Goal: Task Accomplishment & Management: Use online tool/utility

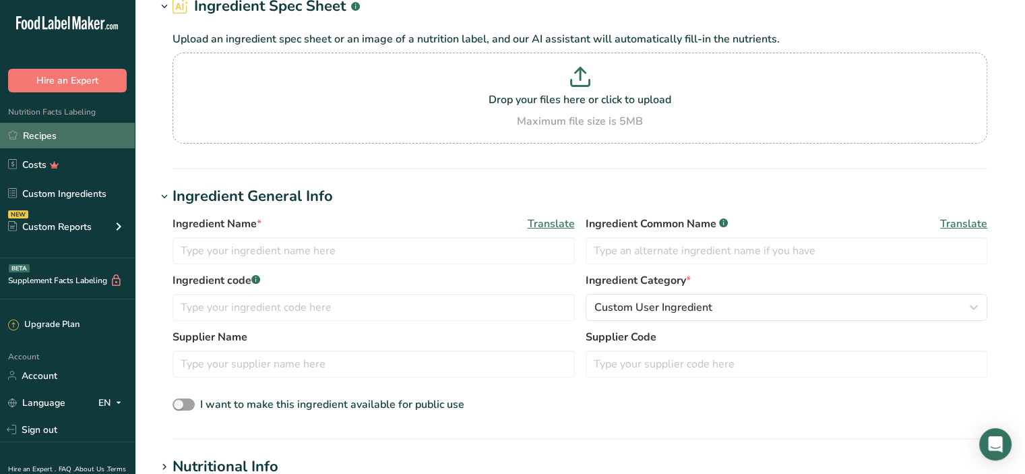
click at [48, 134] on link "Recipes" at bounding box center [67, 136] width 135 height 26
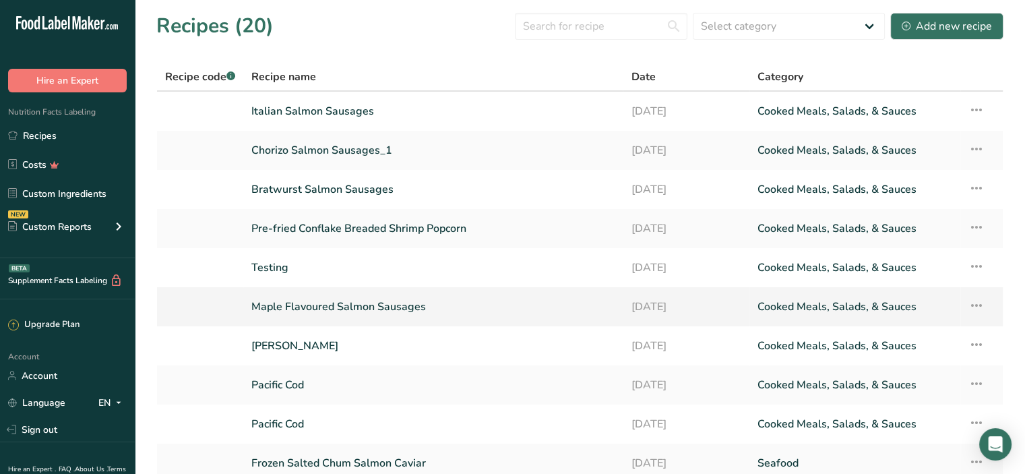
click at [353, 313] on link "Maple Flavoured Salmon Sausages" at bounding box center [432, 307] width 363 height 28
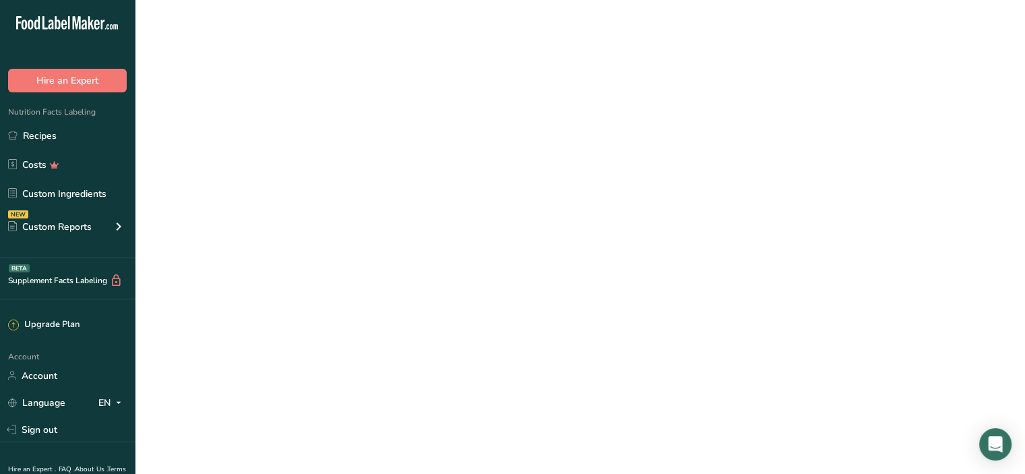
click at [353, 313] on link "Maple Flavoured Salmon Sausages" at bounding box center [432, 307] width 363 height 28
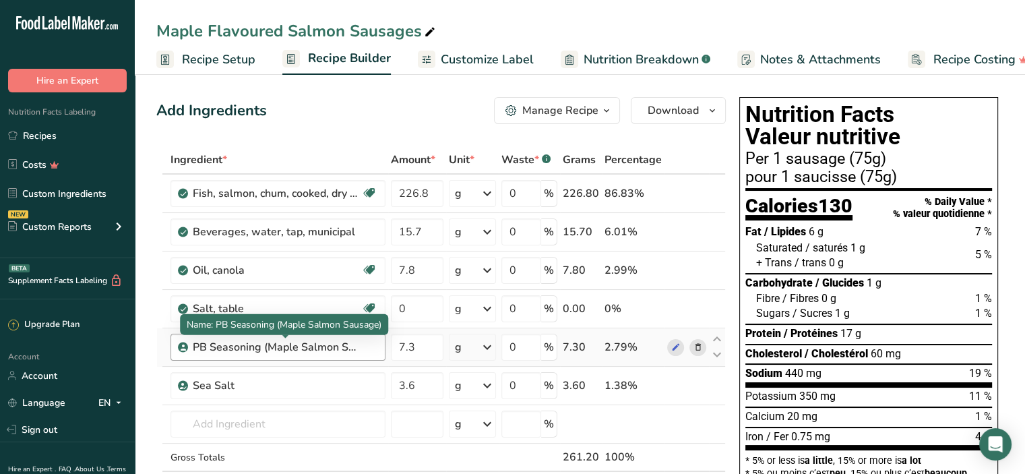
click at [227, 346] on div "PB Seasoning (Maple Salmon Sausage)" at bounding box center [277, 347] width 169 height 16
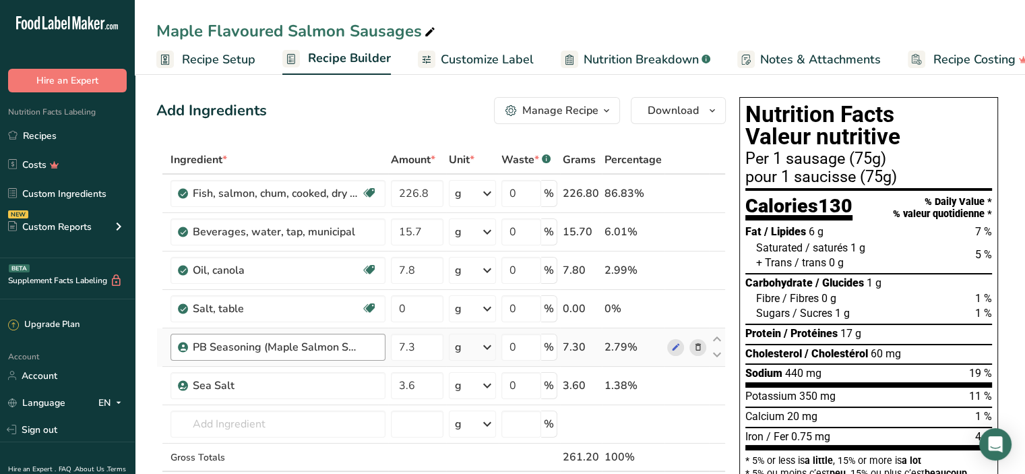
click at [205, 344] on div "PB Seasoning (Maple Salmon Sausage)" at bounding box center [277, 347] width 169 height 16
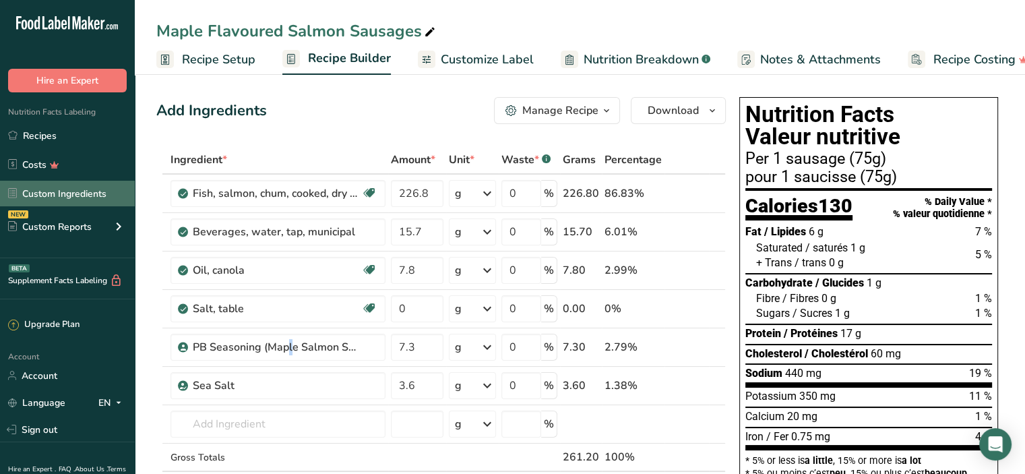
click at [73, 193] on link "Custom Ingredients" at bounding box center [67, 194] width 135 height 26
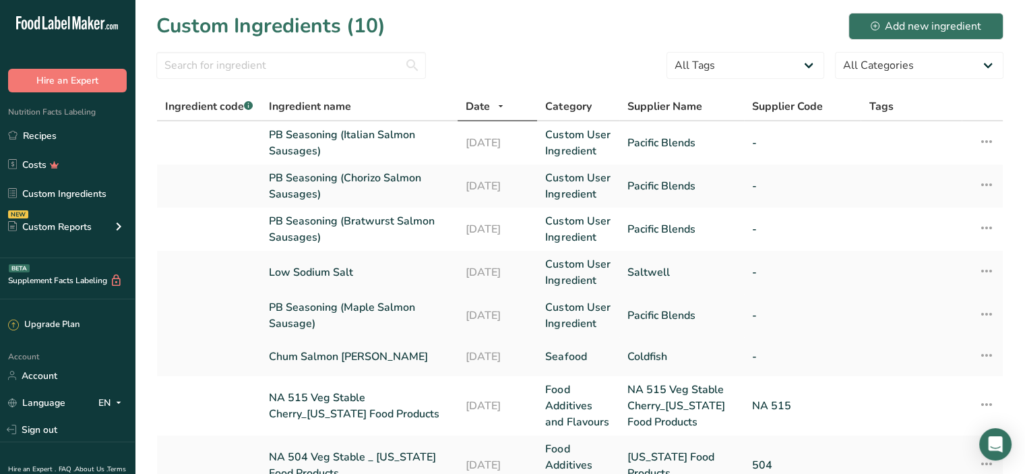
click at [367, 307] on link "PB Seasoning (Maple Salmon Sausage)" at bounding box center [359, 315] width 181 height 32
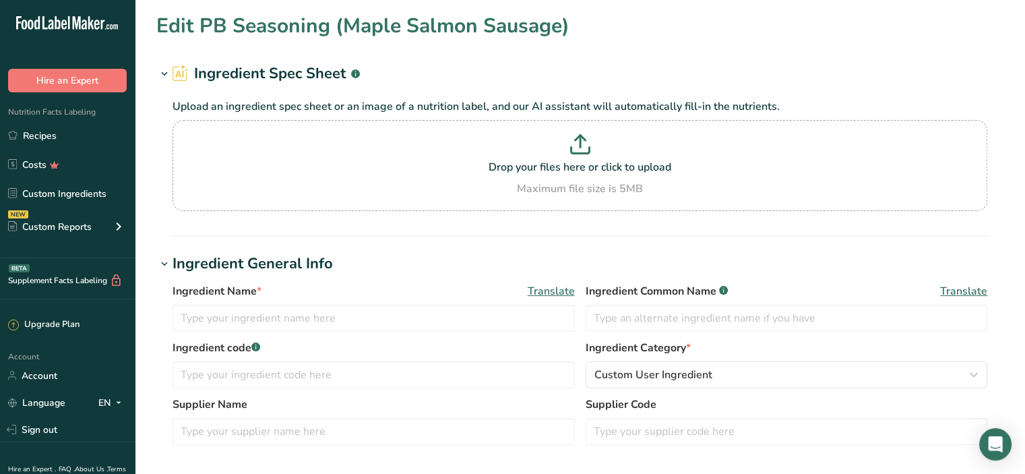
type input "PB Seasoning (Maple Salmon Sausage)"
type input "Pacific Blends"
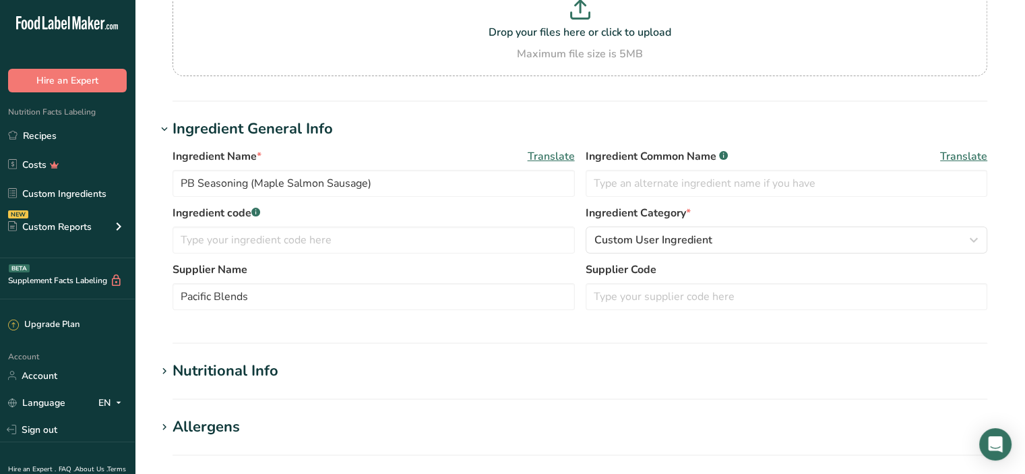
scroll to position [202, 0]
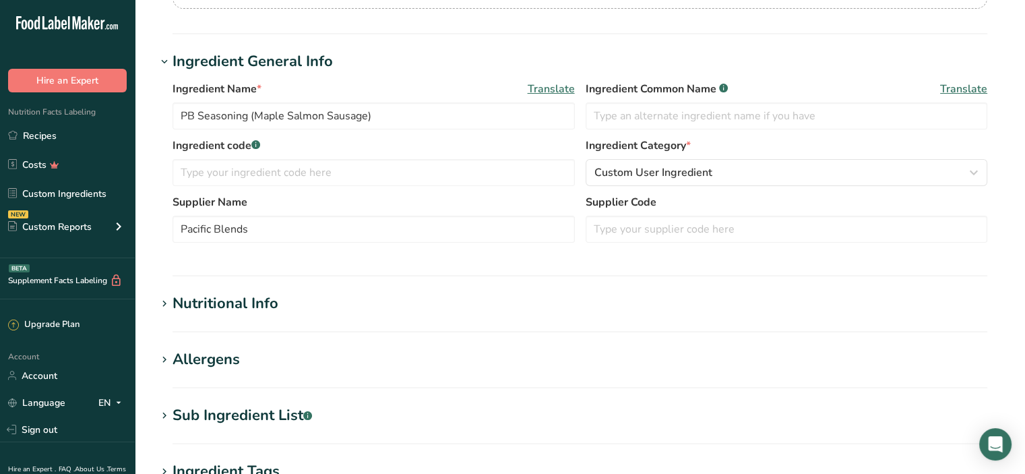
click at [235, 301] on div "Nutritional Info" at bounding box center [226, 304] width 106 height 22
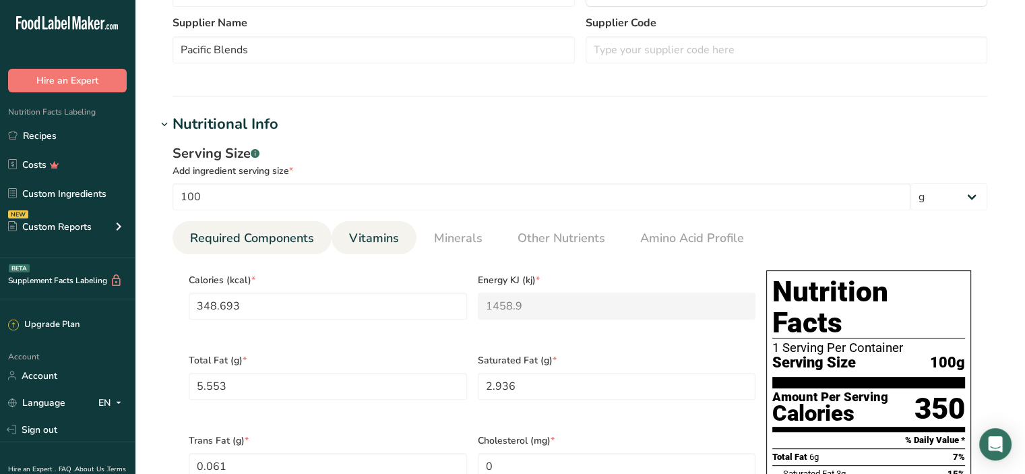
scroll to position [404, 0]
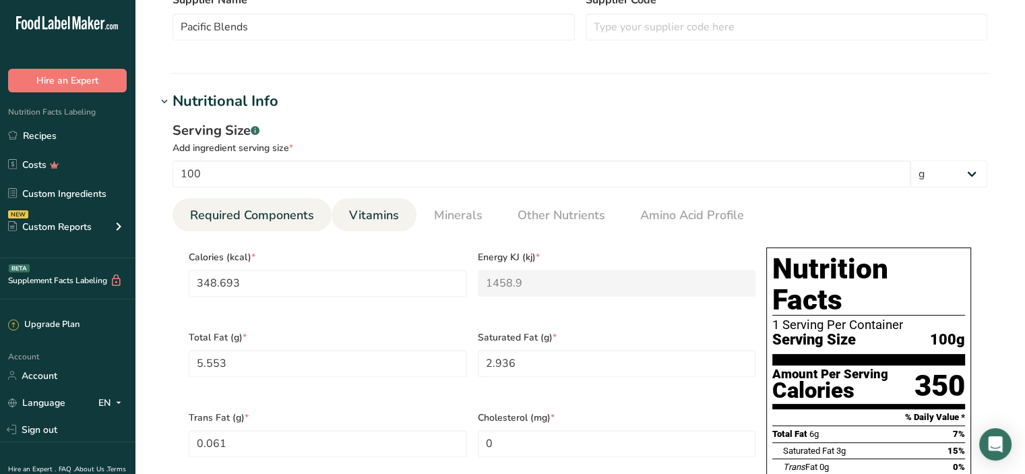
click at [380, 214] on span "Vitamins" at bounding box center [374, 215] width 50 height 18
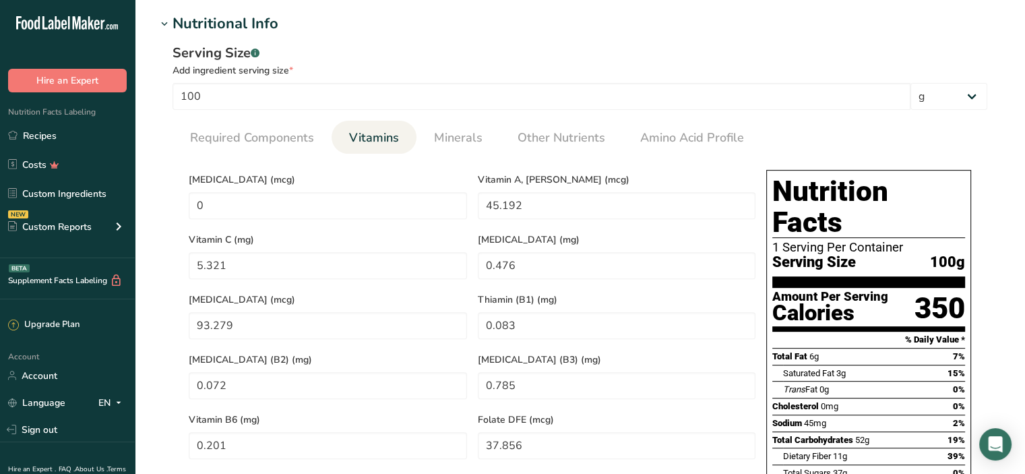
scroll to position [472, 0]
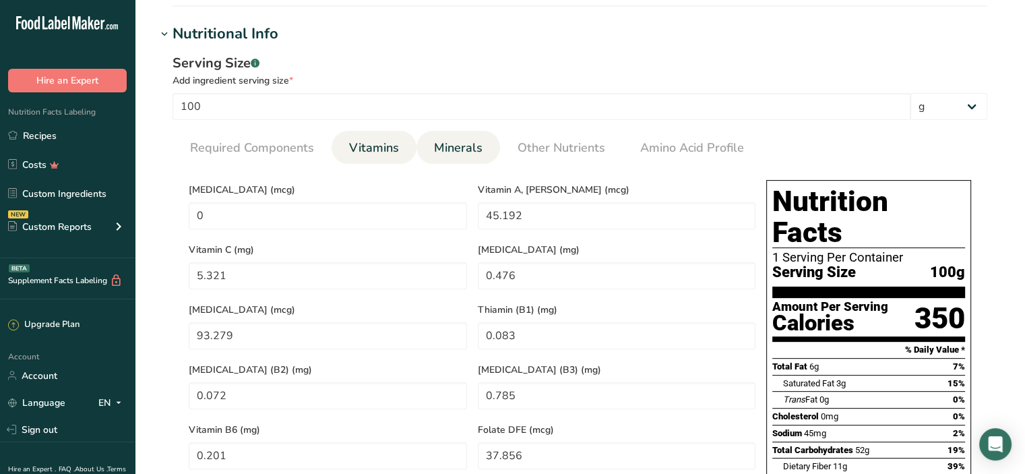
click at [454, 145] on span "Minerals" at bounding box center [458, 148] width 49 height 18
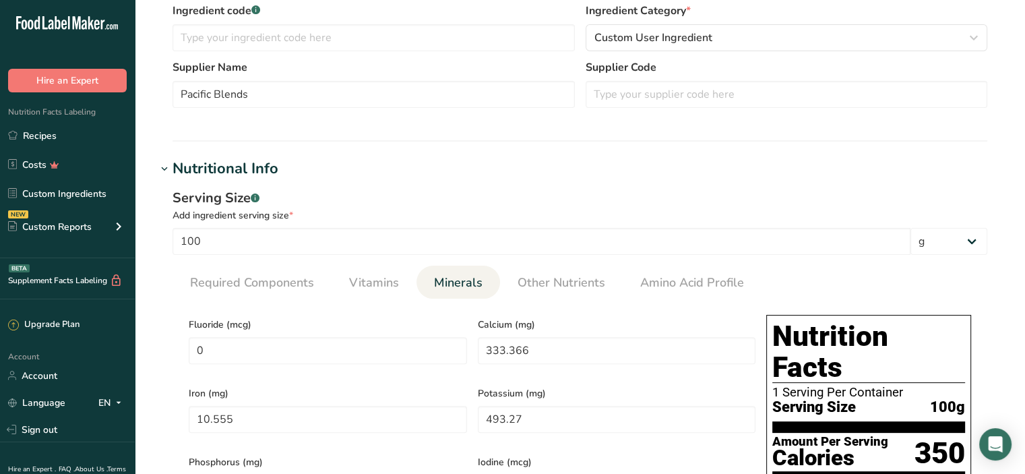
scroll to position [337, 0]
click at [563, 287] on span "Other Nutrients" at bounding box center [562, 283] width 88 height 18
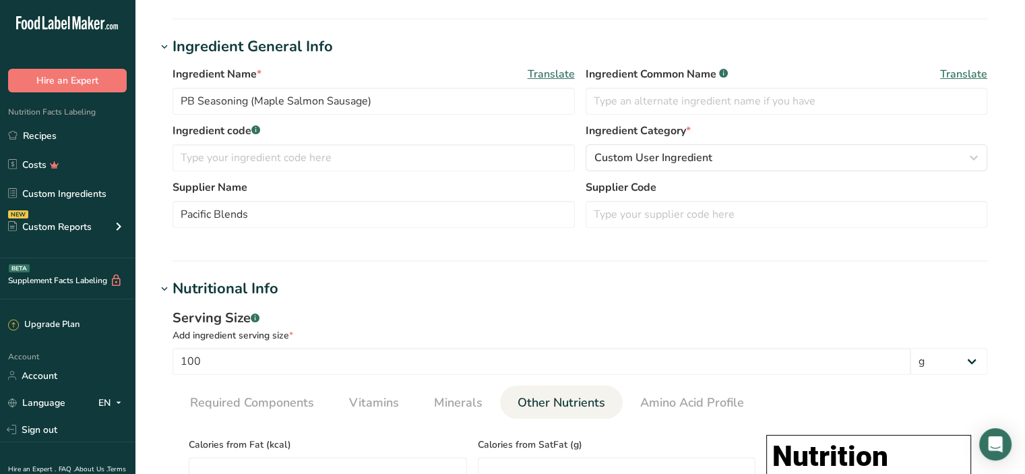
scroll to position [135, 0]
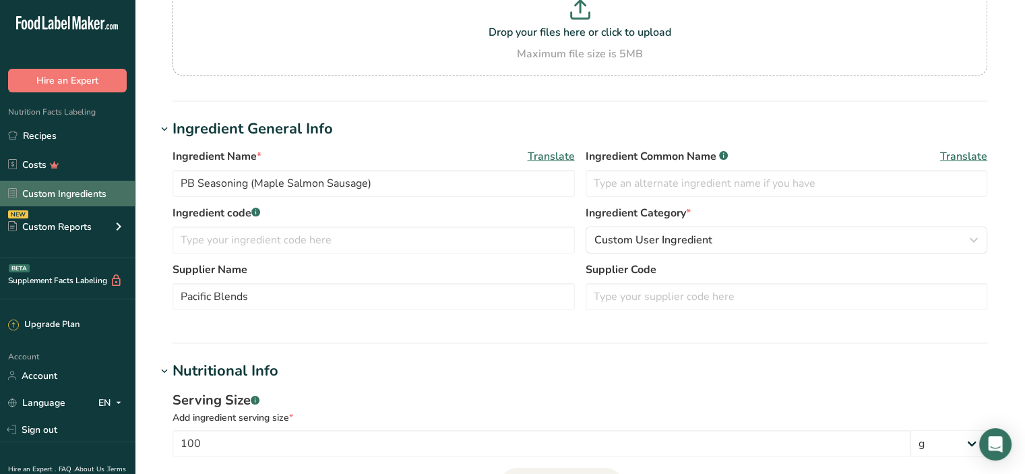
click at [49, 193] on link "Custom Ingredients" at bounding box center [67, 194] width 135 height 26
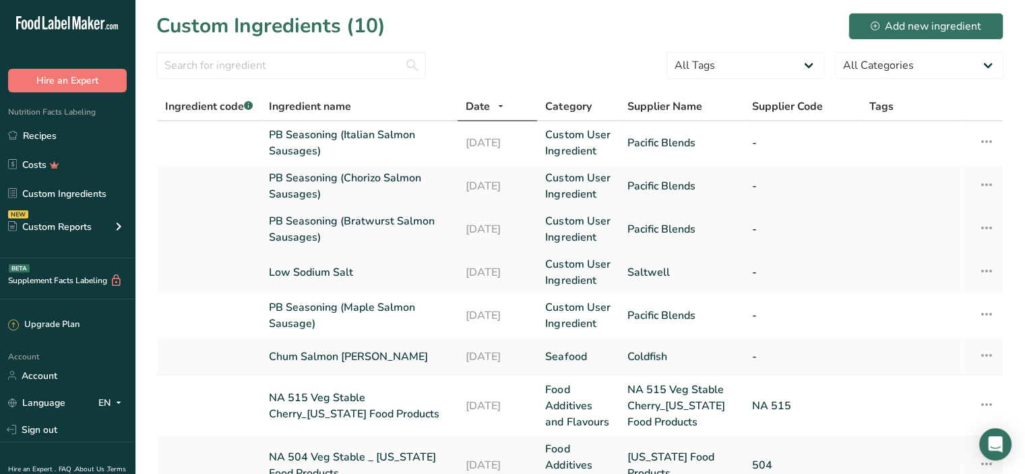
click at [386, 220] on link "PB Seasoning (Bratwurst Salmon Sausages)" at bounding box center [359, 229] width 181 height 32
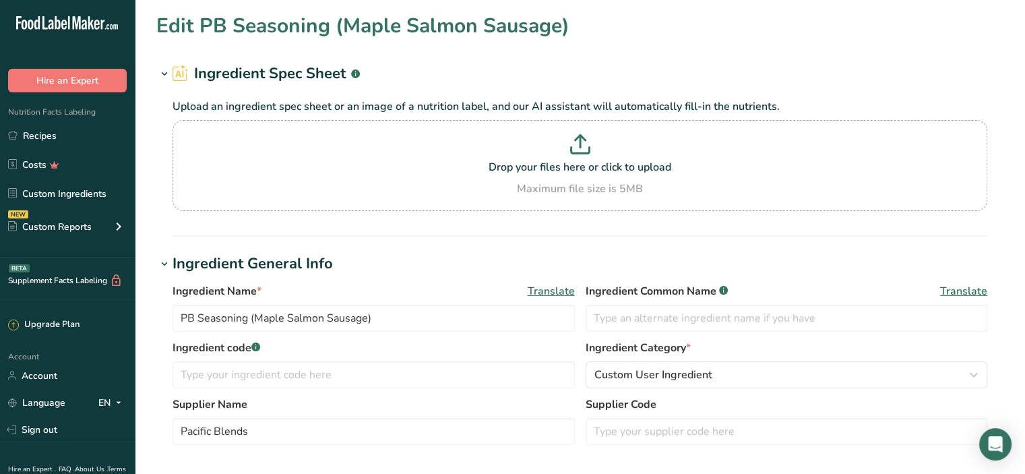
type input "PB Seasoning (Bratwurst Salmon Sausages)"
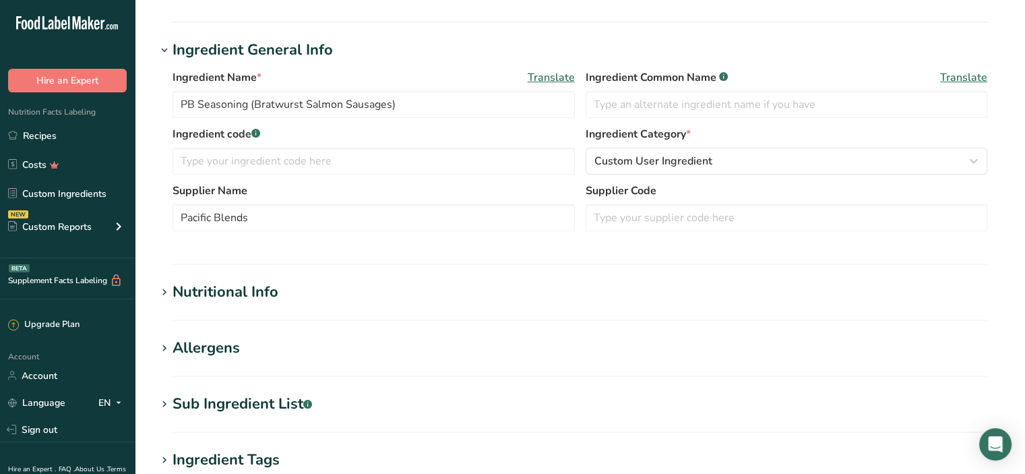
scroll to position [270, 0]
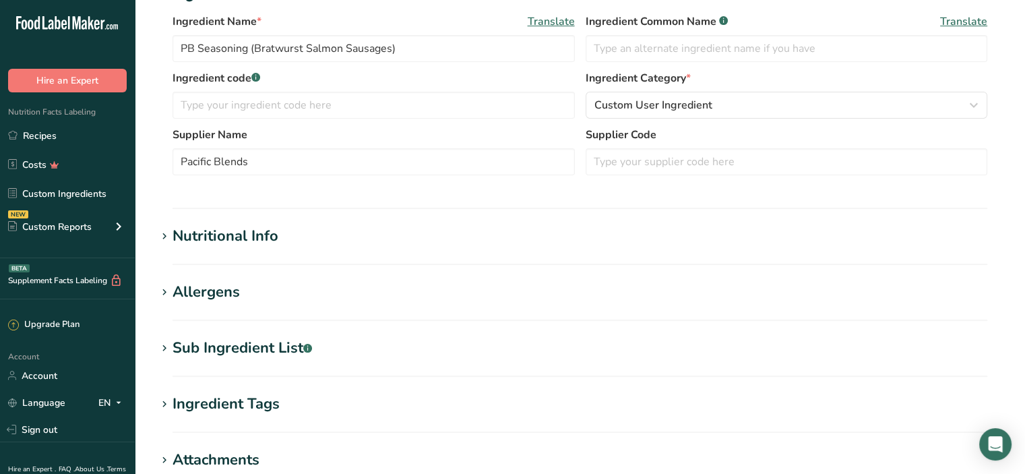
click at [253, 234] on div "Nutritional Info" at bounding box center [226, 236] width 106 height 22
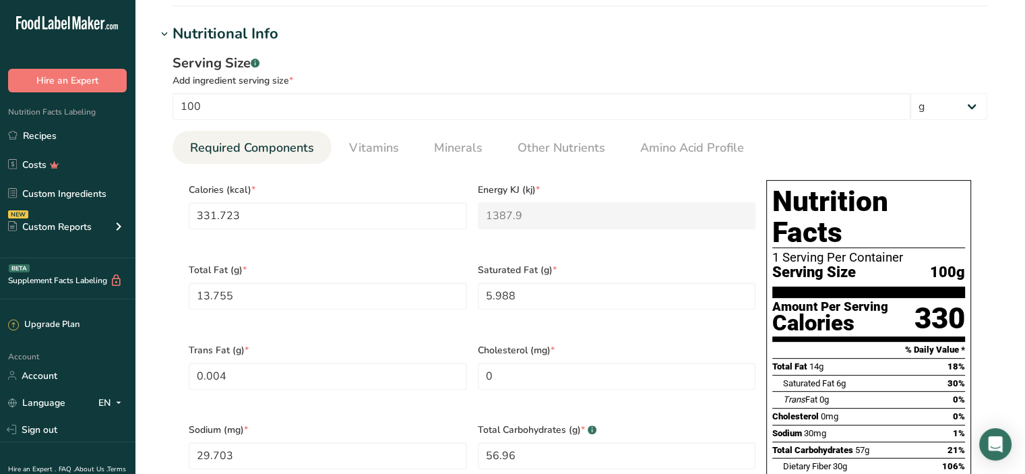
scroll to position [472, 0]
click at [371, 145] on span "Vitamins" at bounding box center [374, 148] width 50 height 18
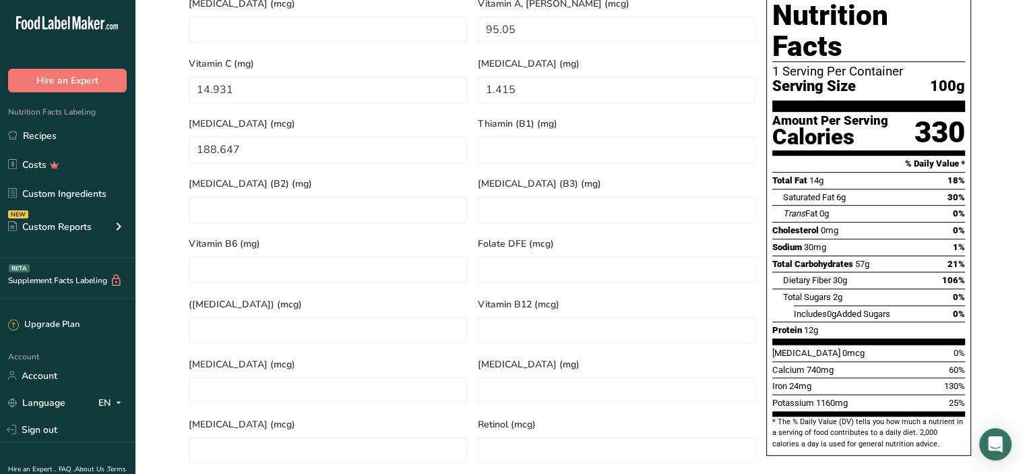
scroll to position [539, 0]
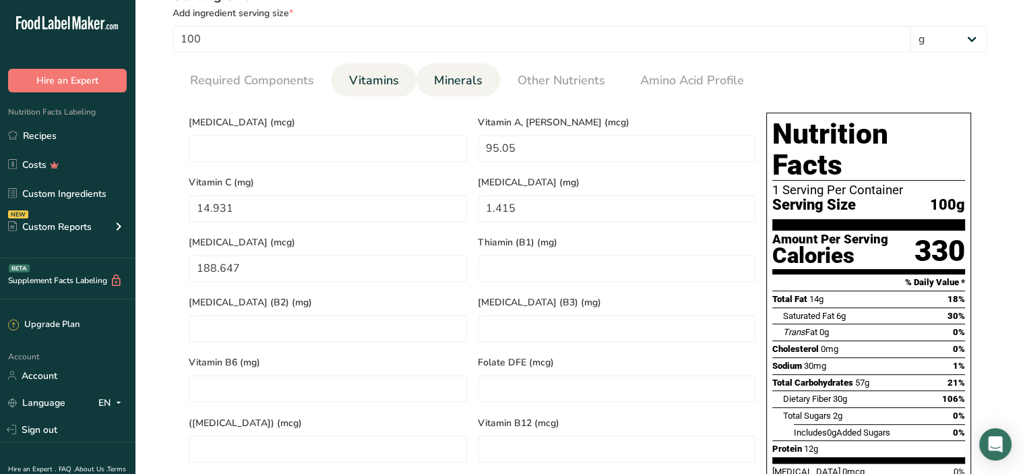
click at [459, 83] on span "Minerals" at bounding box center [458, 80] width 49 height 18
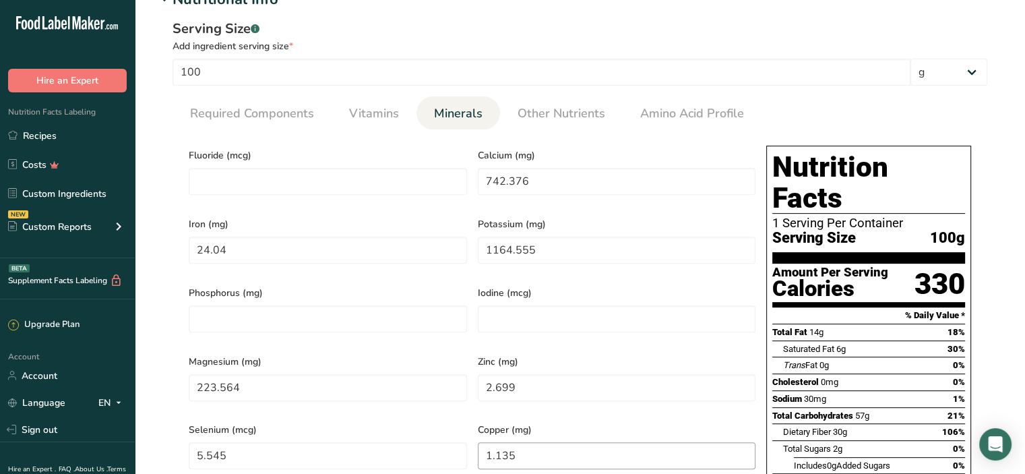
scroll to position [472, 0]
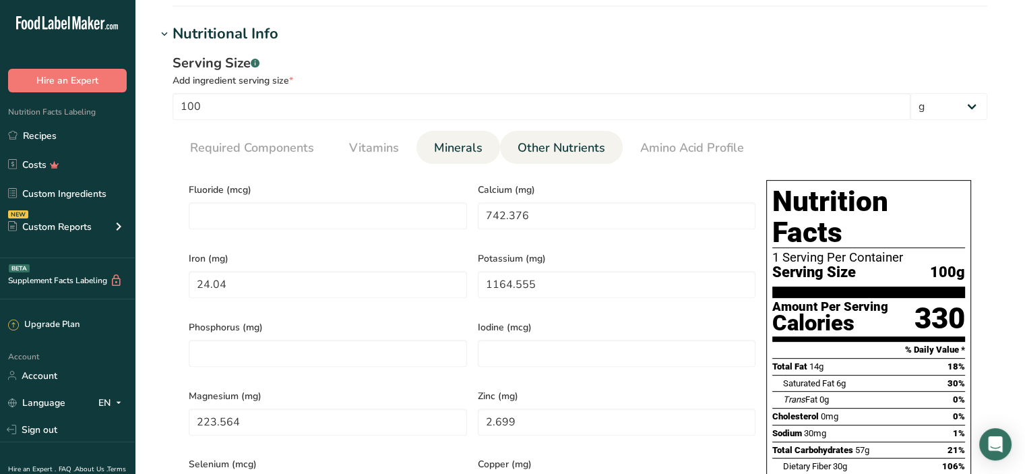
click at [558, 148] on span "Other Nutrients" at bounding box center [562, 148] width 88 height 18
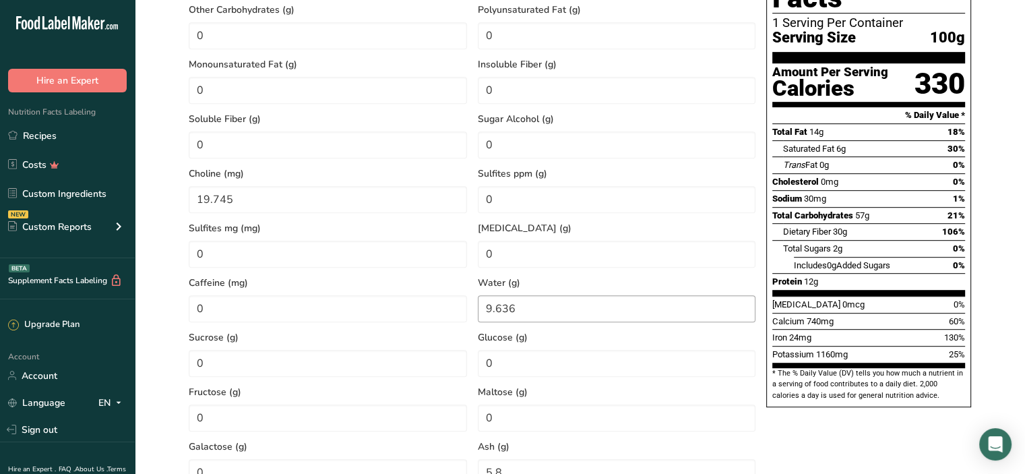
scroll to position [539, 0]
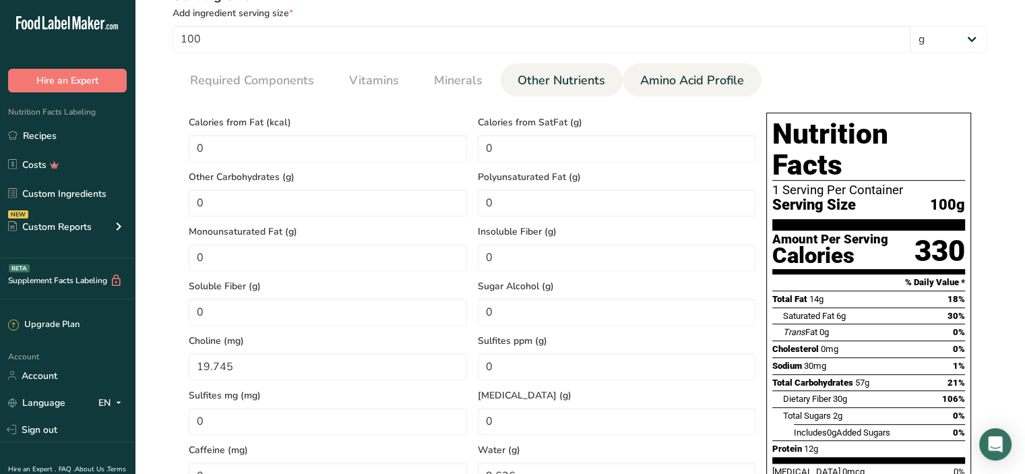
click at [667, 80] on span "Amino Acid Profile" at bounding box center [692, 80] width 104 height 18
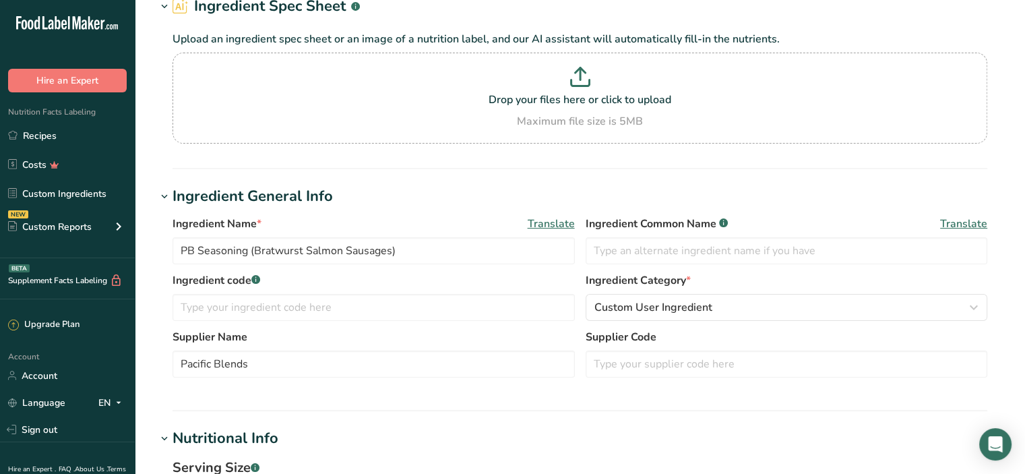
scroll to position [0, 0]
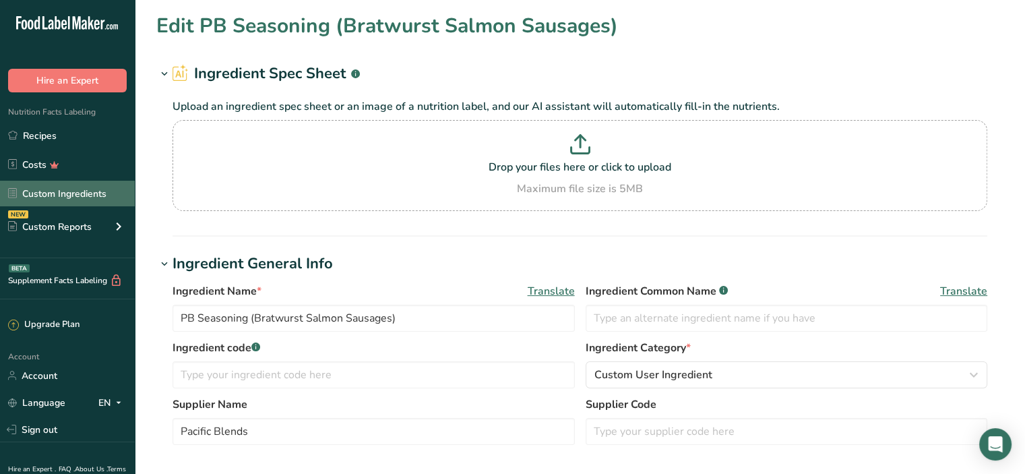
click at [54, 198] on link "Custom Ingredients" at bounding box center [67, 194] width 135 height 26
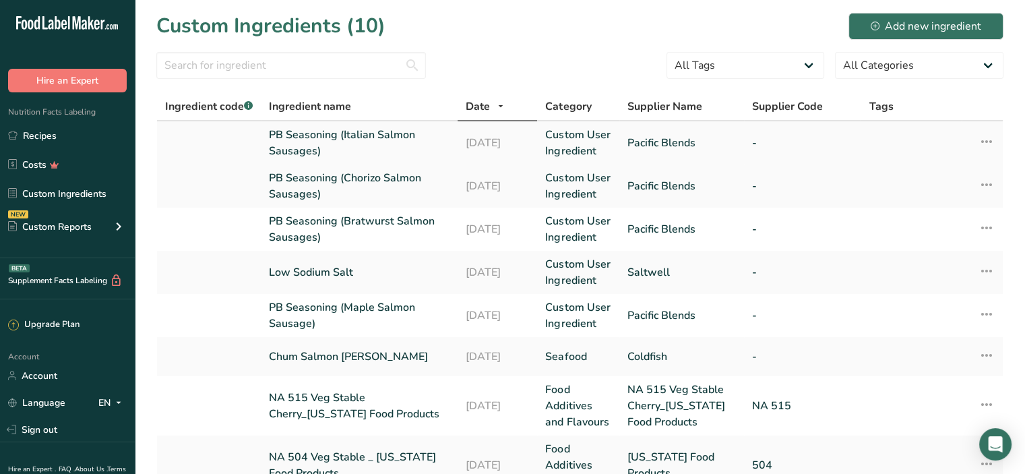
click at [392, 140] on link "PB Seasoning (Italian Salmon Sausages)" at bounding box center [359, 143] width 181 height 32
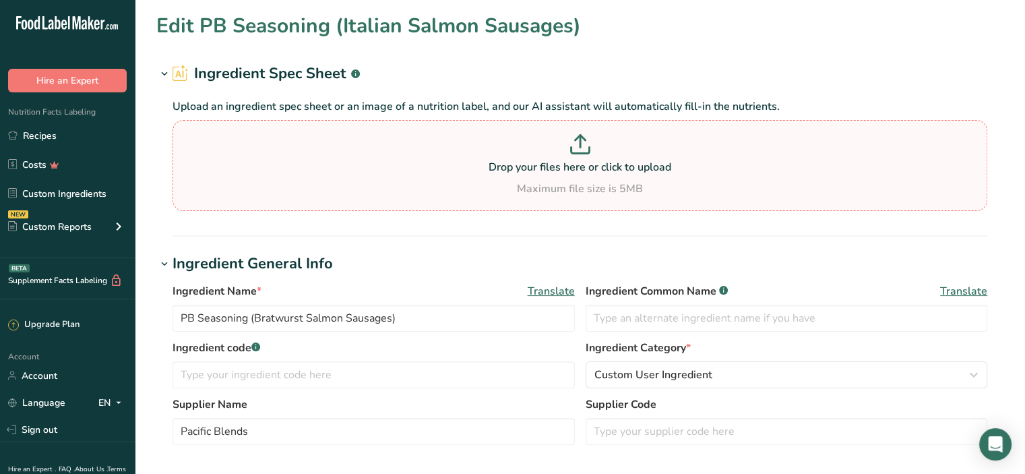
type input "PB Seasoning (Italian Salmon Sausages)"
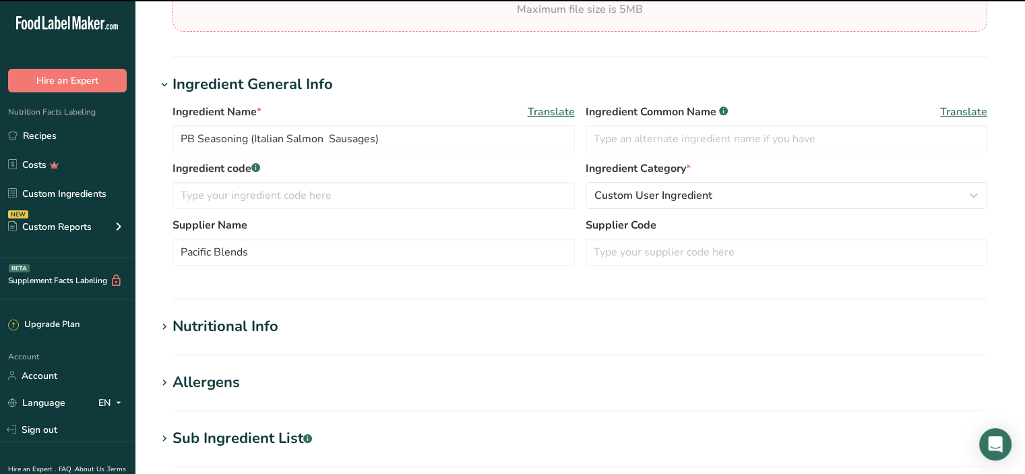
scroll to position [202, 0]
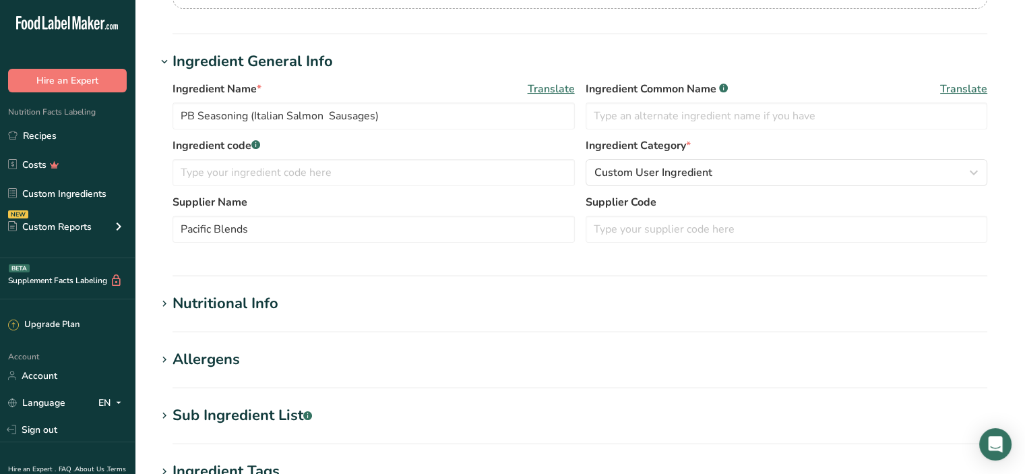
click at [238, 301] on div "Nutritional Info" at bounding box center [226, 304] width 106 height 22
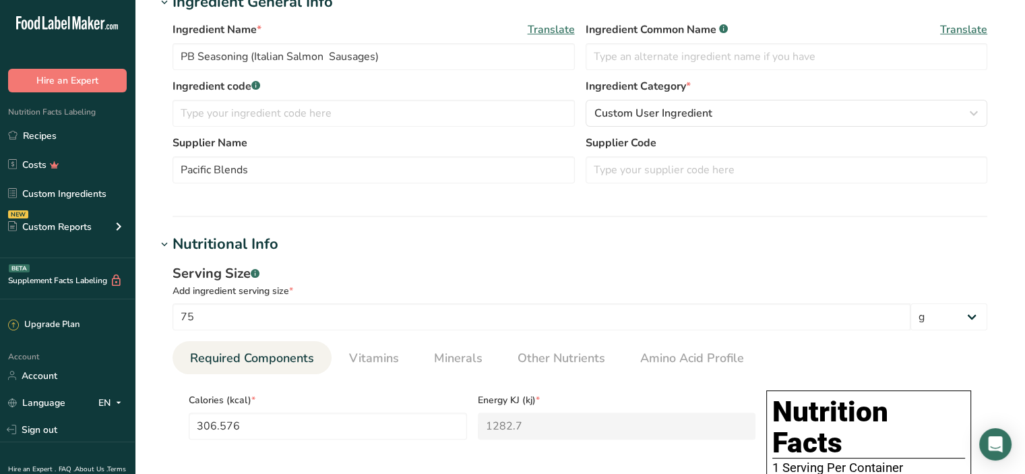
scroll to position [472, 0]
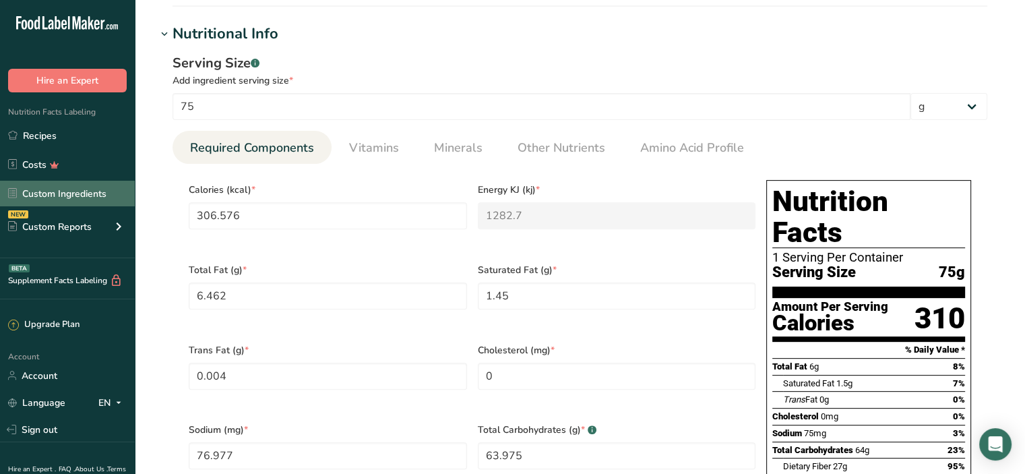
click at [79, 196] on link "Custom Ingredients" at bounding box center [67, 194] width 135 height 26
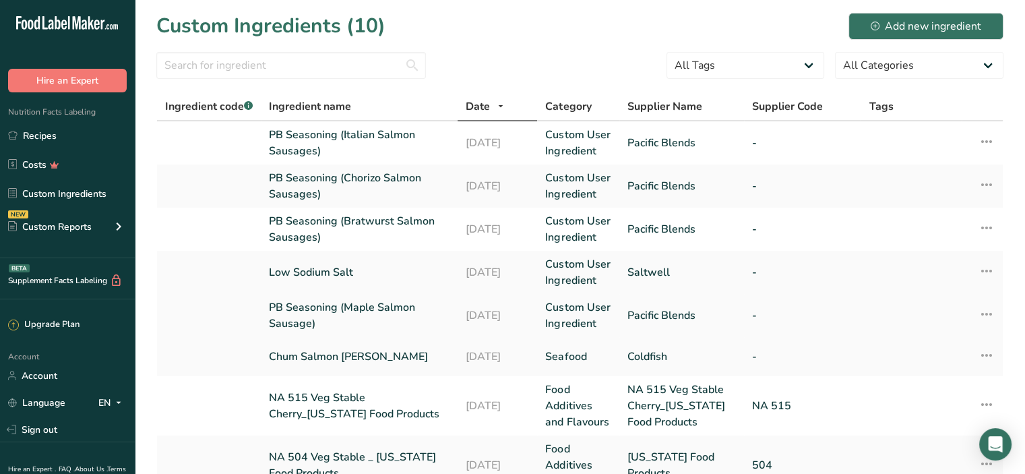
click at [336, 312] on link "PB Seasoning (Maple Salmon Sausage)" at bounding box center [359, 315] width 181 height 32
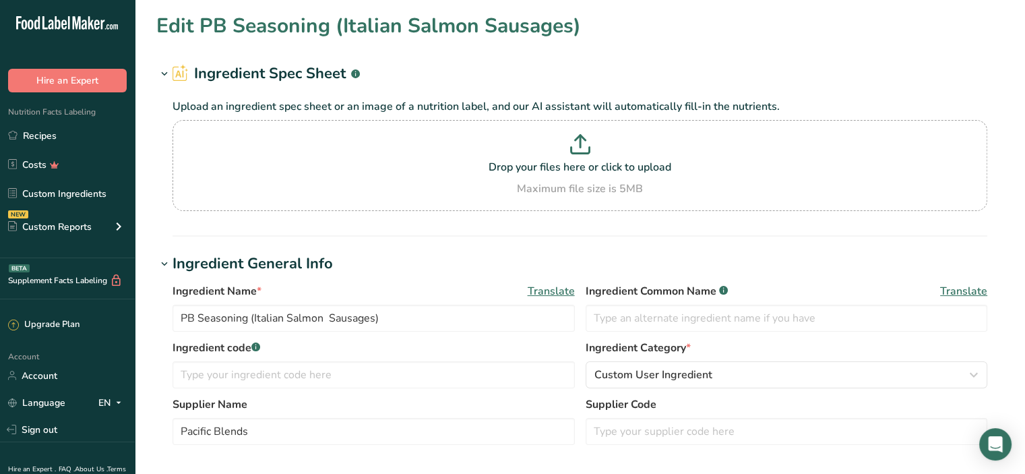
type input "PB Seasoning (Maple Salmon Sausage)"
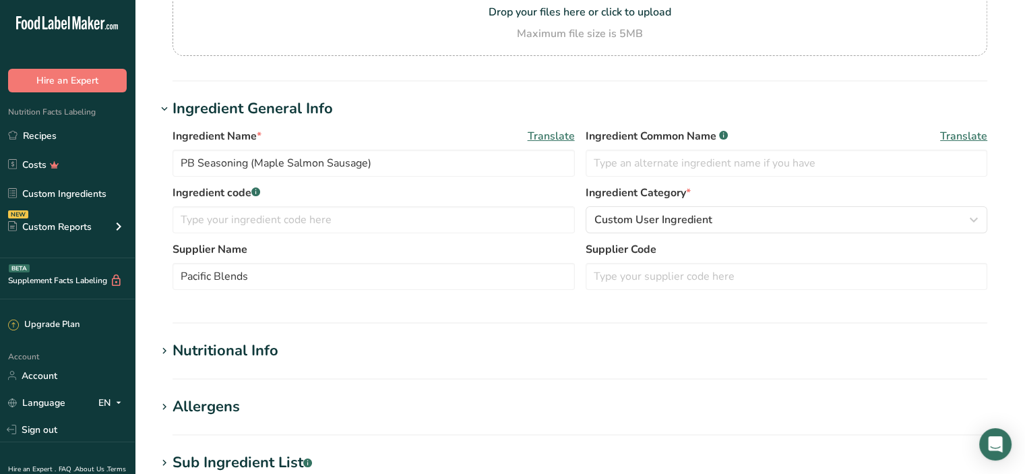
scroll to position [270, 0]
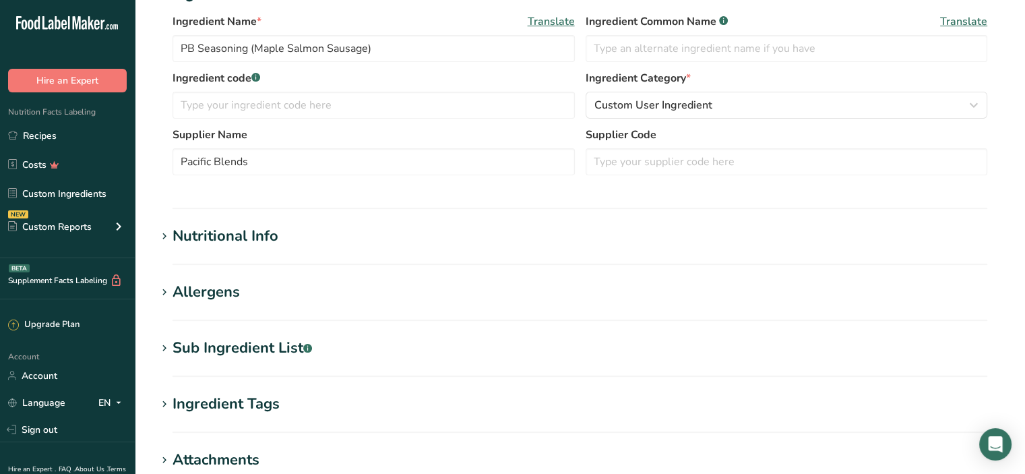
click at [242, 240] on div "Nutritional Info" at bounding box center [226, 236] width 106 height 22
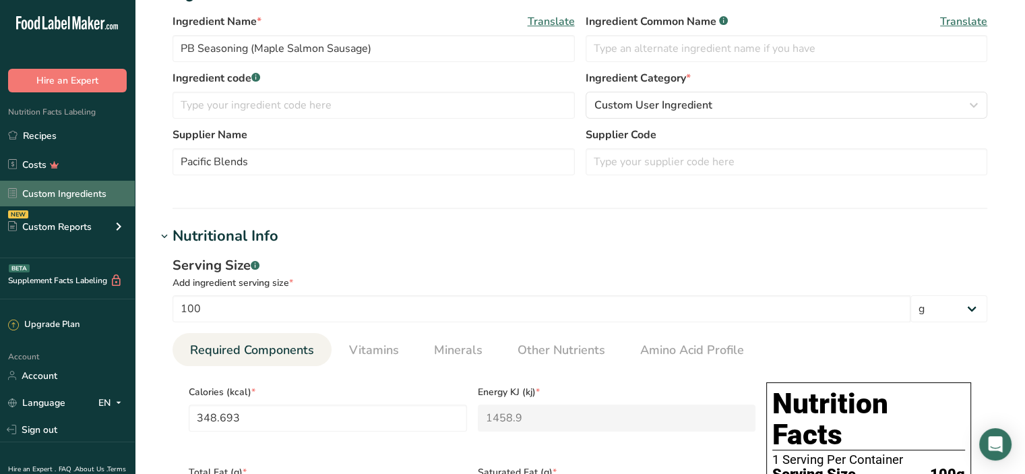
click at [67, 194] on link "Custom Ingredients" at bounding box center [67, 194] width 135 height 26
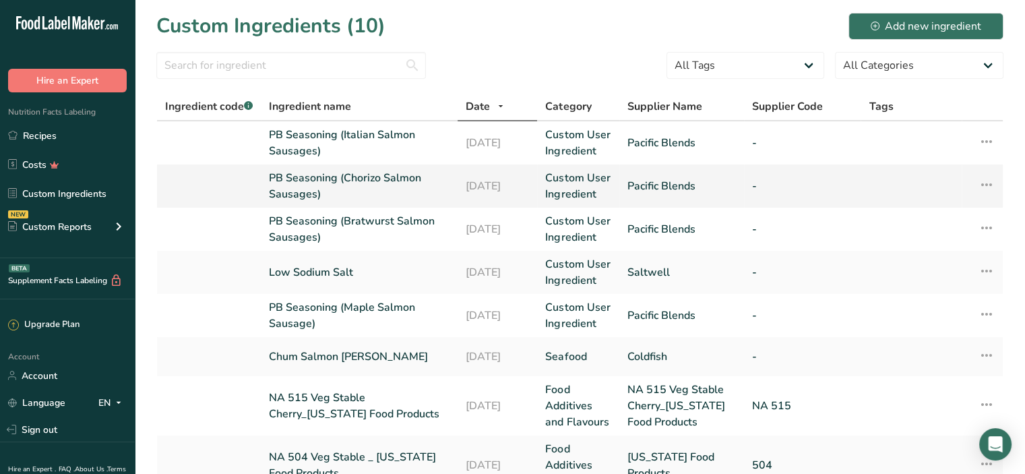
click at [364, 177] on link "PB Seasoning (Chorizo Salmon Sausages)" at bounding box center [359, 186] width 181 height 32
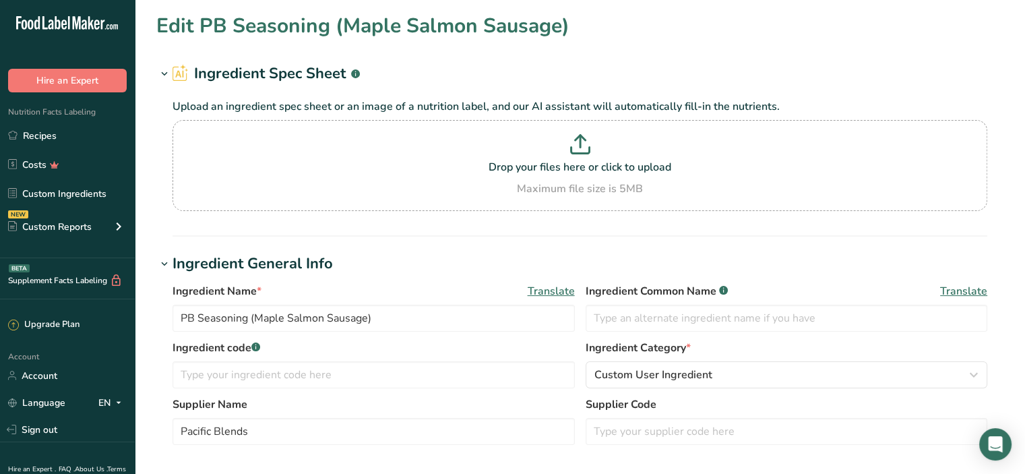
type input "PB Seasoning (Chorizo Salmon Sausages)"
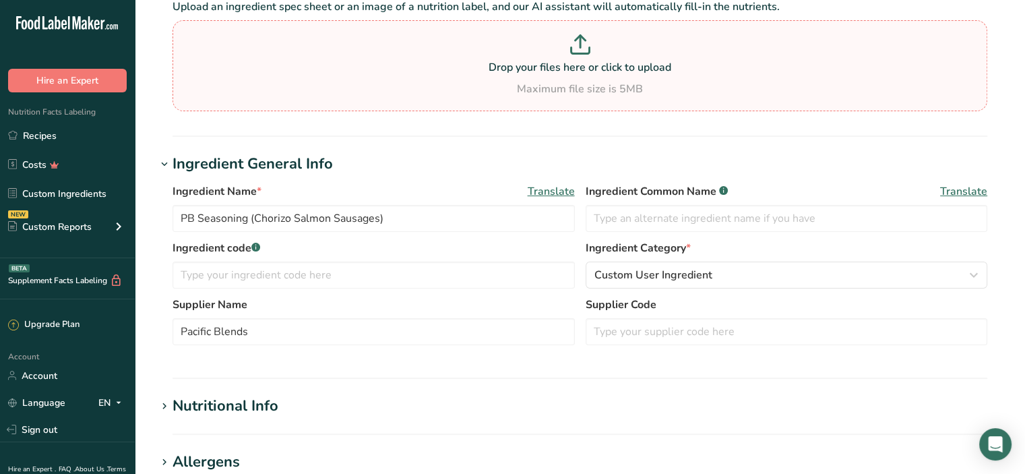
scroll to position [202, 0]
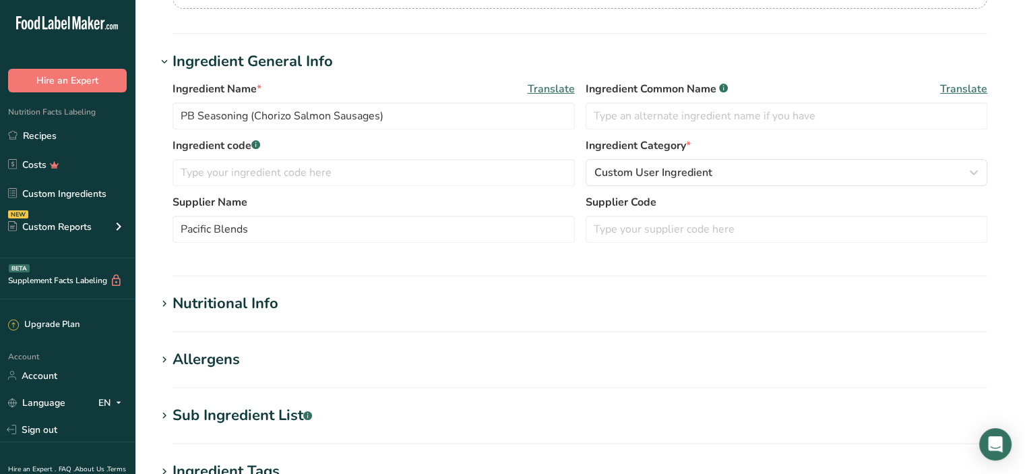
click at [222, 305] on div "Nutritional Info" at bounding box center [226, 304] width 106 height 22
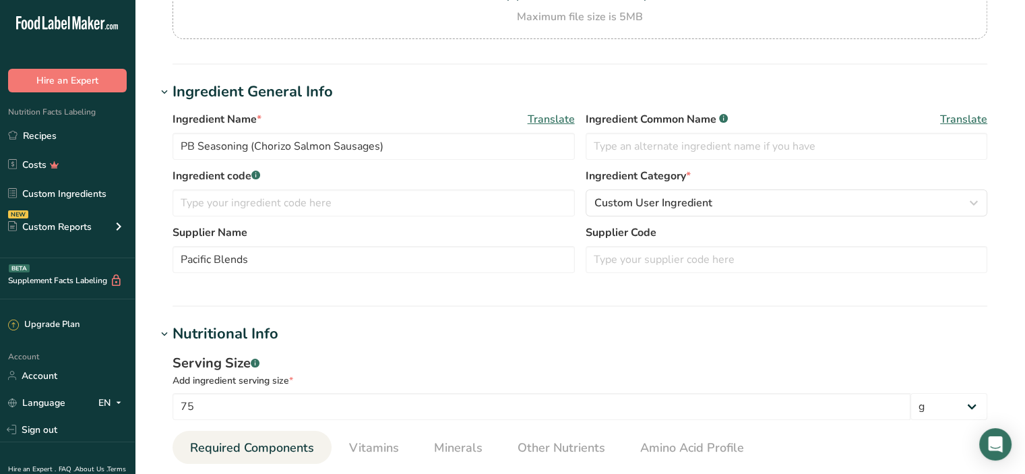
scroll to position [0, 0]
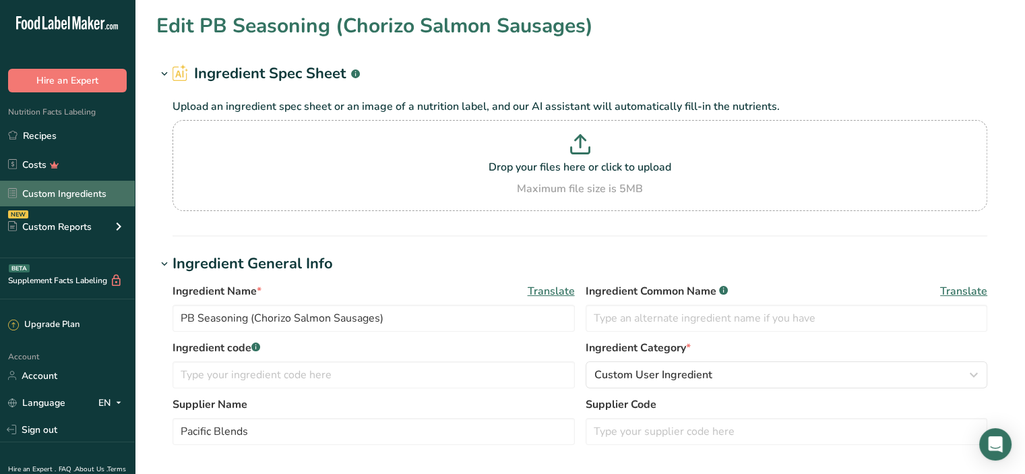
click at [78, 199] on link "Custom Ingredients" at bounding box center [67, 194] width 135 height 26
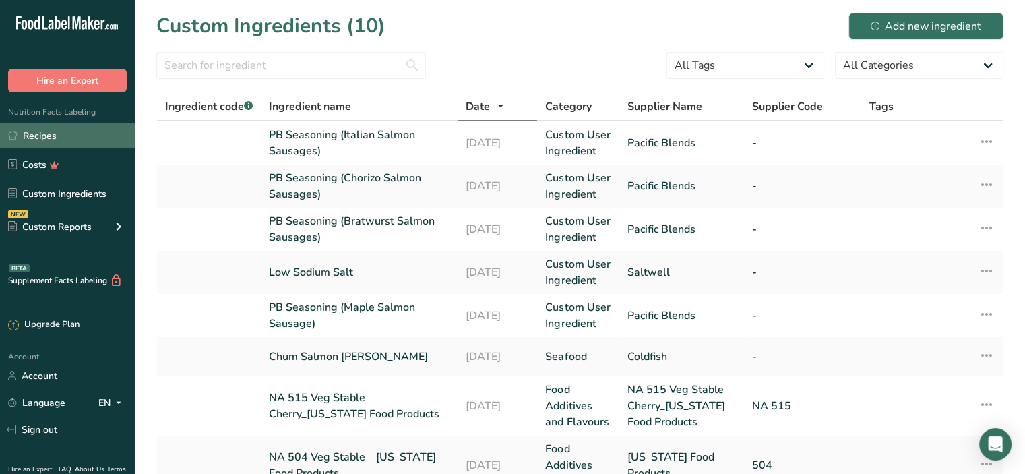
click at [54, 140] on link "Recipes" at bounding box center [67, 136] width 135 height 26
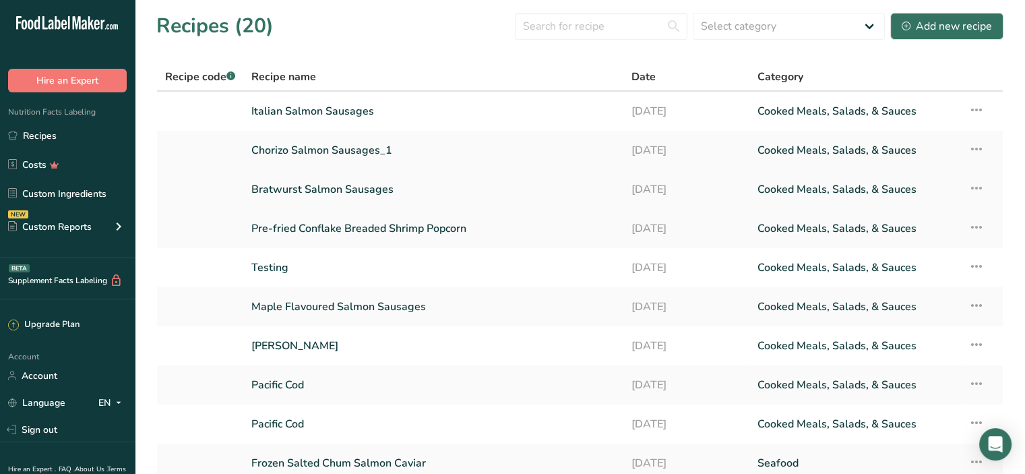
click at [274, 189] on link "Bratwurst Salmon Sausages" at bounding box center [432, 189] width 363 height 28
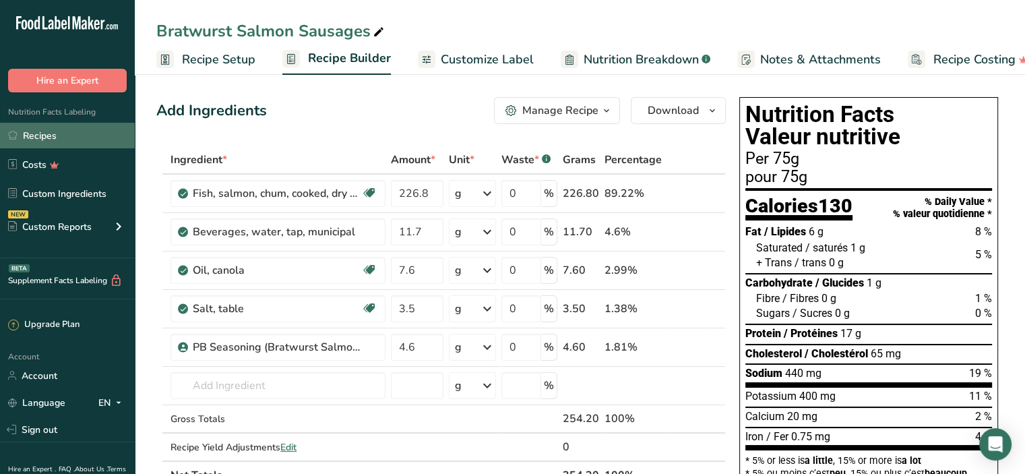
click at [51, 138] on link "Recipes" at bounding box center [67, 136] width 135 height 26
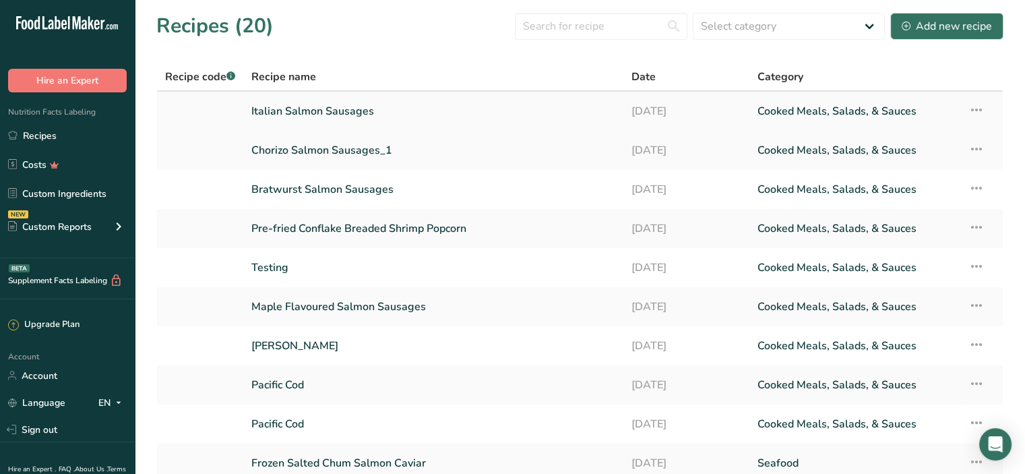
click at [328, 114] on link "Italian Salmon Sausages" at bounding box center [432, 111] width 363 height 28
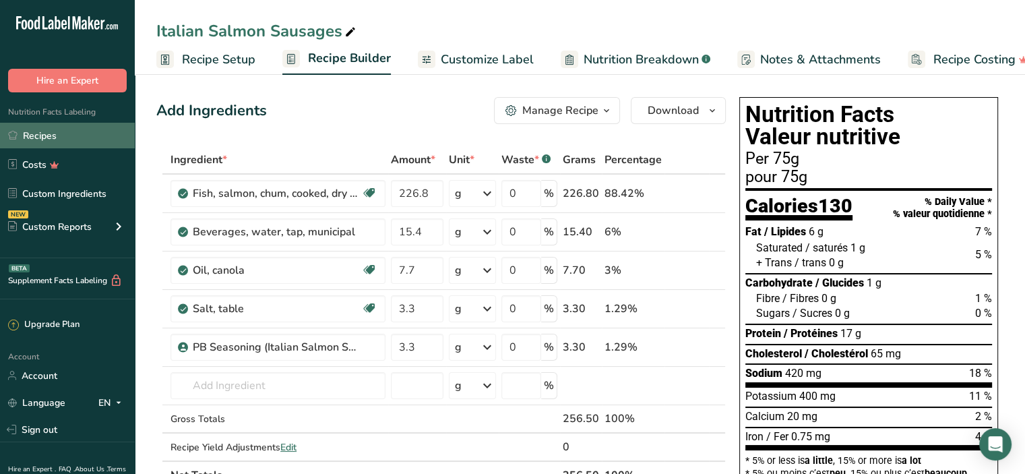
click at [40, 132] on link "Recipes" at bounding box center [67, 136] width 135 height 26
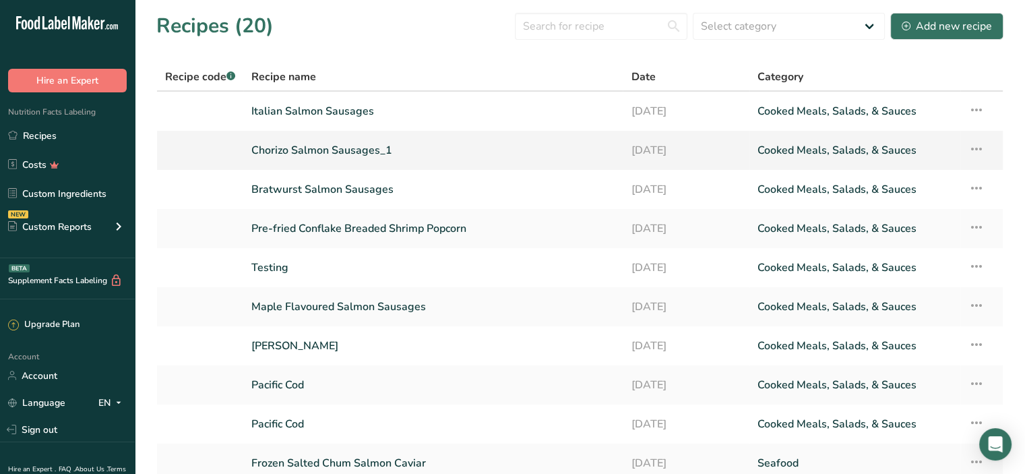
click at [307, 150] on link "Chorizo Salmon Sausages_1" at bounding box center [432, 150] width 363 height 28
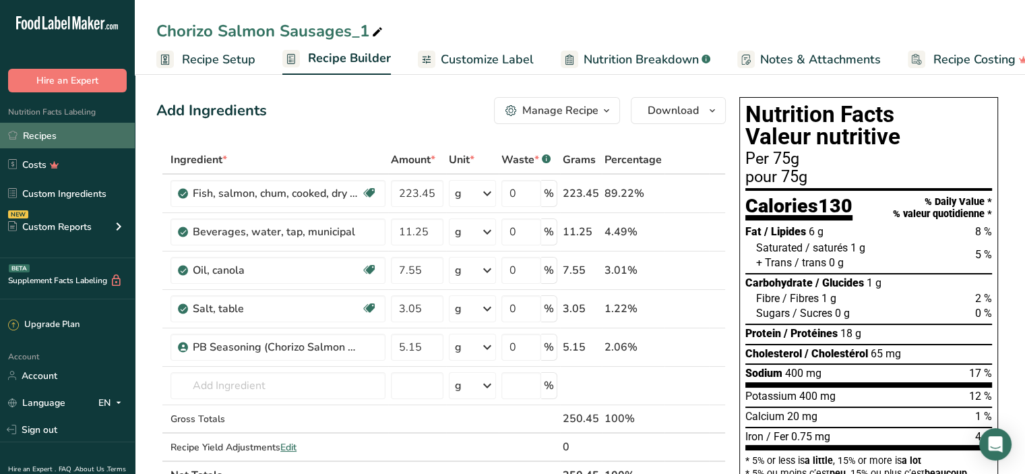
click at [40, 139] on link "Recipes" at bounding box center [67, 136] width 135 height 26
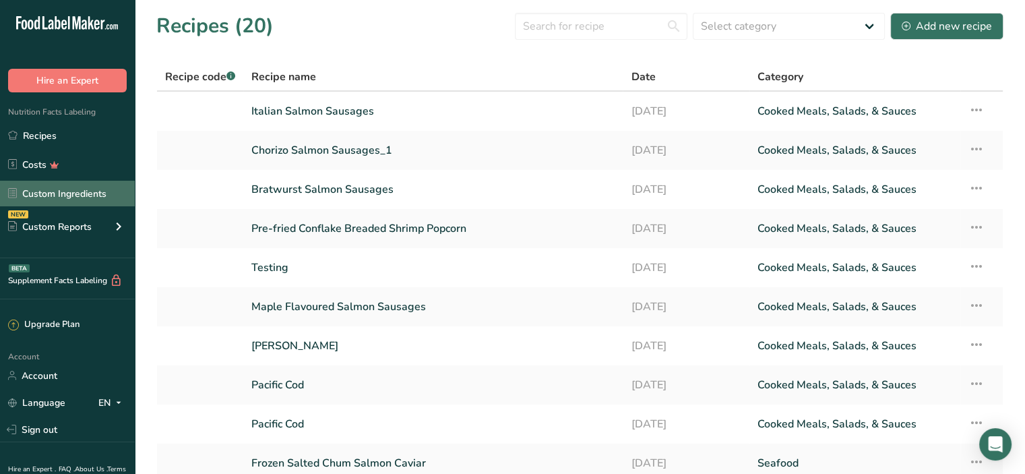
click at [49, 199] on link "Custom Ingredients" at bounding box center [67, 194] width 135 height 26
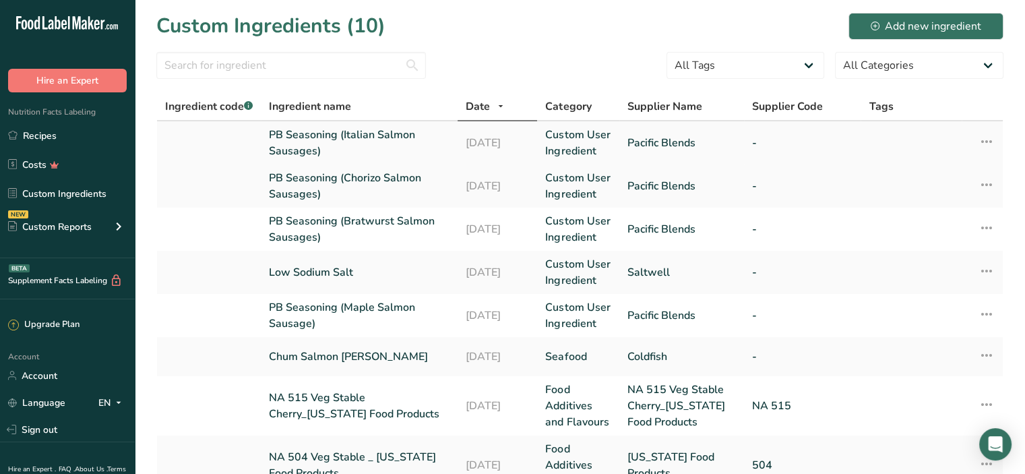
click at [313, 144] on link "PB Seasoning (Italian Salmon Sausages)" at bounding box center [359, 143] width 181 height 32
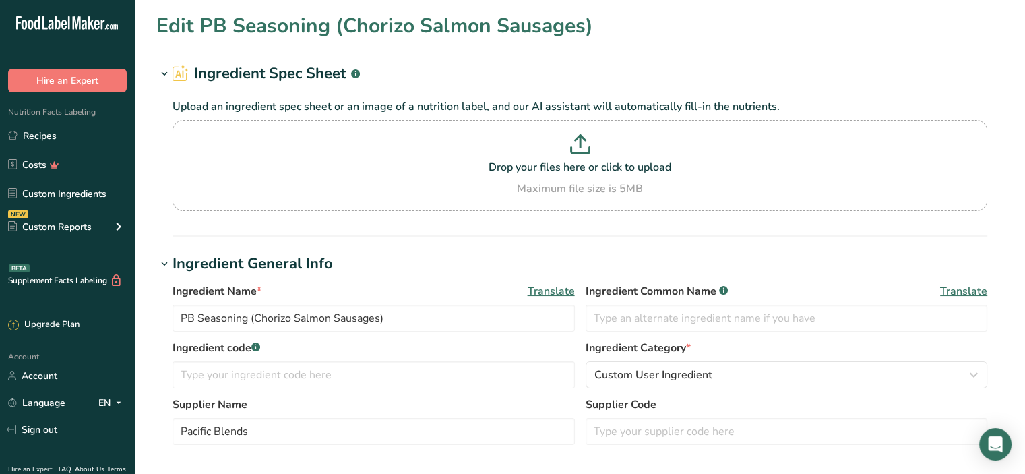
type input "PB Seasoning (Italian Salmon Sausages)"
type input "306.576"
type KJ "1282.7"
type Fat "6.462"
type Fat "1.45"
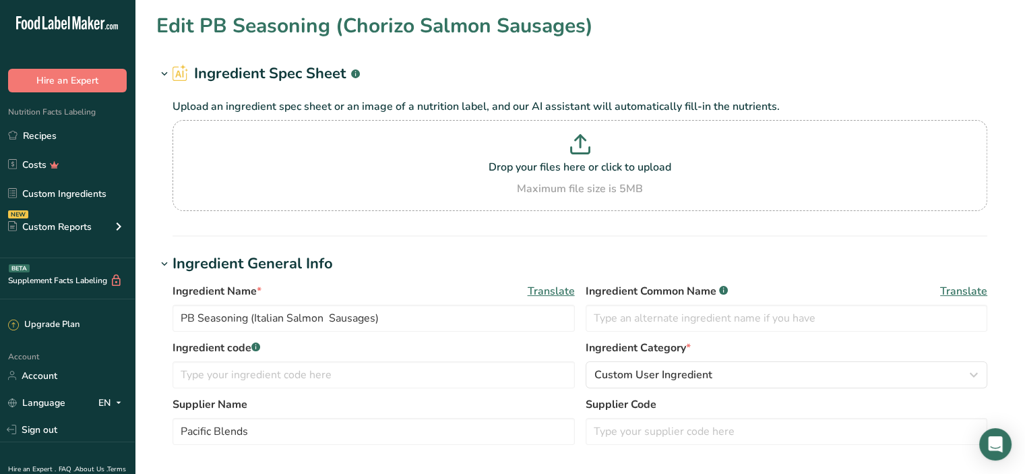
type Fat "0.004"
type input "0"
type input "76.977"
type Carbohydrates "63.975"
type Fiber "26.734"
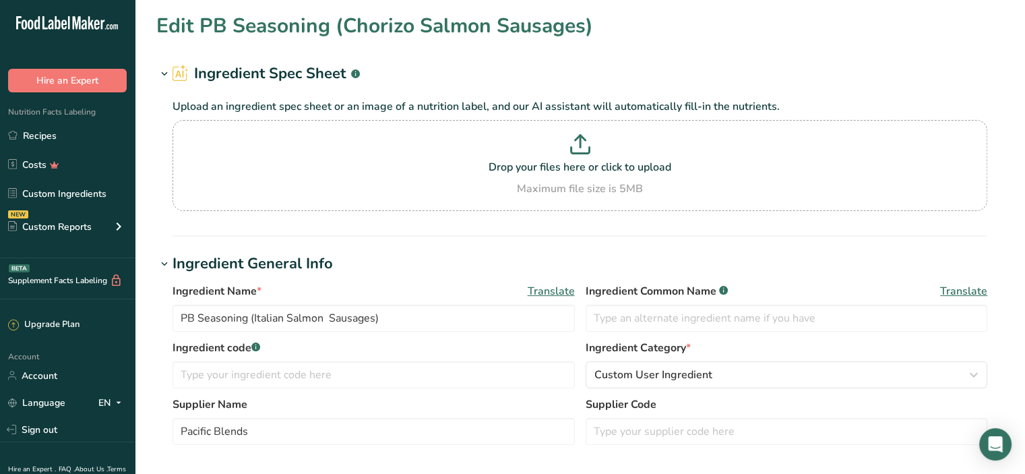
type Sugars "2.862"
type Sugars "0"
type input "13.526"
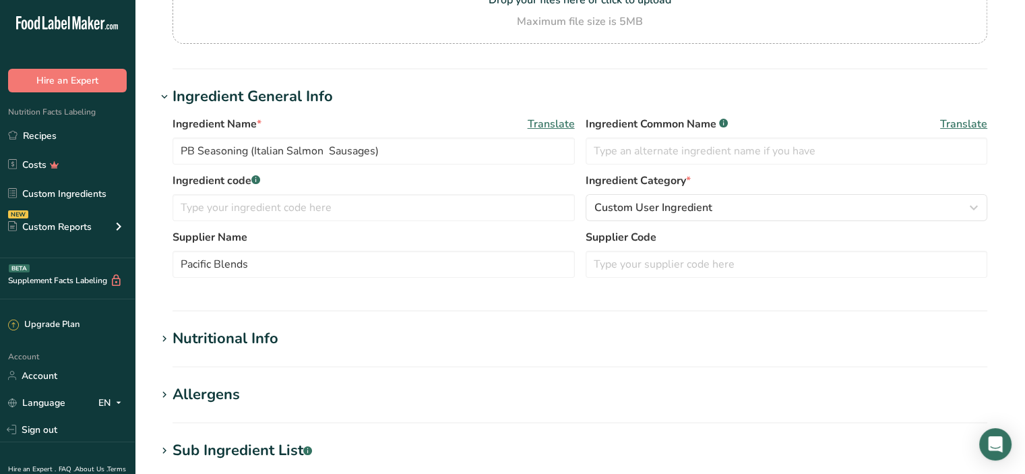
scroll to position [202, 0]
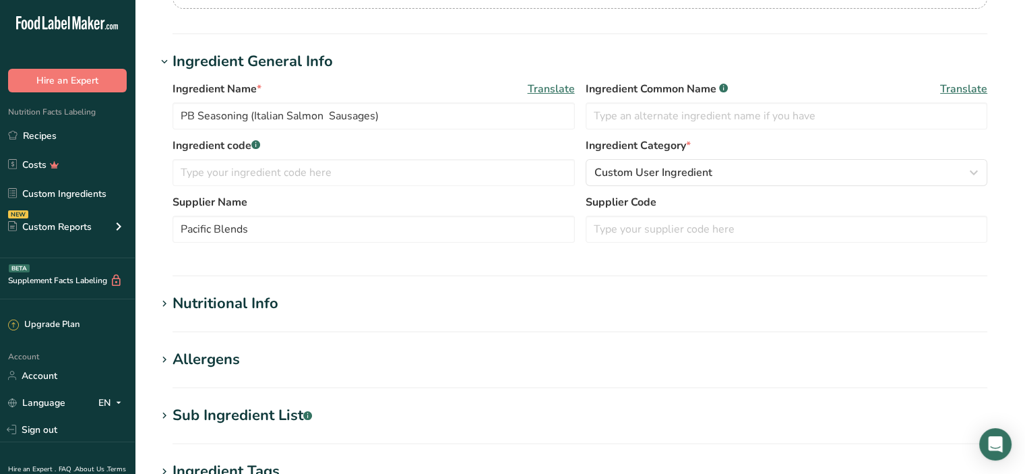
click at [256, 307] on div "Nutritional Info" at bounding box center [226, 304] width 106 height 22
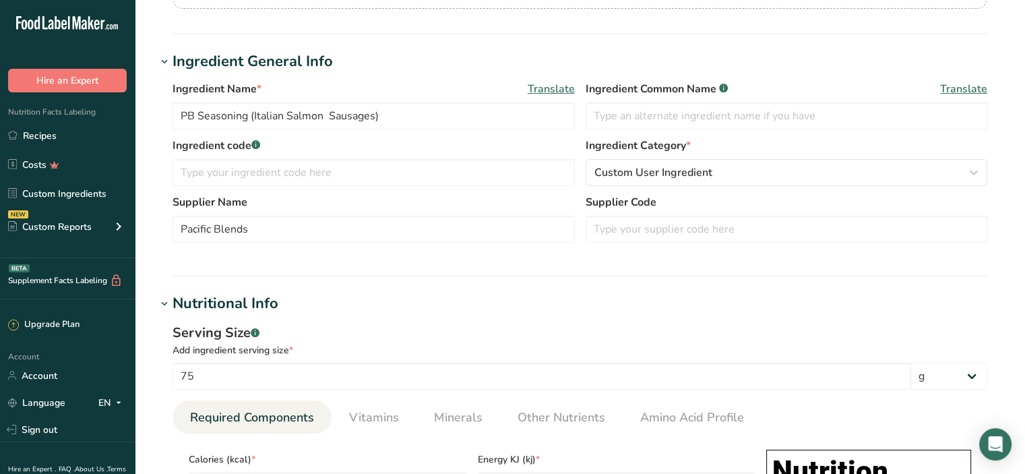
scroll to position [270, 0]
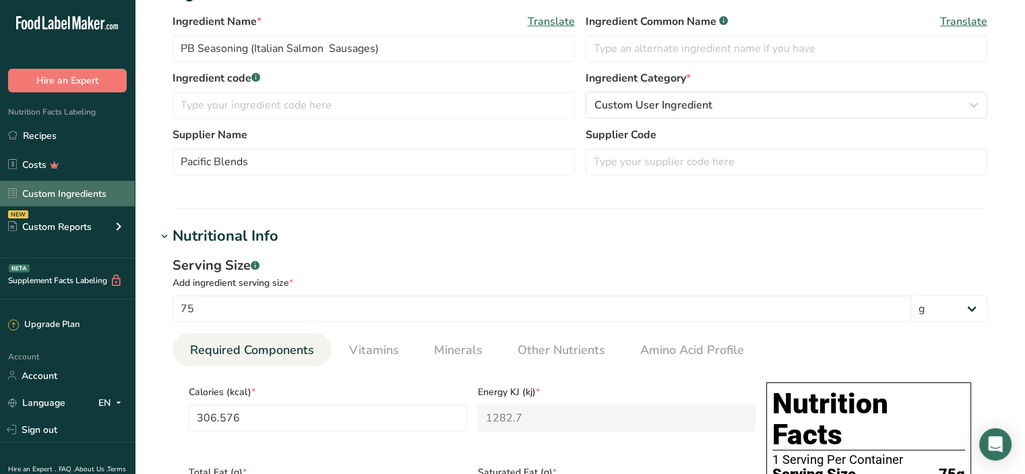
click at [40, 194] on link "Custom Ingredients" at bounding box center [67, 194] width 135 height 26
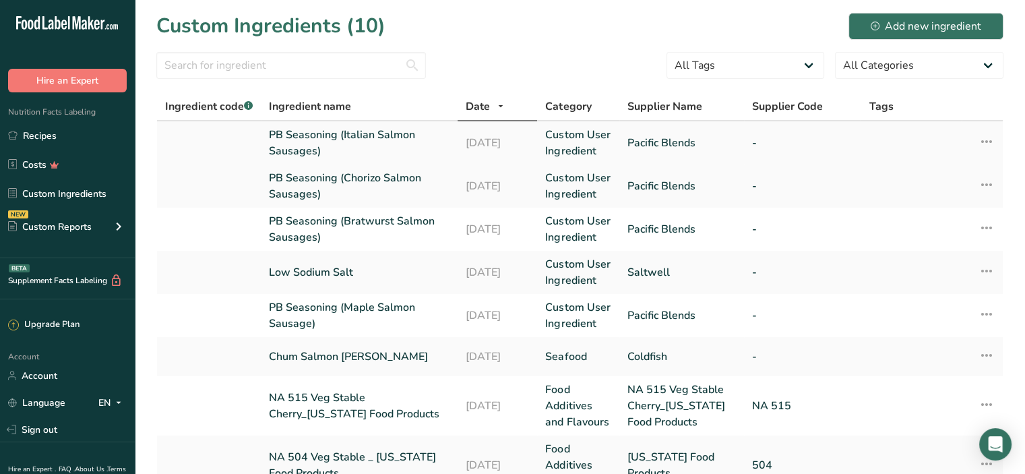
click at [398, 142] on link "PB Seasoning (Italian Salmon Sausages)" at bounding box center [359, 143] width 181 height 32
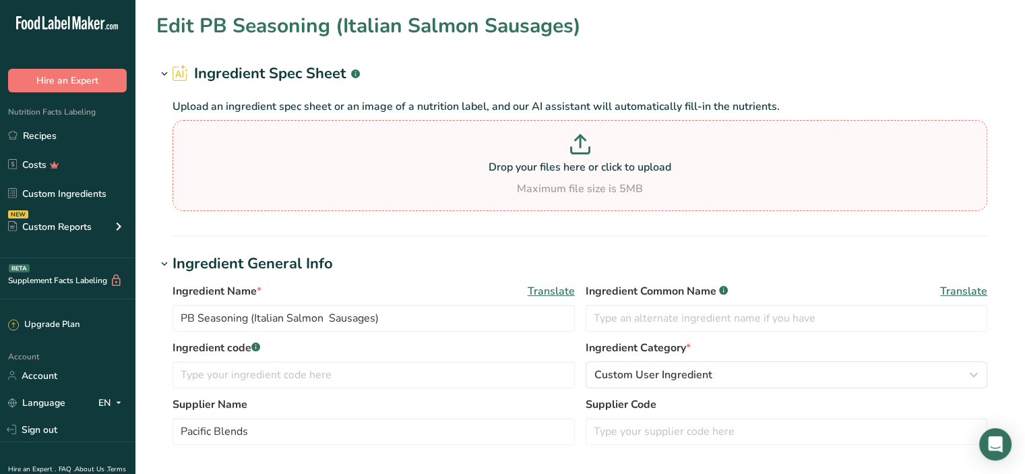
type input "100"
type input "408.768"
type KJ "1710.267"
type Fat "8.616"
type Fat "1.933"
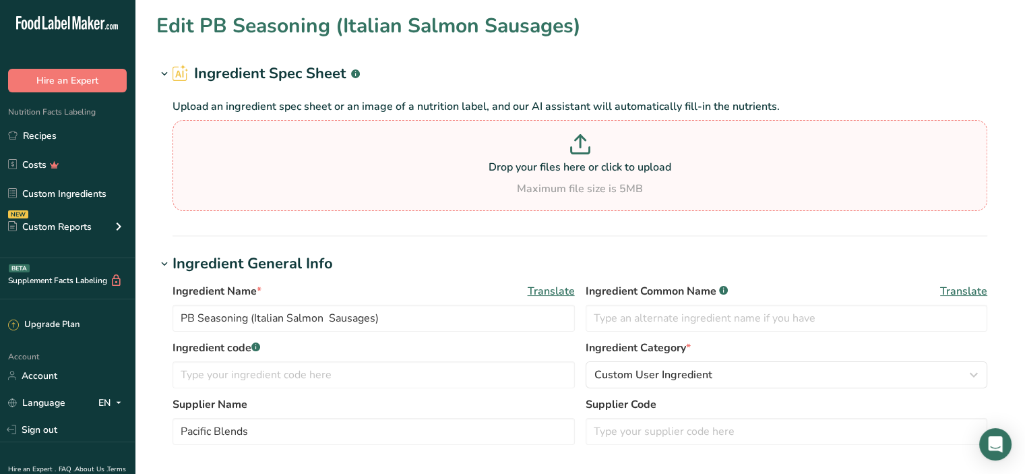
type Fat "0.005"
type input "0"
type input "102.636"
type Carbohydrates "85.3"
type Fiber "35.646"
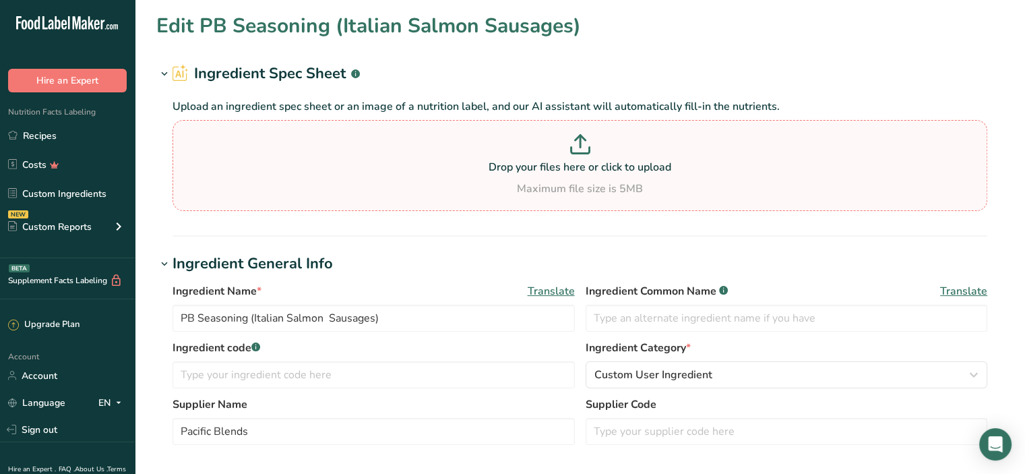
type Sugars "3.816"
type Sugars "0"
type input "18.035"
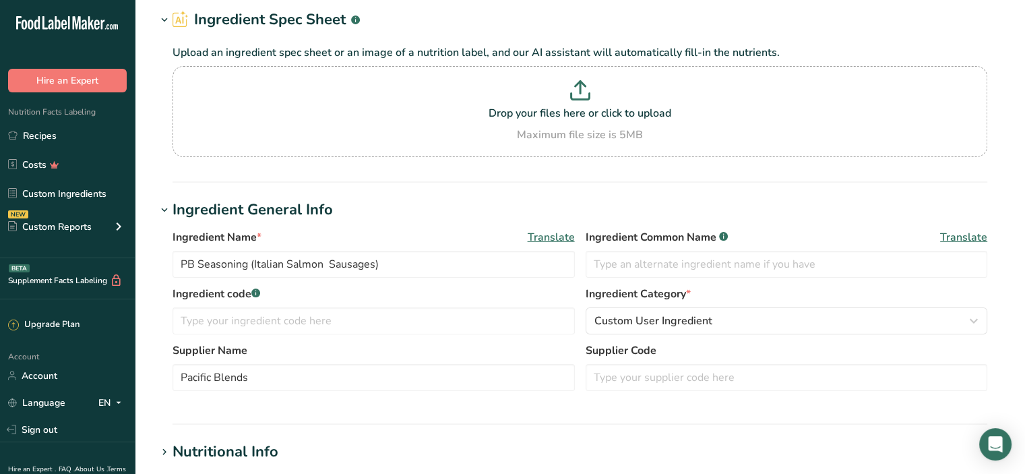
scroll to position [135, 0]
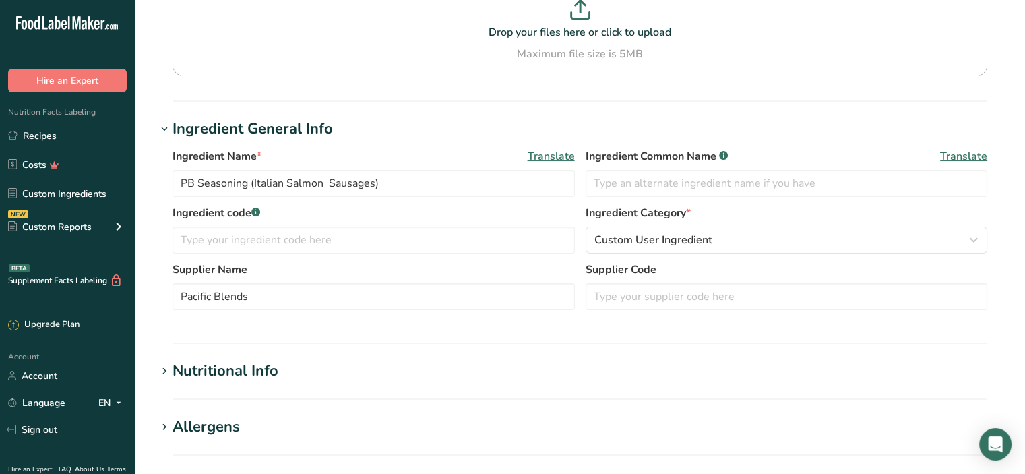
click at [235, 365] on div "Nutritional Info" at bounding box center [226, 371] width 106 height 22
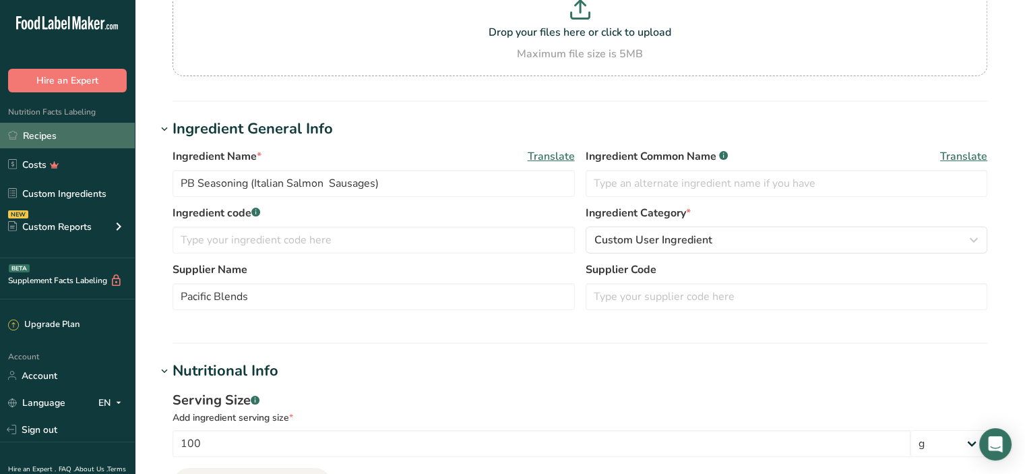
click at [33, 134] on link "Recipes" at bounding box center [67, 136] width 135 height 26
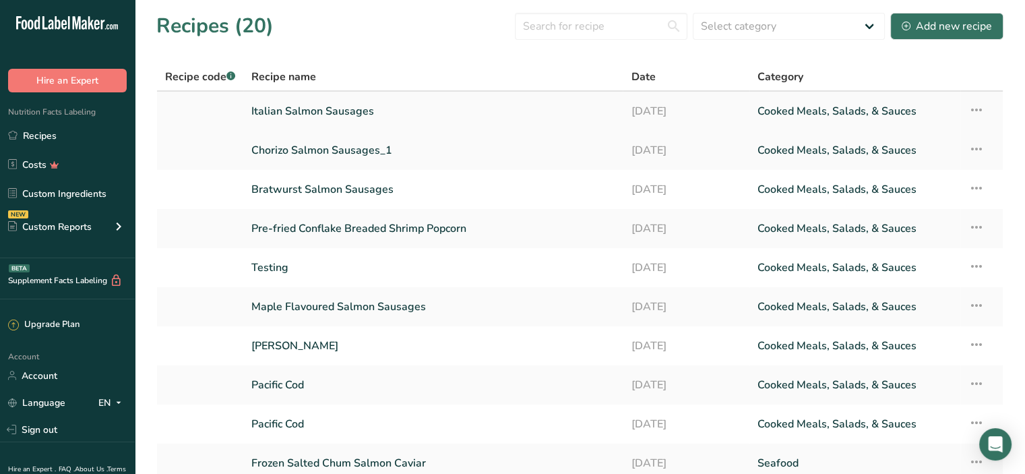
click at [340, 113] on link "Italian Salmon Sausages" at bounding box center [432, 111] width 363 height 28
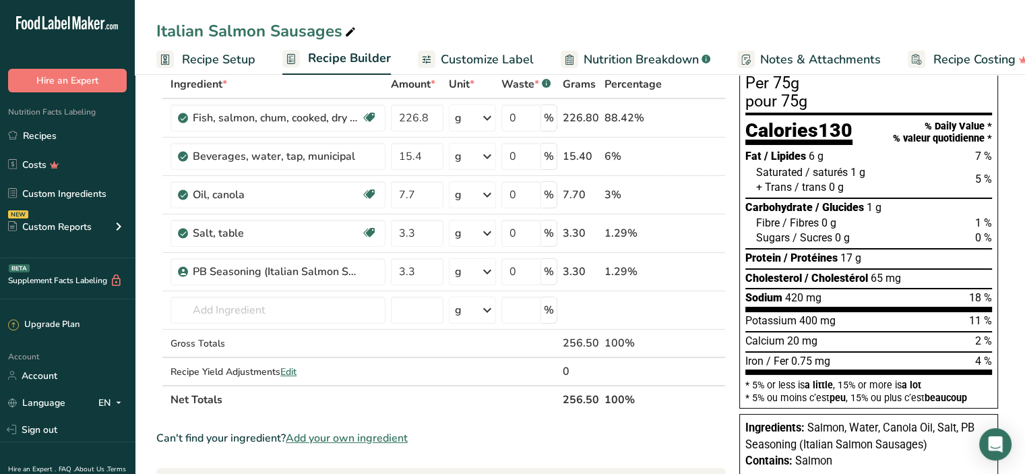
scroll to position [67, 0]
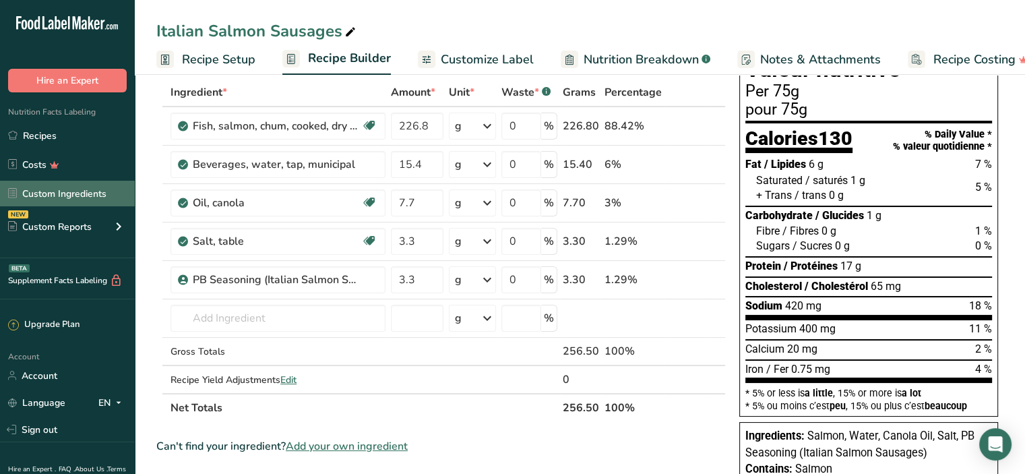
click at [68, 190] on link "Custom Ingredients" at bounding box center [67, 194] width 135 height 26
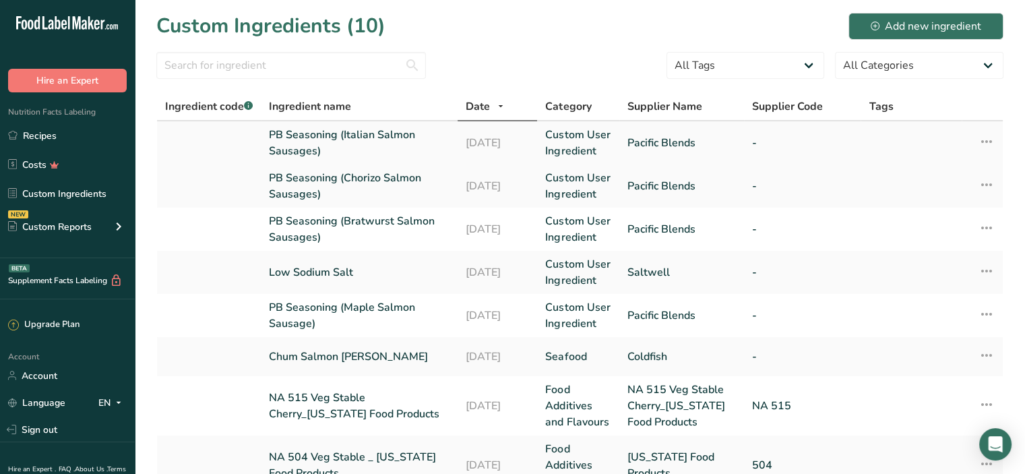
click at [387, 138] on link "PB Seasoning (Italian Salmon Sausages)" at bounding box center [359, 143] width 181 height 32
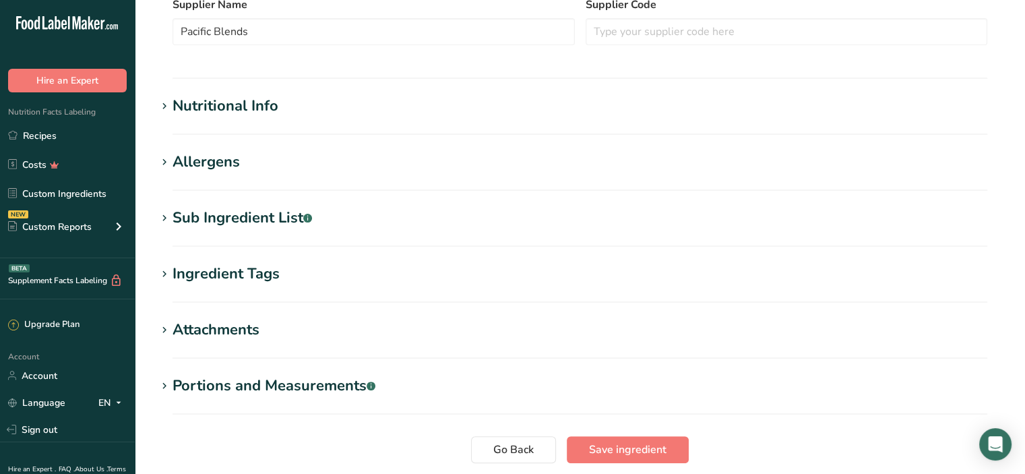
scroll to position [472, 0]
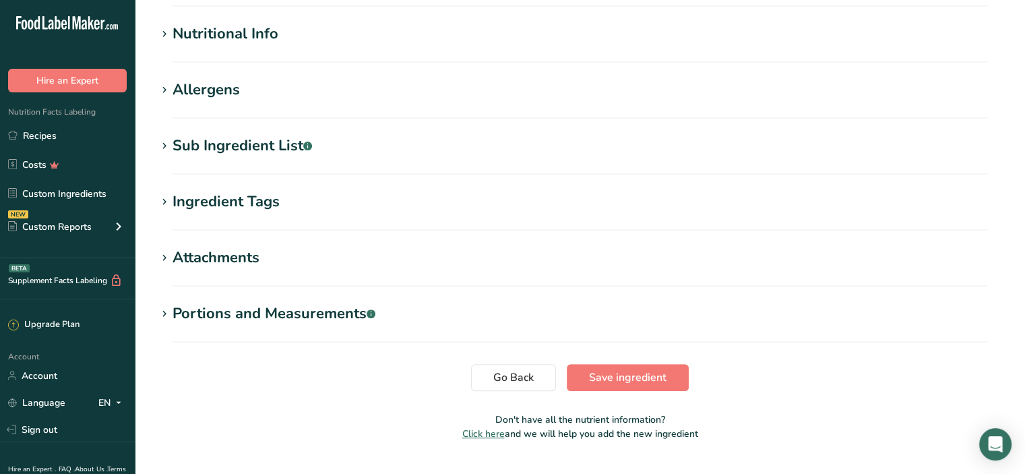
click at [262, 34] on div "Nutritional Info" at bounding box center [226, 34] width 106 height 22
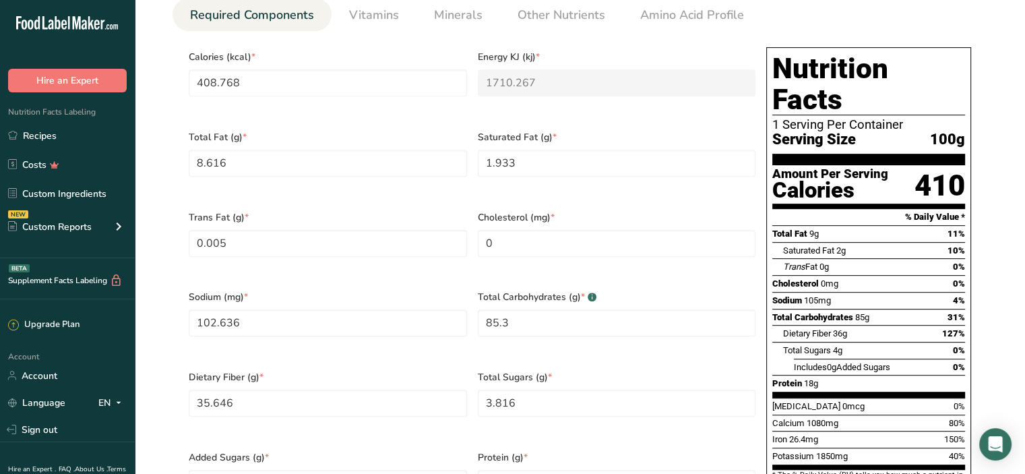
scroll to position [607, 0]
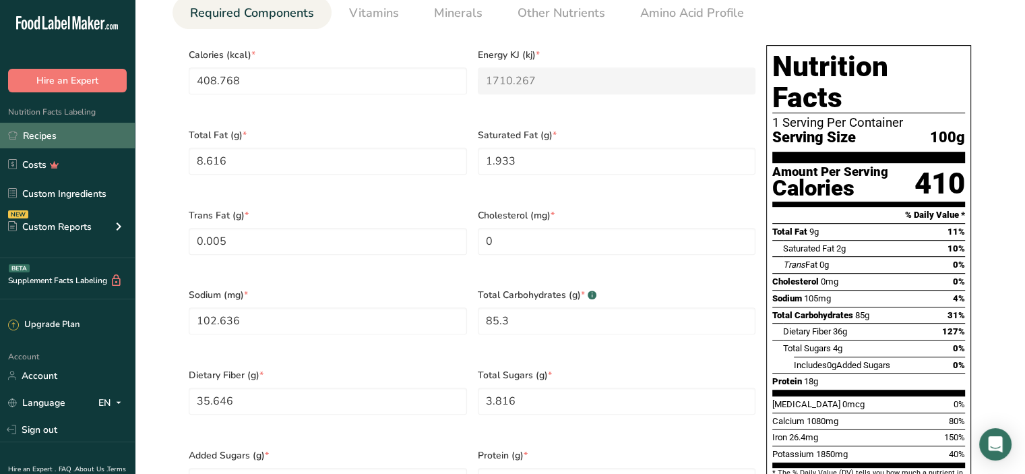
click at [36, 128] on link "Recipes" at bounding box center [67, 136] width 135 height 26
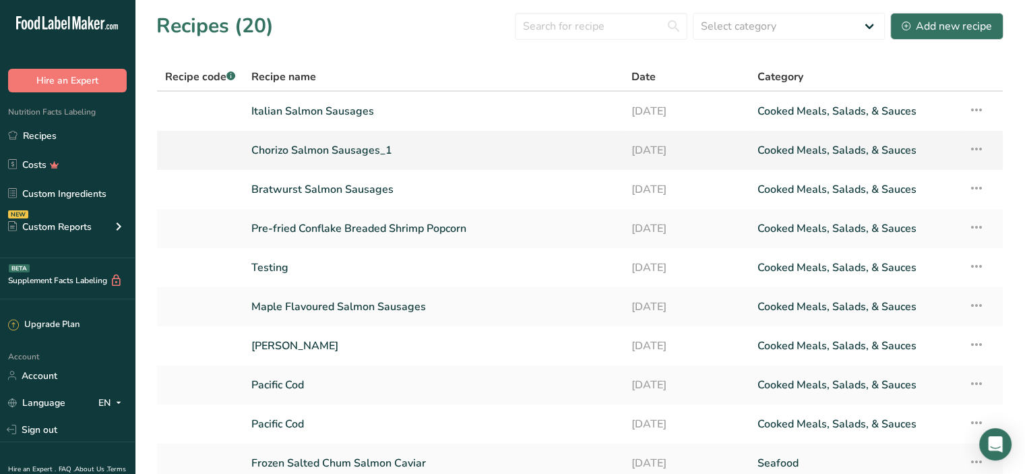
click at [302, 148] on link "Chorizo Salmon Sausages_1" at bounding box center [432, 150] width 363 height 28
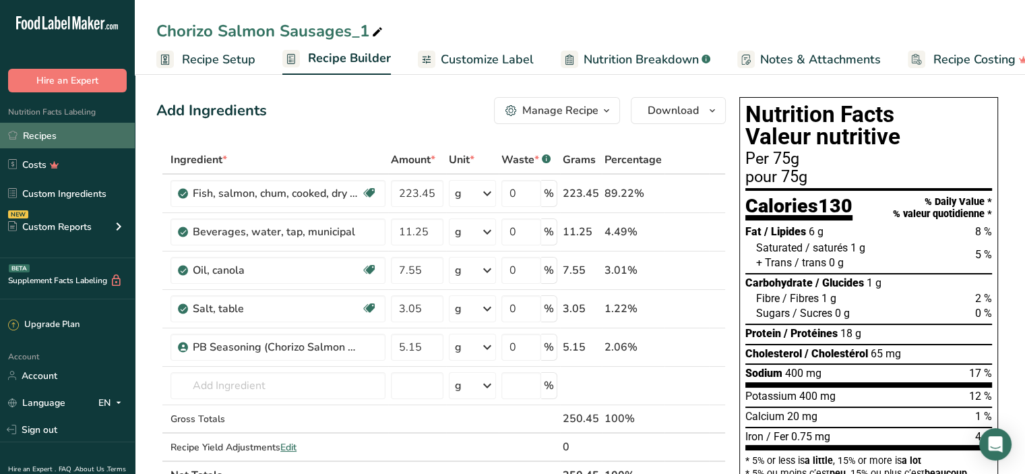
click at [49, 131] on link "Recipes" at bounding box center [67, 136] width 135 height 26
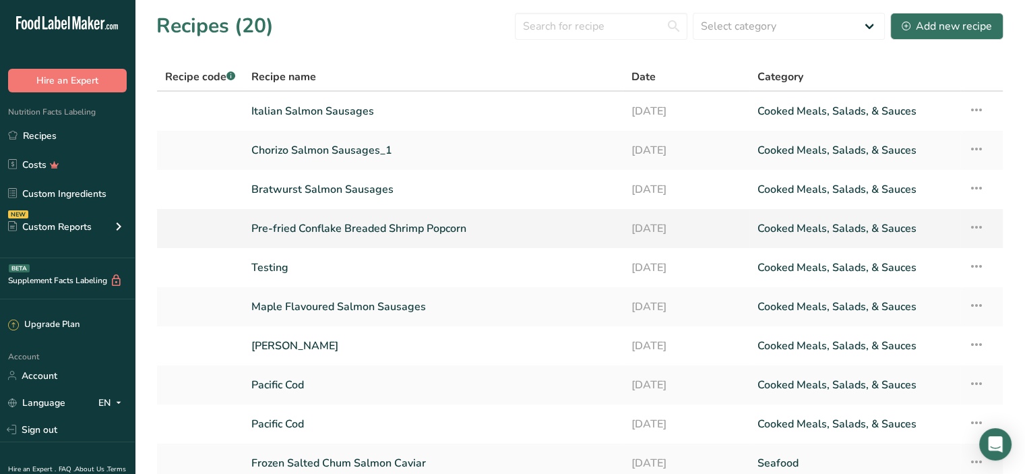
click at [361, 223] on link "Pre-fried Conflake Breaded Shrimp Popcorn" at bounding box center [432, 228] width 363 height 28
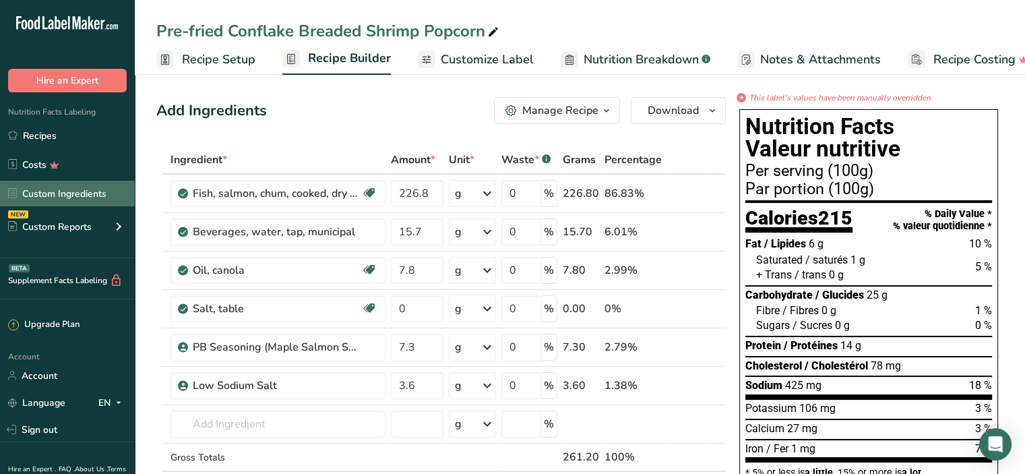
click at [81, 191] on link "Custom Ingredients" at bounding box center [67, 194] width 135 height 26
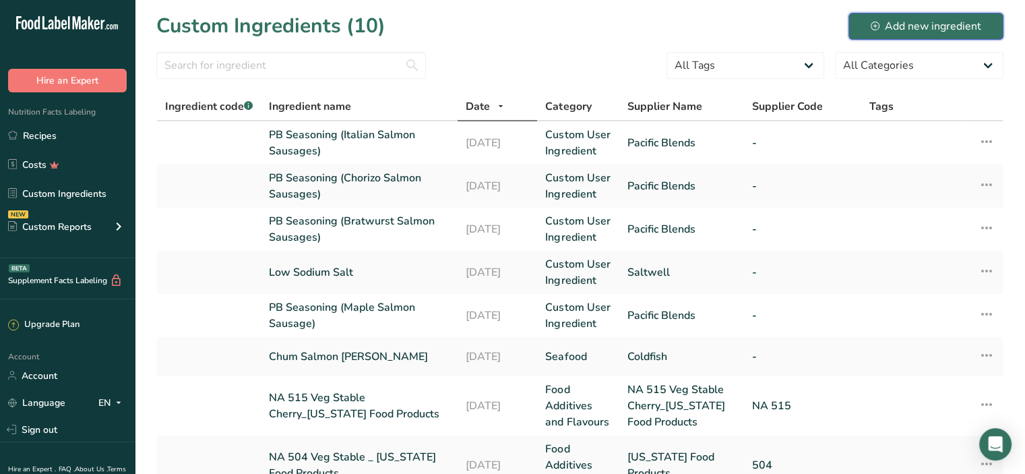
click at [948, 26] on div "Add new ingredient" at bounding box center [926, 26] width 111 height 16
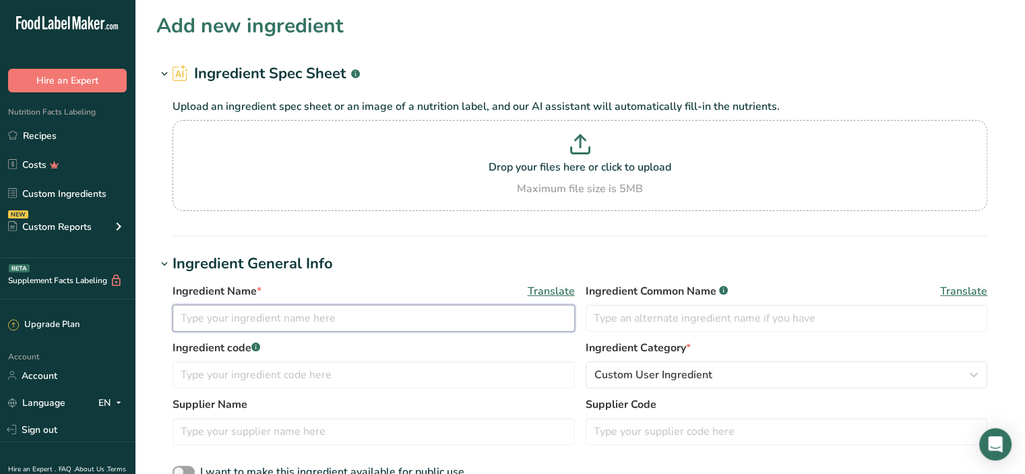
click at [251, 321] on input "text" at bounding box center [374, 318] width 402 height 27
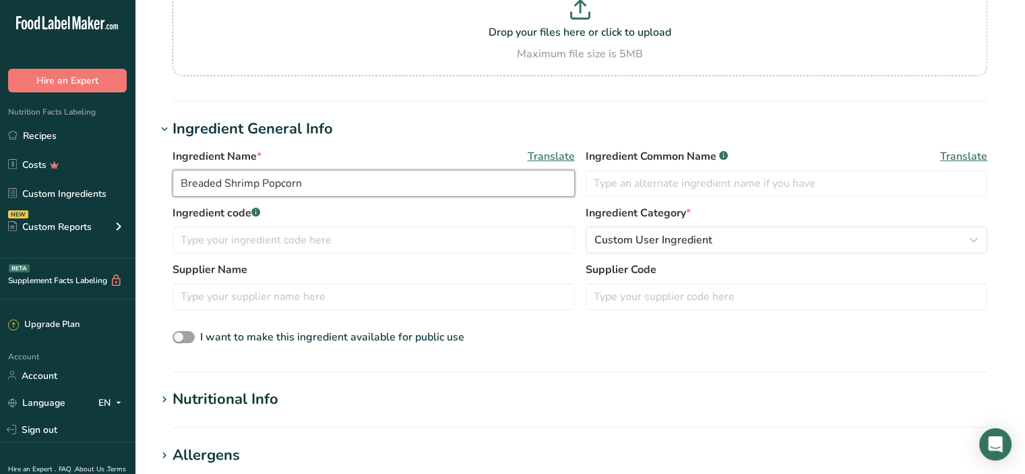
scroll to position [202, 0]
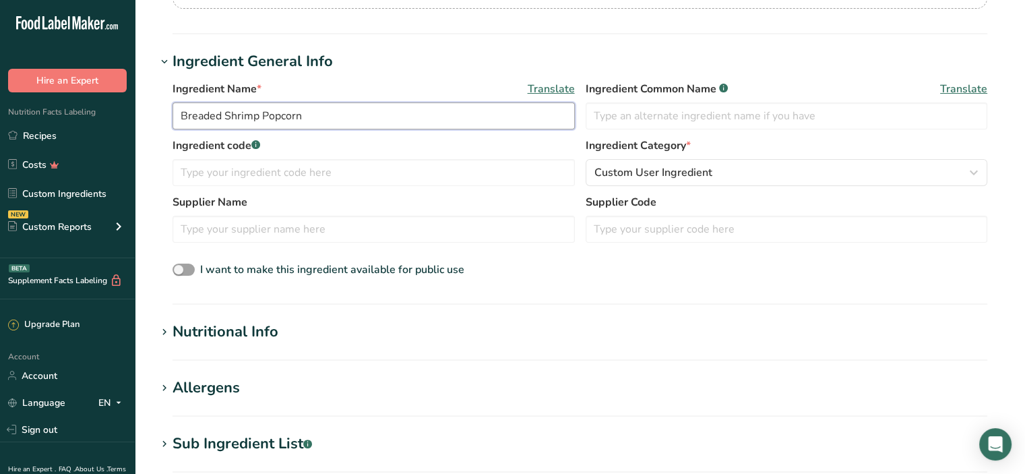
type input "Breaded Shrimp Popcorn"
click at [254, 332] on div "Nutritional Info" at bounding box center [226, 332] width 106 height 22
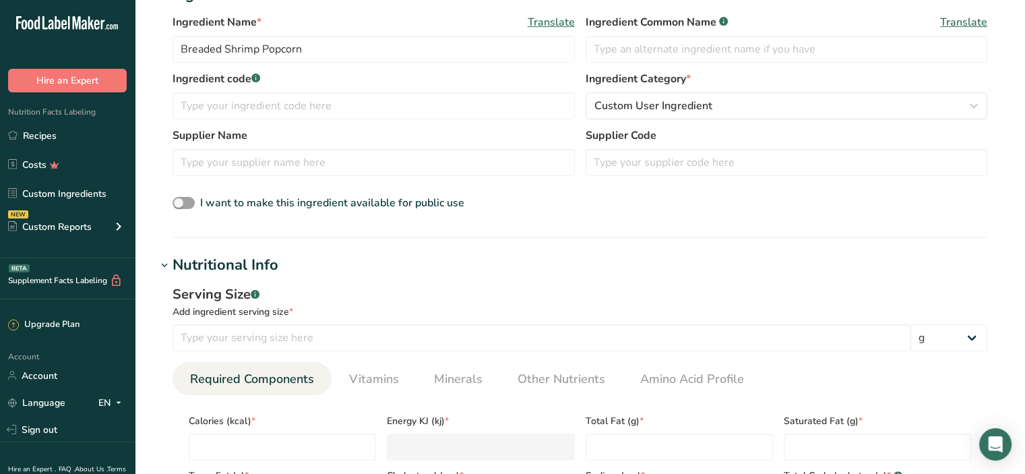
scroll to position [404, 0]
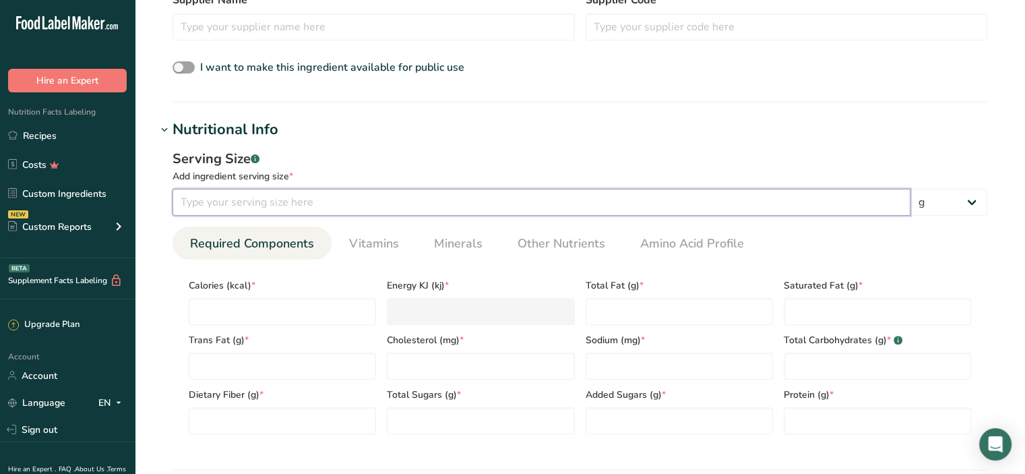
click at [231, 208] on input "number" at bounding box center [542, 202] width 738 height 27
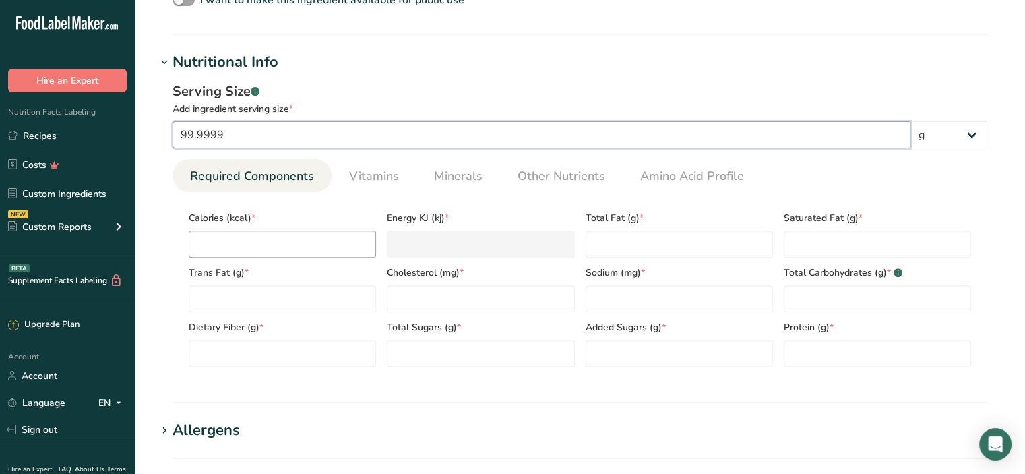
type input "99.9999"
click at [233, 239] on input "number" at bounding box center [282, 244] width 187 height 27
type input "2"
type KJ "8.4"
type input "21"
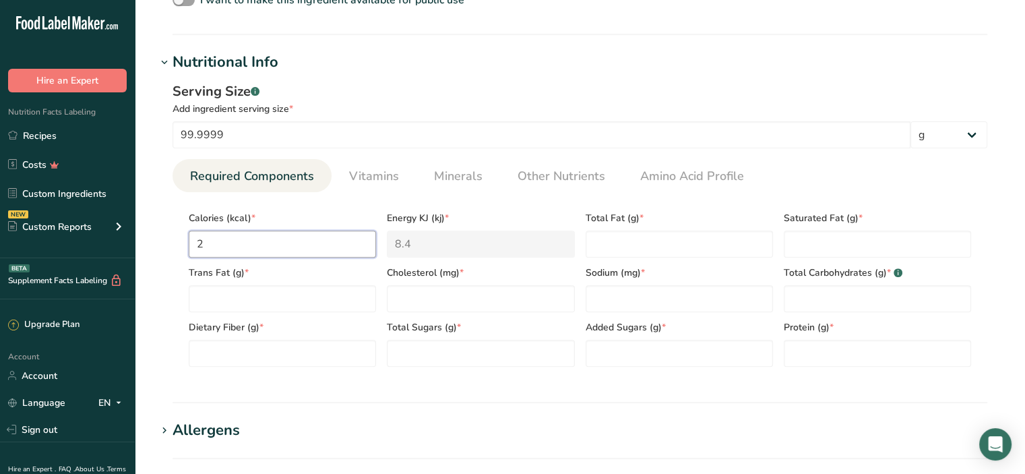
type KJ "87.9"
type input "215"
type KJ "899.6"
type input "215"
click at [645, 235] on Fat "number" at bounding box center [679, 244] width 187 height 27
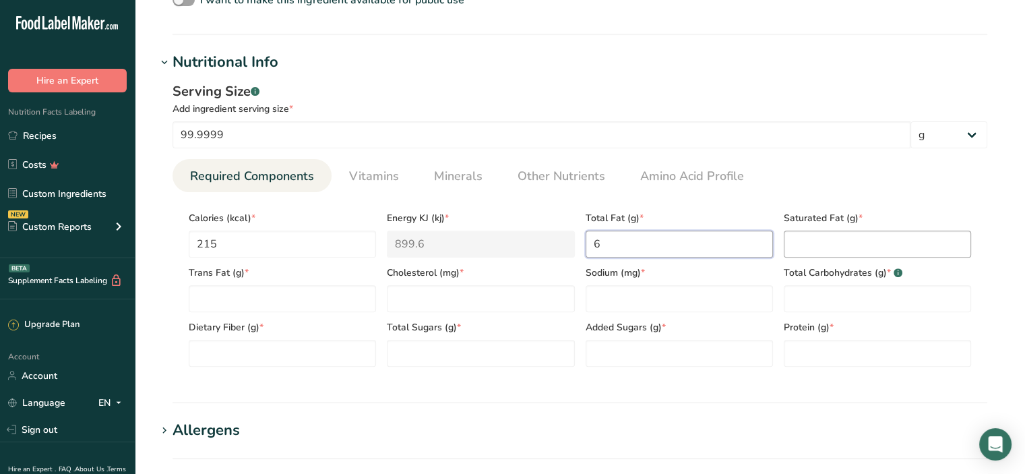
type Fat "6"
click at [805, 243] on Fat "number" at bounding box center [877, 244] width 187 height 27
type Fat "1"
click at [282, 296] on Fat "number" at bounding box center [282, 298] width 187 height 27
type Fat "0"
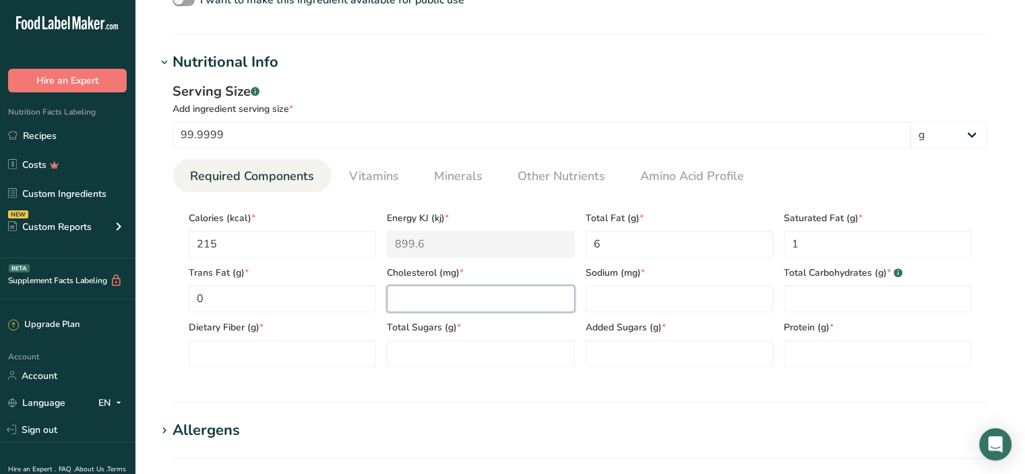
click at [405, 298] on input "number" at bounding box center [480, 298] width 187 height 27
type input "78"
click at [666, 294] on input "number" at bounding box center [679, 298] width 187 height 27
type input "425"
click at [832, 294] on Carbohydrates "number" at bounding box center [877, 298] width 187 height 27
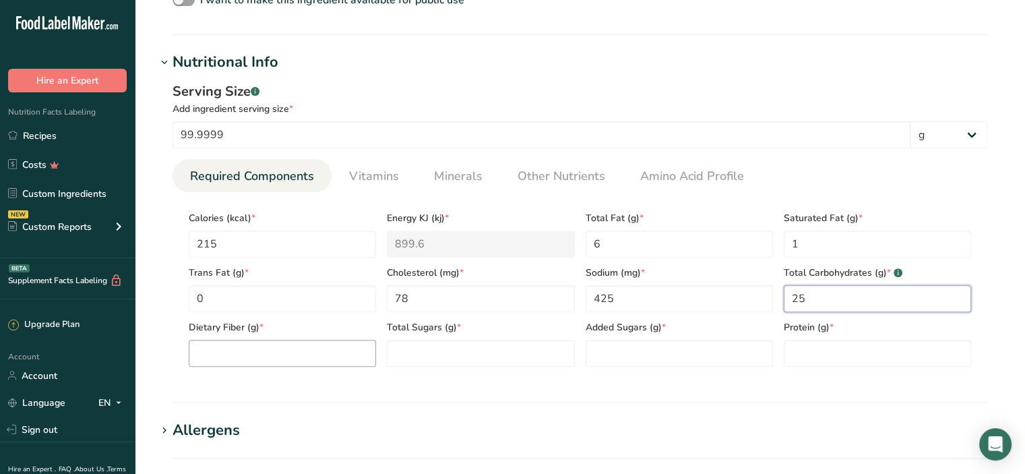
type Carbohydrates "25"
click at [272, 354] on Fiber "number" at bounding box center [282, 353] width 187 height 27
type Fiber "0"
click at [424, 352] on Sugars "number" at bounding box center [480, 353] width 187 height 27
type Sugars "0"
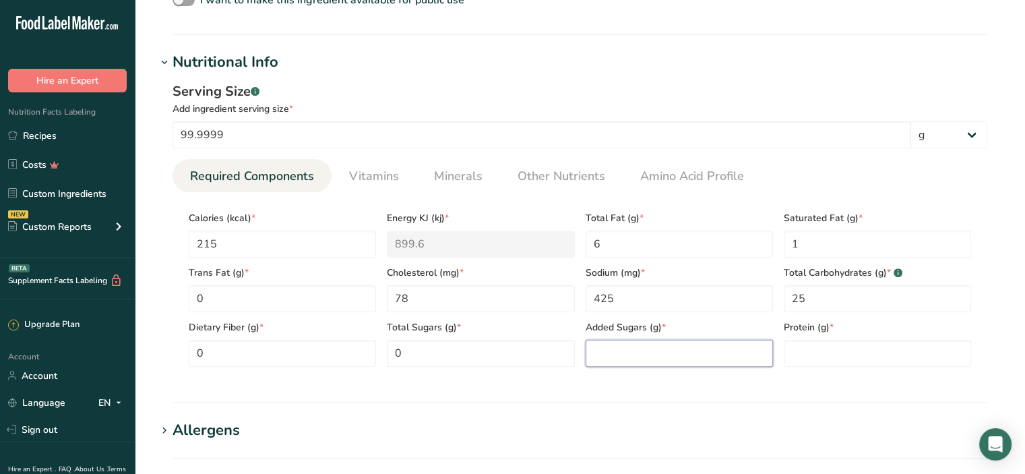
click at [606, 355] on Sugars "number" at bounding box center [679, 353] width 187 height 27
type Sugars "0"
click at [819, 355] on input "number" at bounding box center [877, 353] width 187 height 27
type input "14"
click at [687, 392] on section "Nutritional Info Serving Size .a-a{fill:#347362;}.b-a{fill:#fff;} Add ingredien…" at bounding box center [579, 227] width 847 height 352
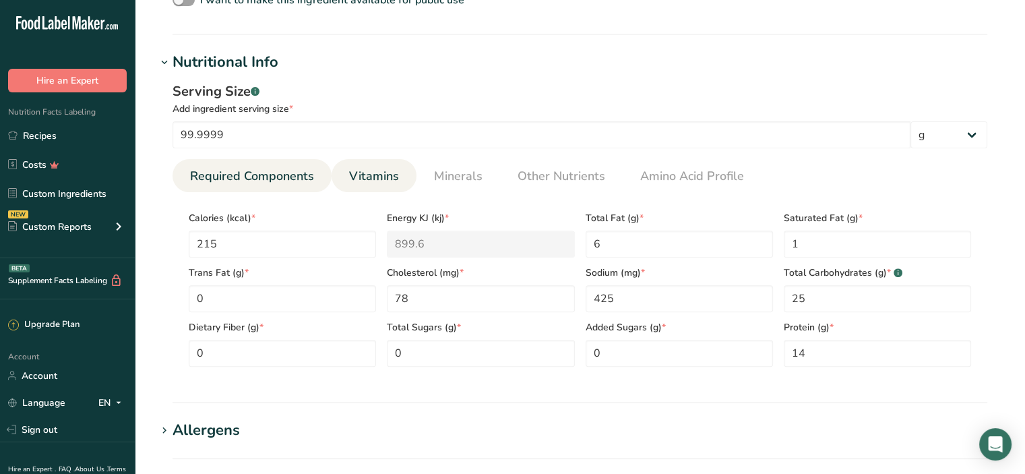
click at [386, 180] on span "Vitamins" at bounding box center [374, 176] width 50 height 18
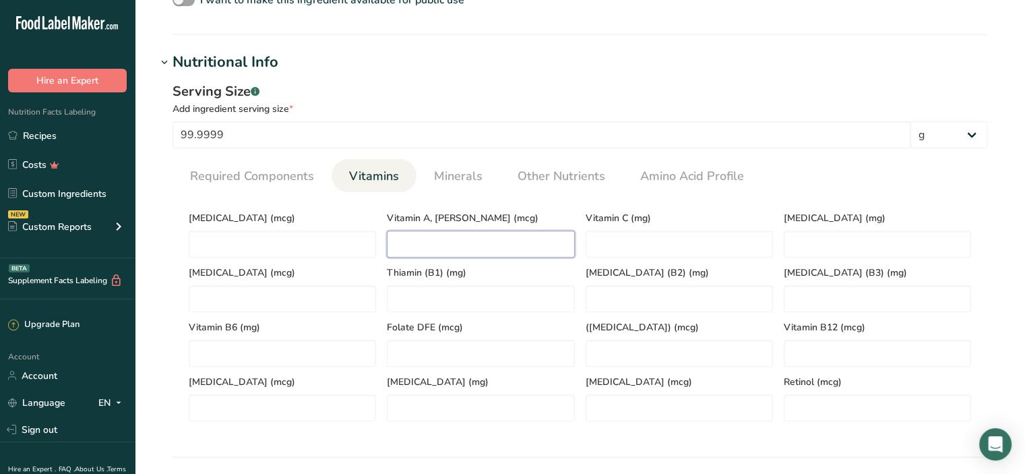
click at [474, 237] on RAE "number" at bounding box center [480, 244] width 187 height 27
type RAE "92"
click at [630, 239] on C "number" at bounding box center [679, 244] width 187 height 27
type C "1"
click at [461, 169] on span "Minerals" at bounding box center [458, 176] width 49 height 18
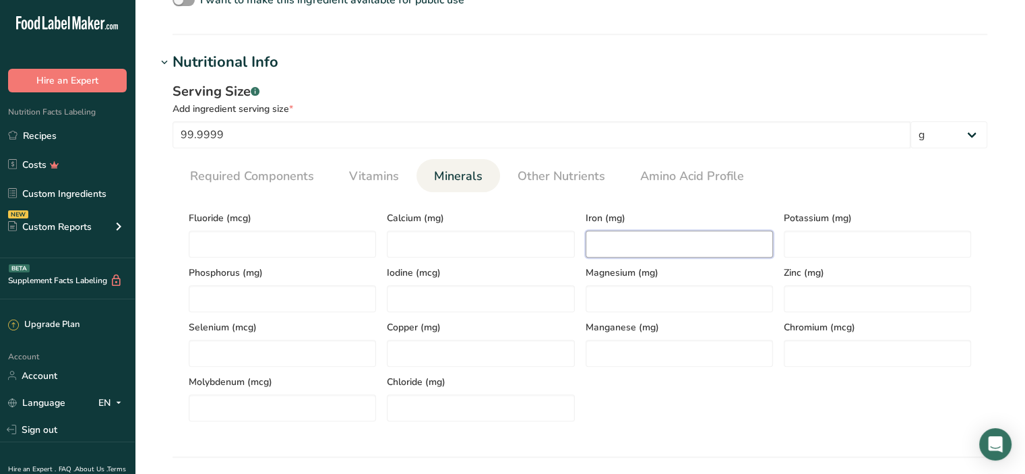
click at [622, 240] on input "number" at bounding box center [679, 244] width 187 height 27
type input "1"
click at [429, 233] on input "number" at bounding box center [480, 244] width 187 height 27
type input "27"
click at [805, 242] on input "number" at bounding box center [877, 244] width 187 height 27
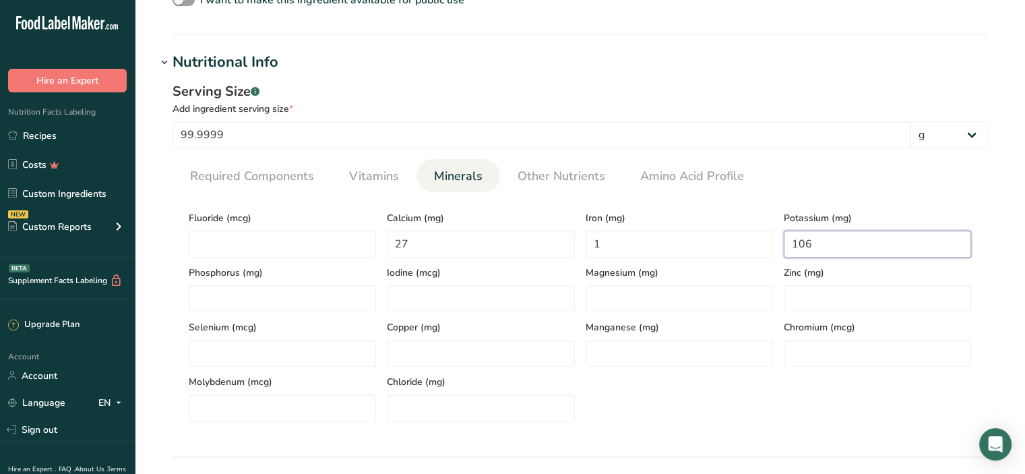
type input "106"
click at [860, 192] on section "Calories (kcal) * 215 Energy KJ (kj) * 899.6 Total Fat (g) * 6 Saturated Fat (g…" at bounding box center [580, 312] width 815 height 240
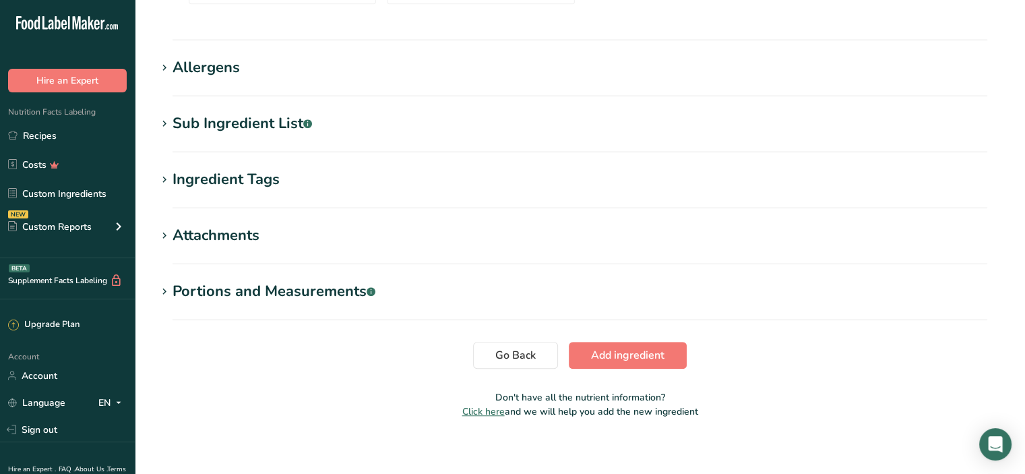
scroll to position [898, 0]
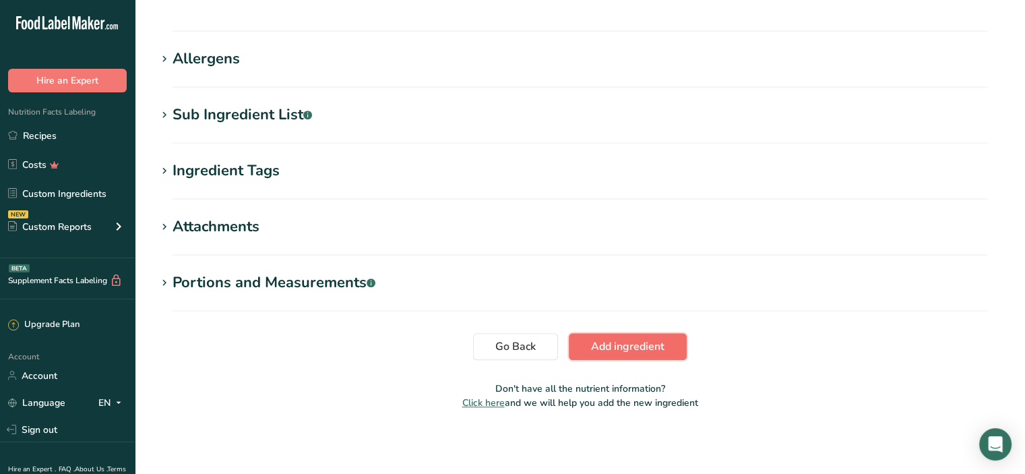
click at [653, 345] on span "Add ingredient" at bounding box center [627, 346] width 73 height 16
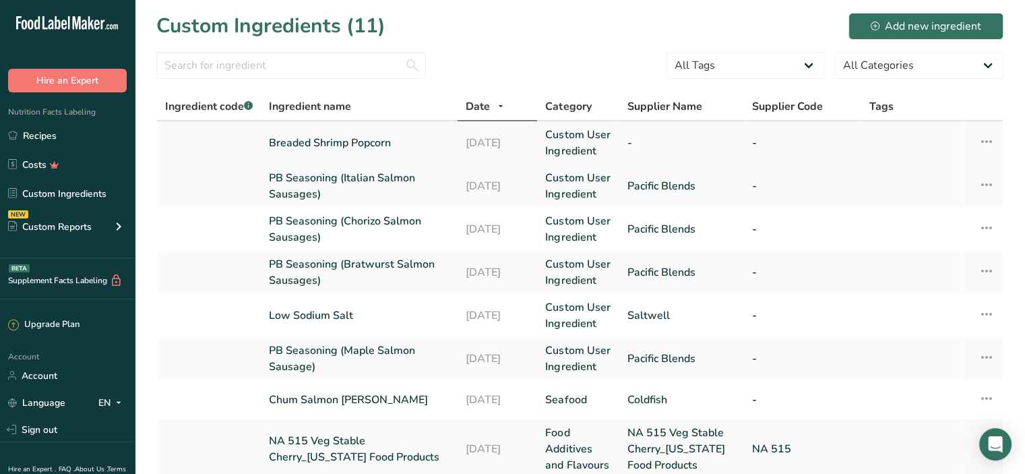
click at [334, 140] on link "Breaded Shrimp Popcorn" at bounding box center [359, 143] width 181 height 16
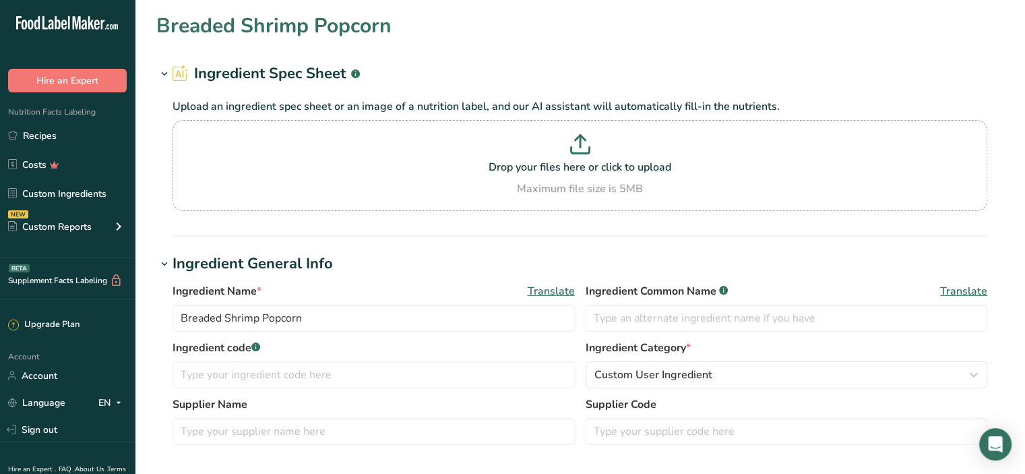
type input "215"
type KJ "899.6"
type Fat "6"
type Fat "1"
type Fat "0"
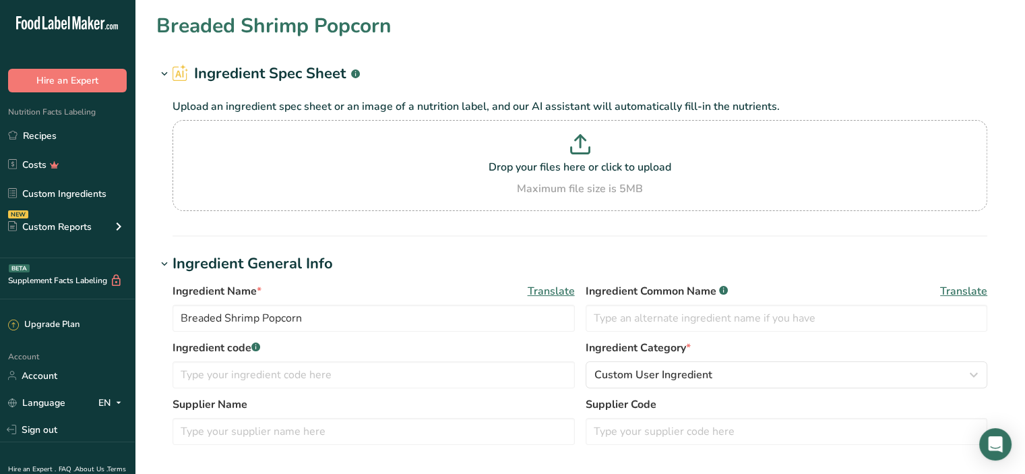
type input "78"
type input "425"
type Carbohydrates "25"
type Fiber "0"
type Sugars "0"
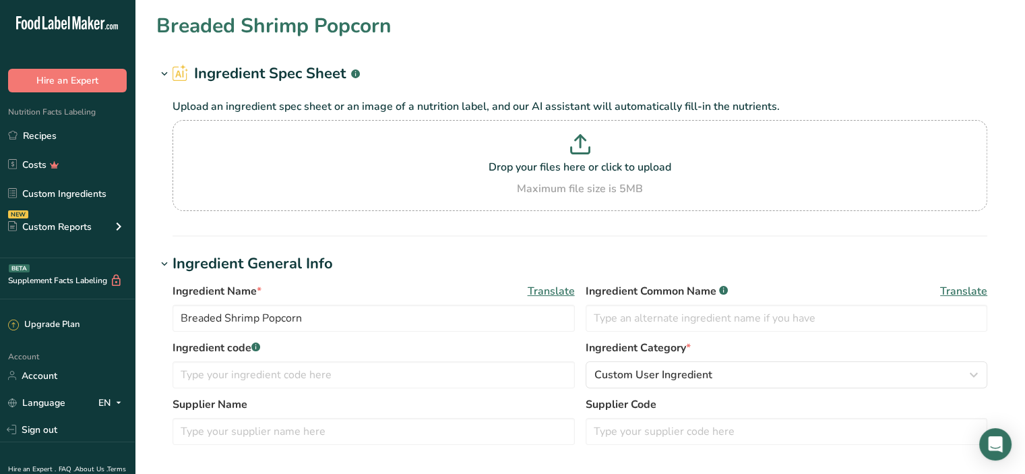
type Sugars "0"
type input "14"
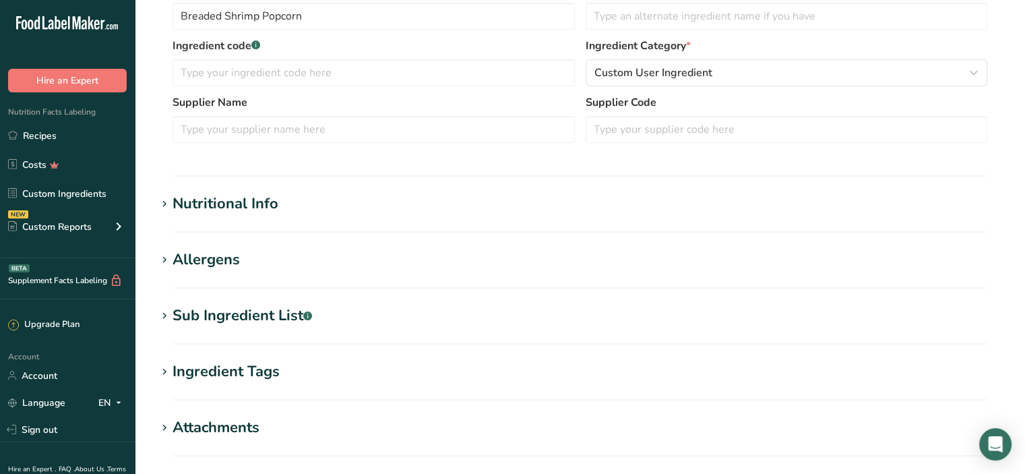
scroll to position [301, 0]
click at [222, 205] on div "Nutritional Info" at bounding box center [226, 205] width 106 height 22
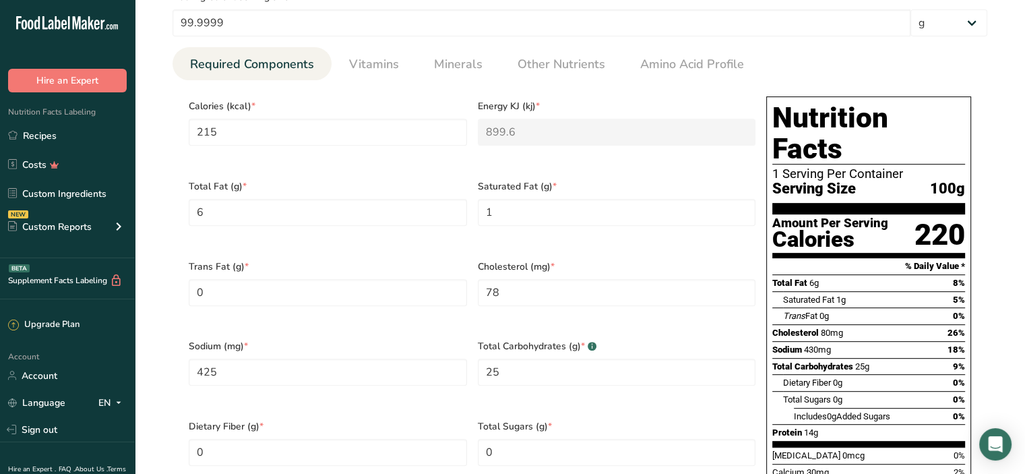
scroll to position [638, 0]
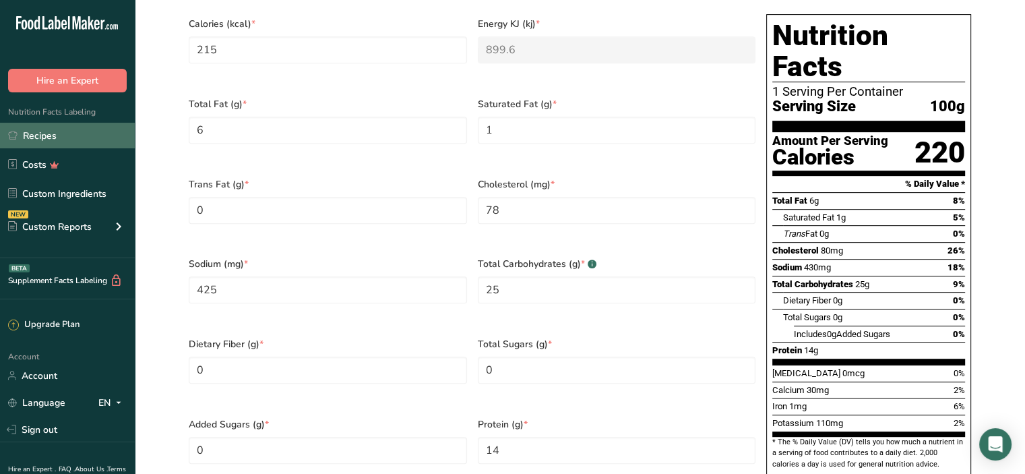
click at [69, 133] on link "Recipes" at bounding box center [67, 136] width 135 height 26
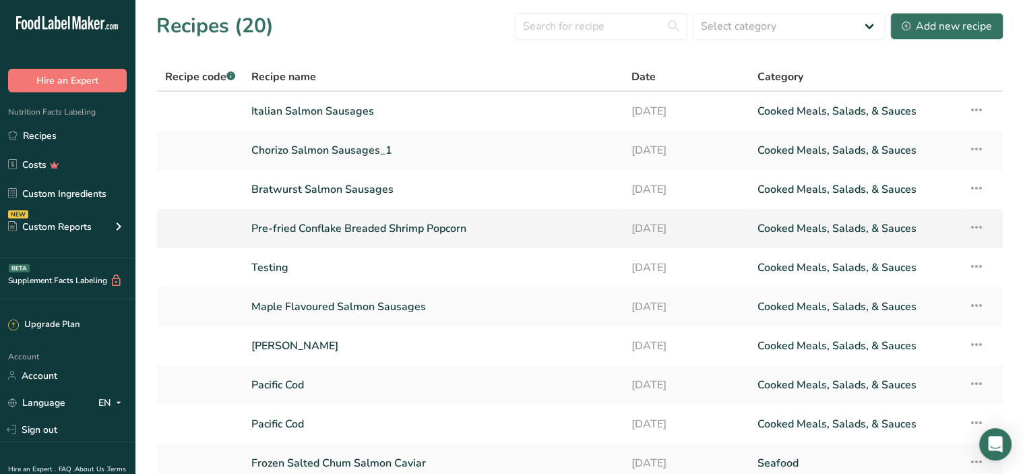
click at [370, 226] on link "Pre-fried Conflake Breaded Shrimp Popcorn" at bounding box center [432, 228] width 363 height 28
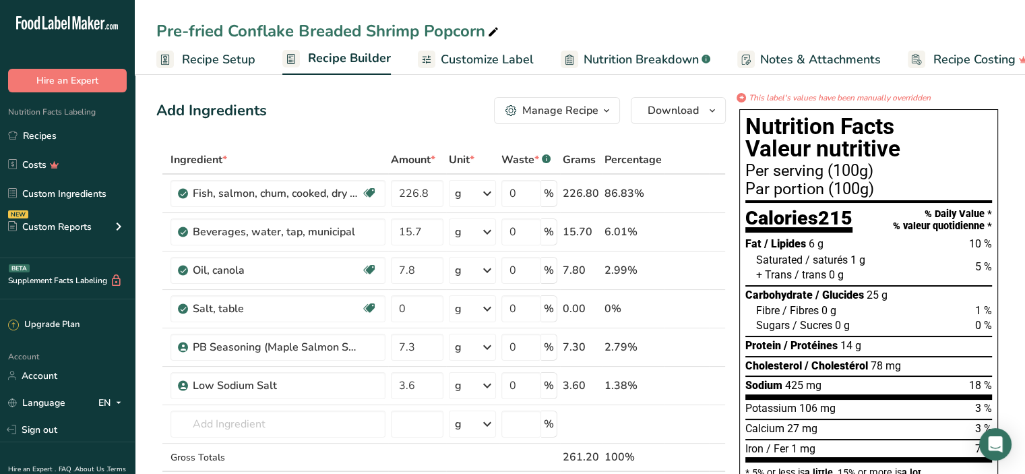
click at [477, 55] on span "Customize Label" at bounding box center [487, 60] width 93 height 18
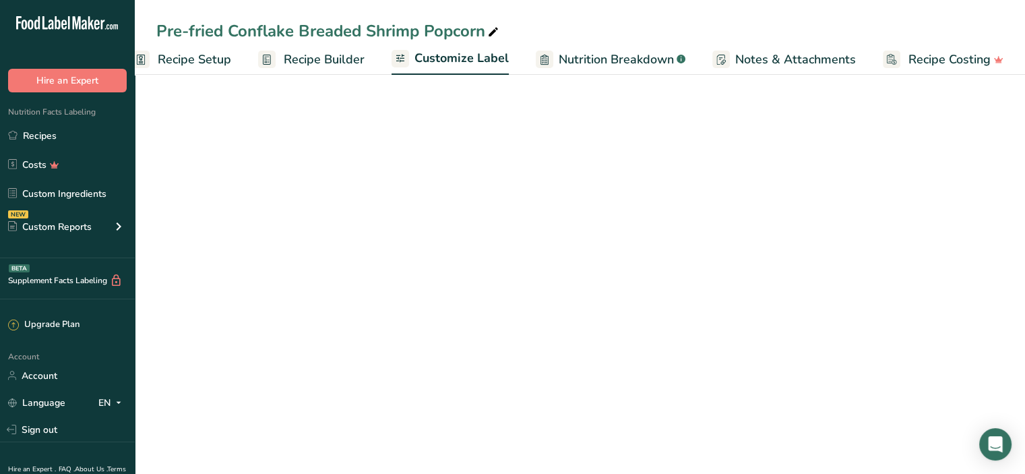
scroll to position [0, 24]
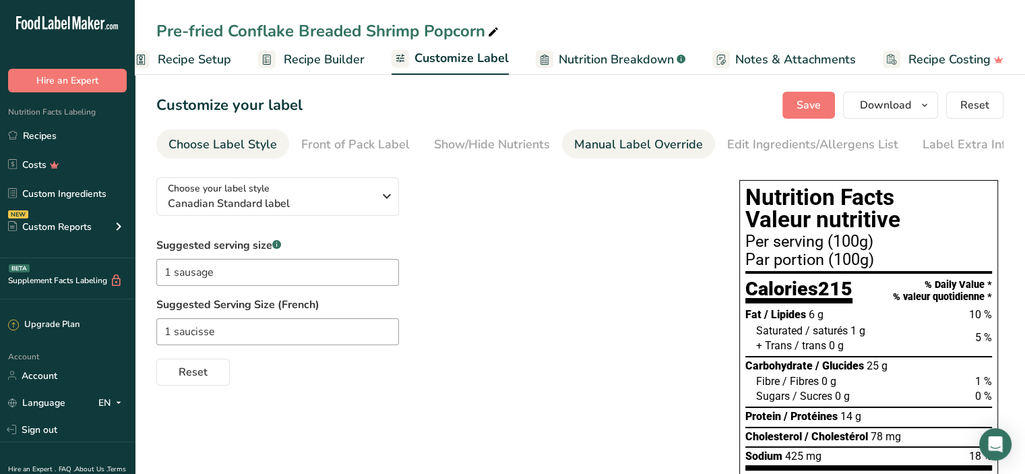
click at [618, 148] on div "Manual Label Override" at bounding box center [638, 145] width 129 height 18
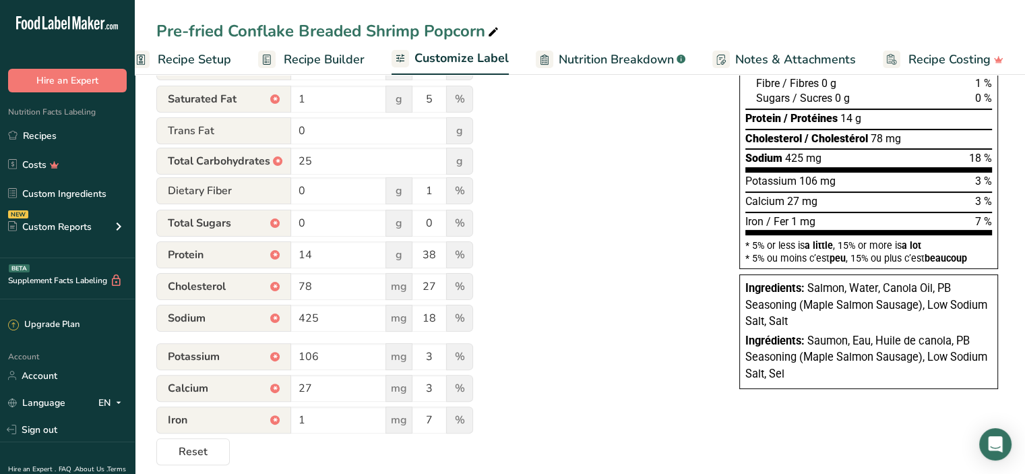
scroll to position [314, 0]
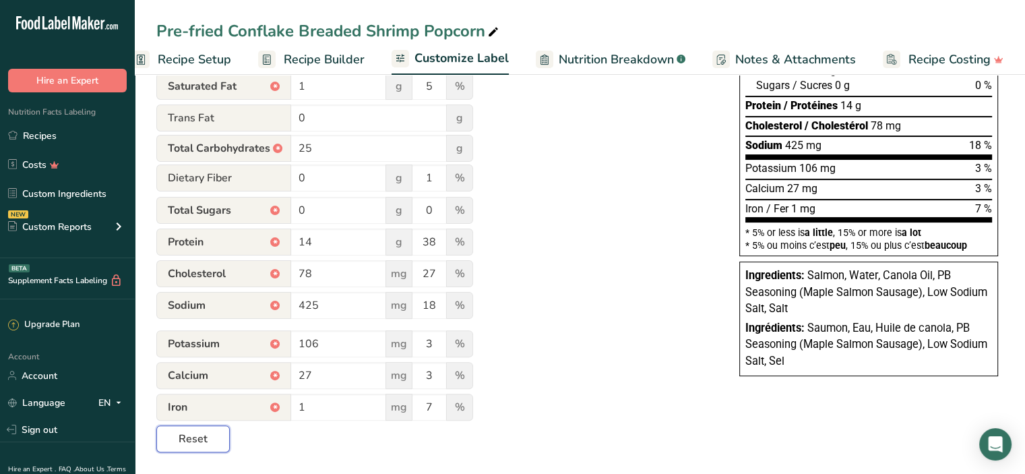
click at [208, 439] on button "Reset" at bounding box center [192, 438] width 73 height 27
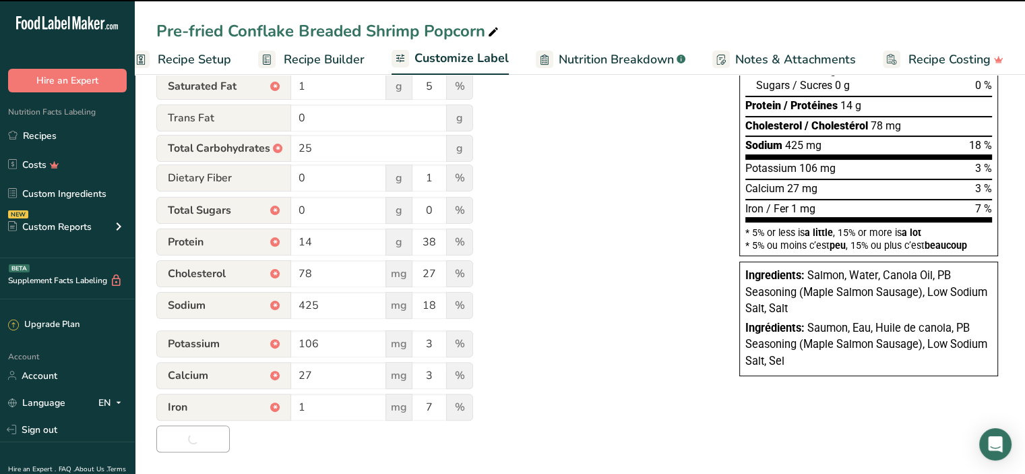
type input "Per 1 sausage (100g)"
type input "pour 1 saucisse (100g)"
type input "170"
type input "7"
type input "6"
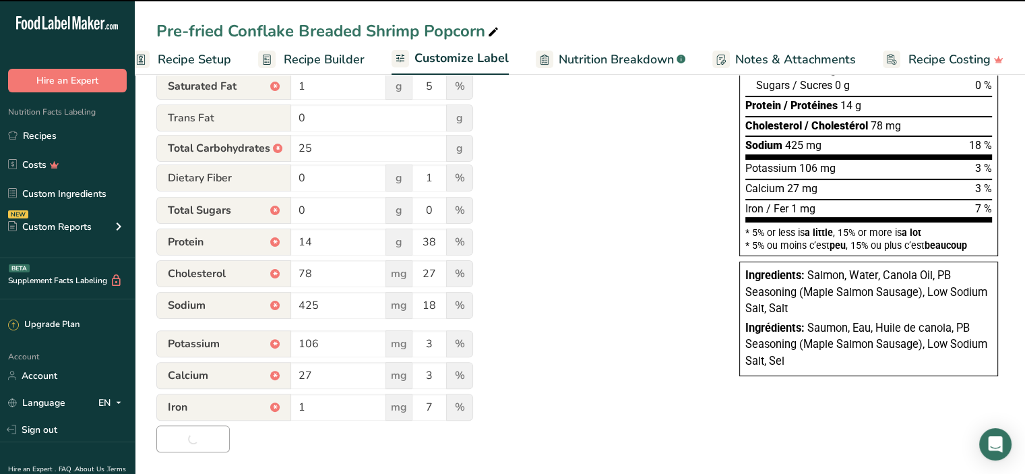
type input "1"
type input "23"
type input "80"
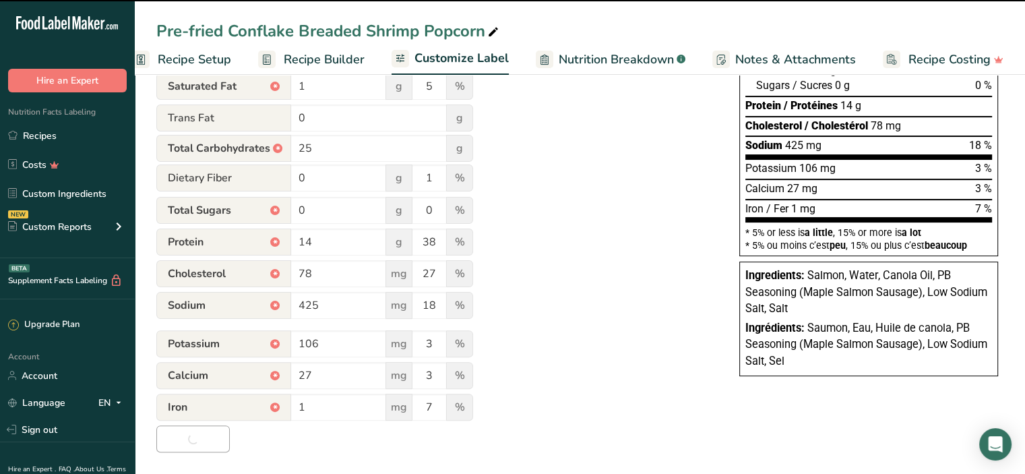
type input "410"
type input "700"
type input "21"
type input "30"
type input "2"
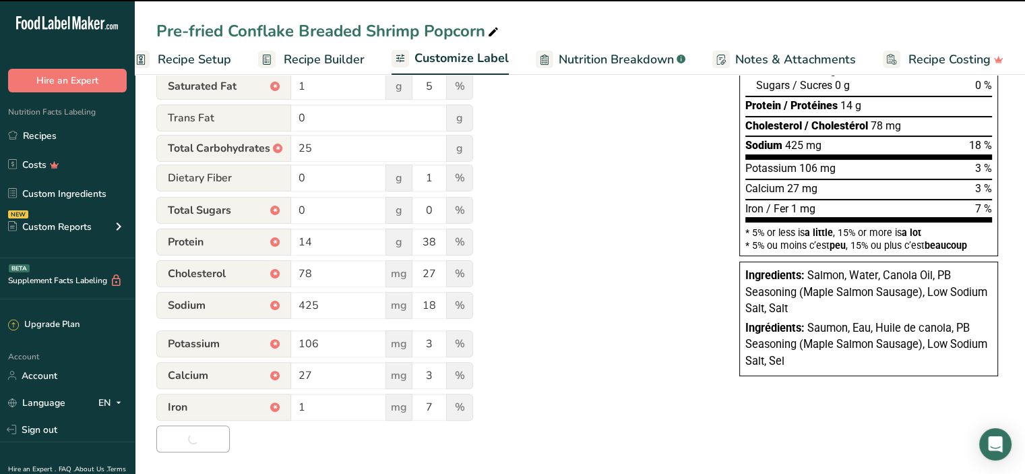
type input "5"
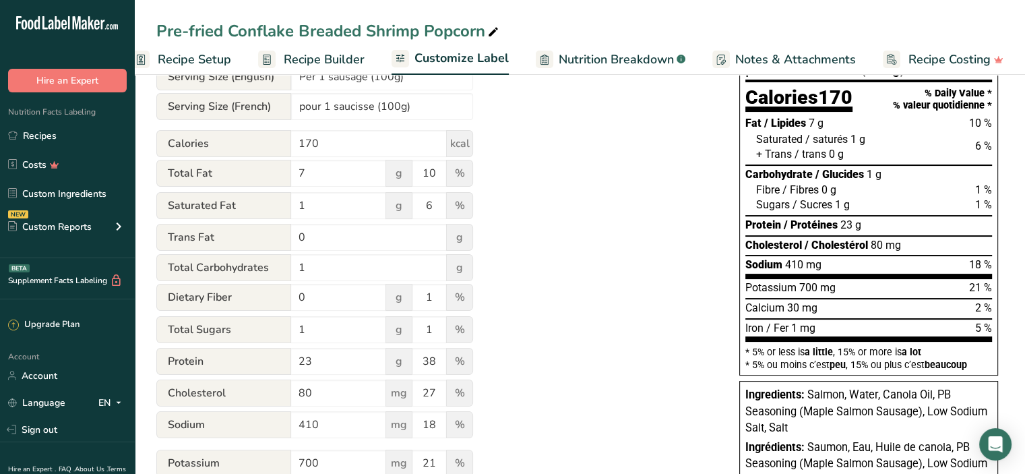
scroll to position [0, 0]
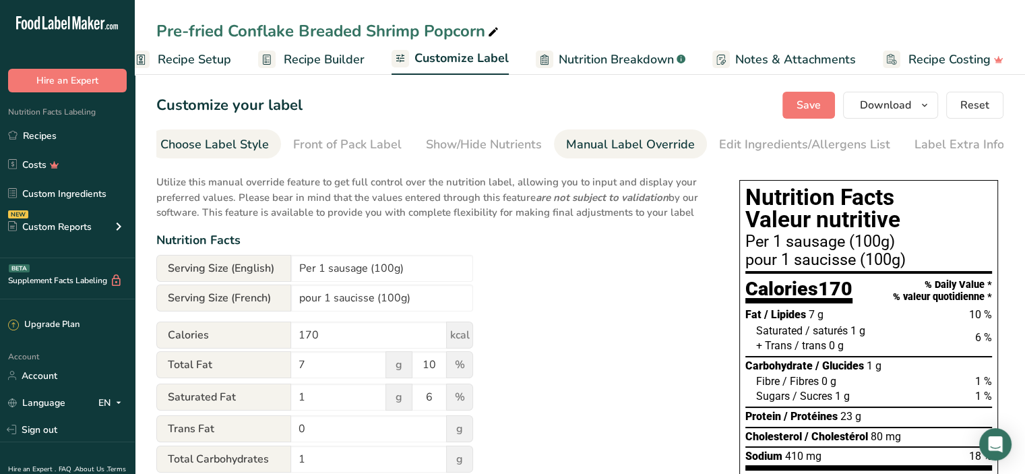
click at [227, 143] on div "Choose Label Style" at bounding box center [214, 145] width 109 height 18
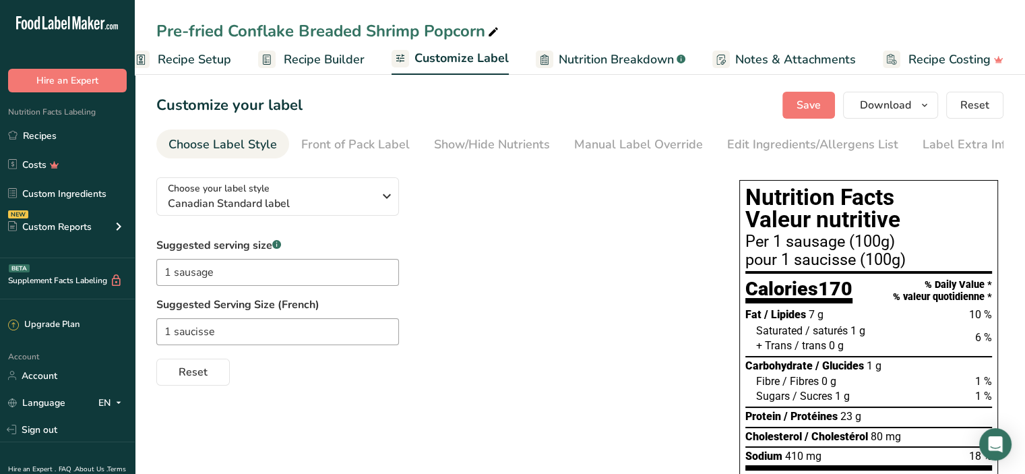
click at [199, 63] on span "Recipe Setup" at bounding box center [194, 60] width 73 height 18
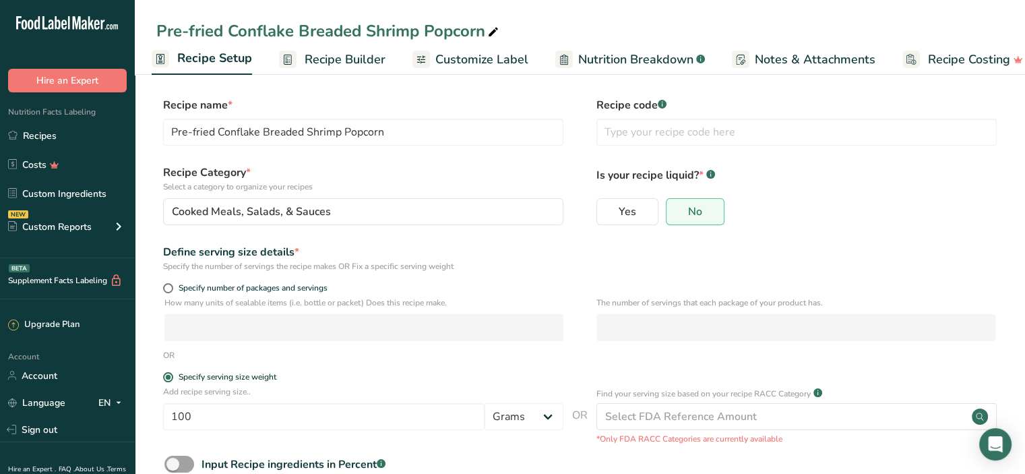
click at [336, 59] on span "Recipe Builder" at bounding box center [345, 60] width 81 height 18
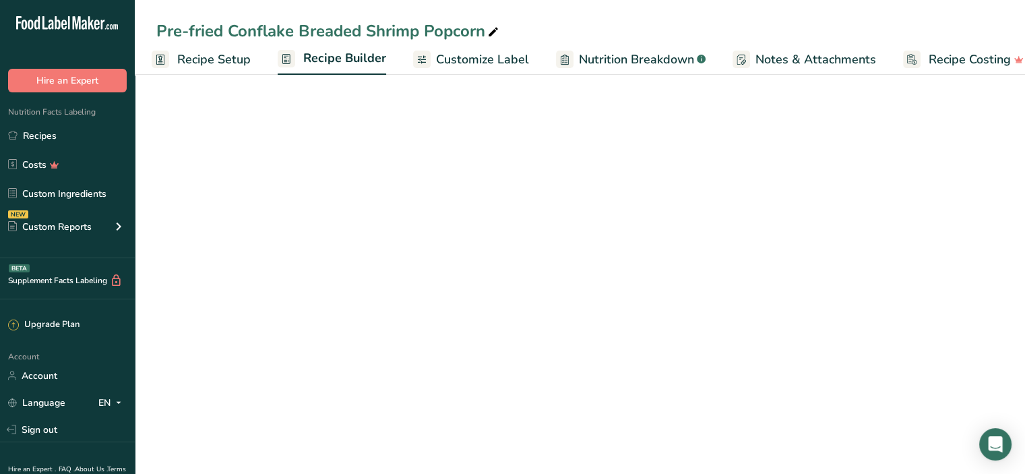
scroll to position [0, 24]
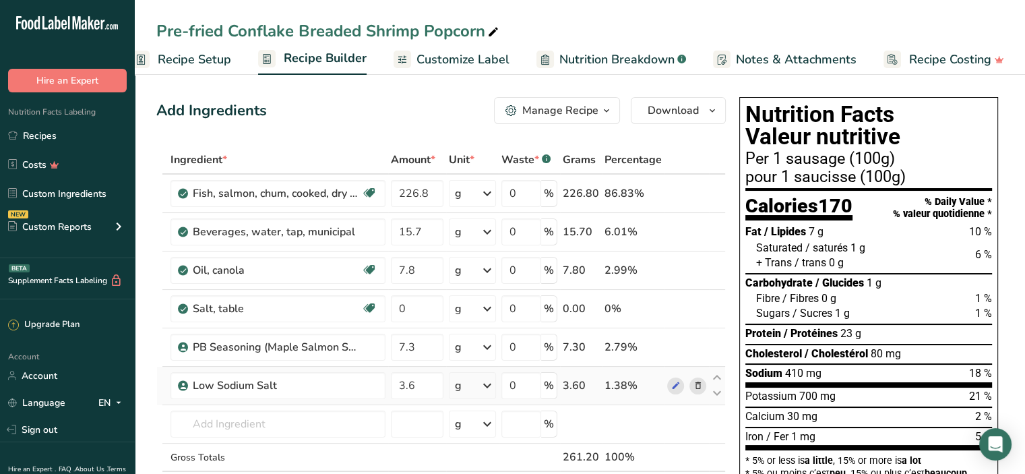
click at [698, 386] on icon at bounding box center [697, 386] width 9 height 14
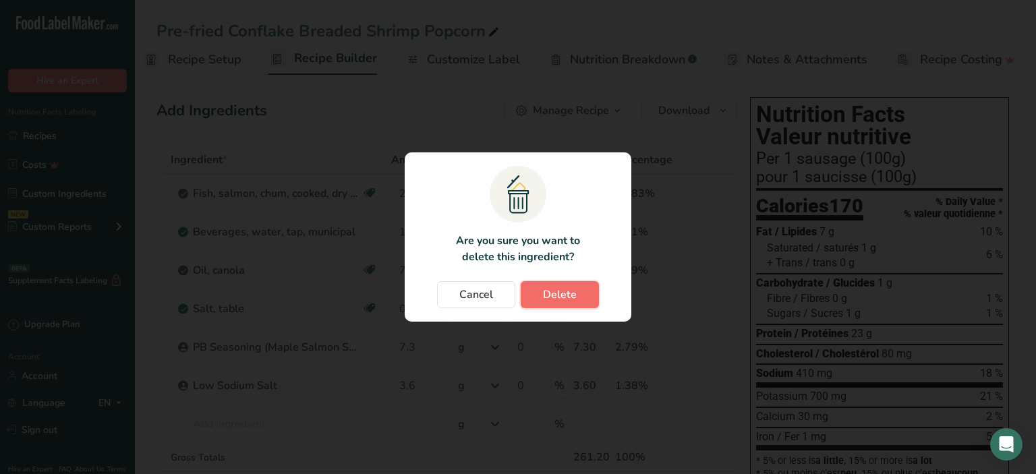
click at [570, 296] on span "Delete" at bounding box center [560, 295] width 34 height 16
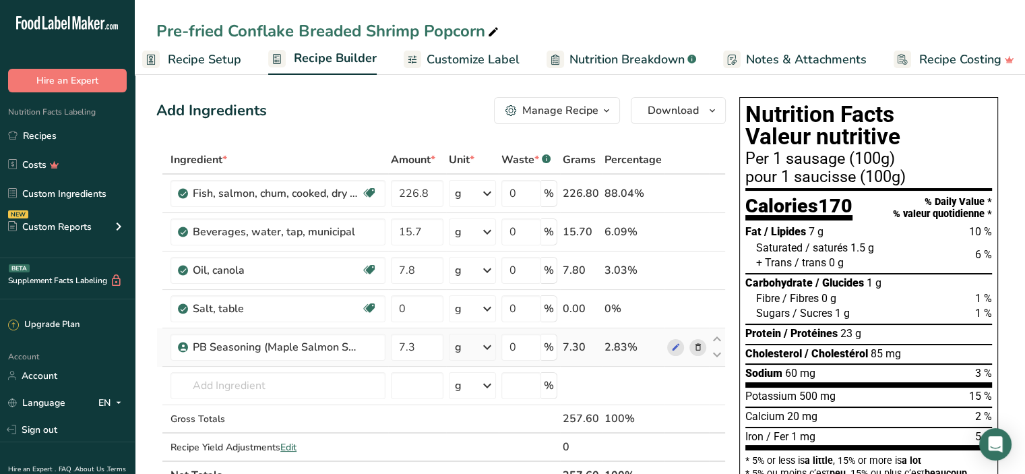
click at [698, 346] on icon at bounding box center [697, 347] width 9 height 14
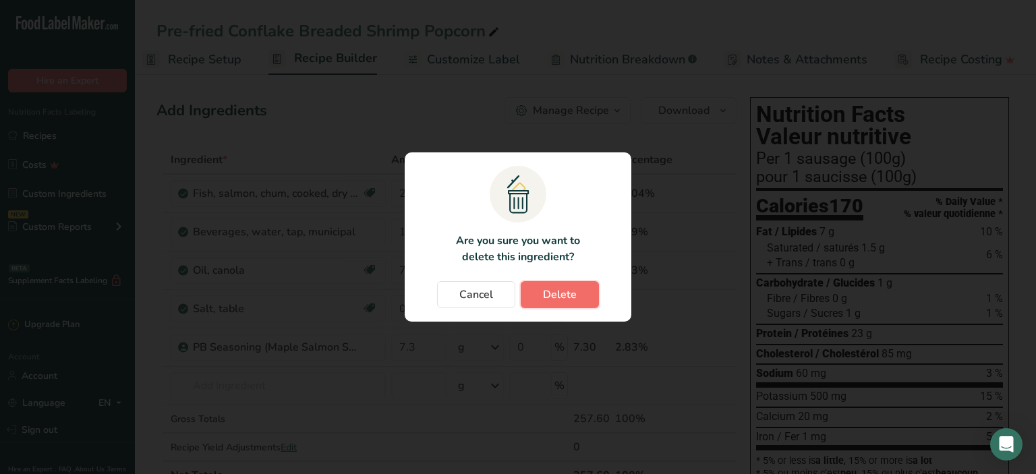
click at [556, 291] on span "Delete" at bounding box center [560, 295] width 34 height 16
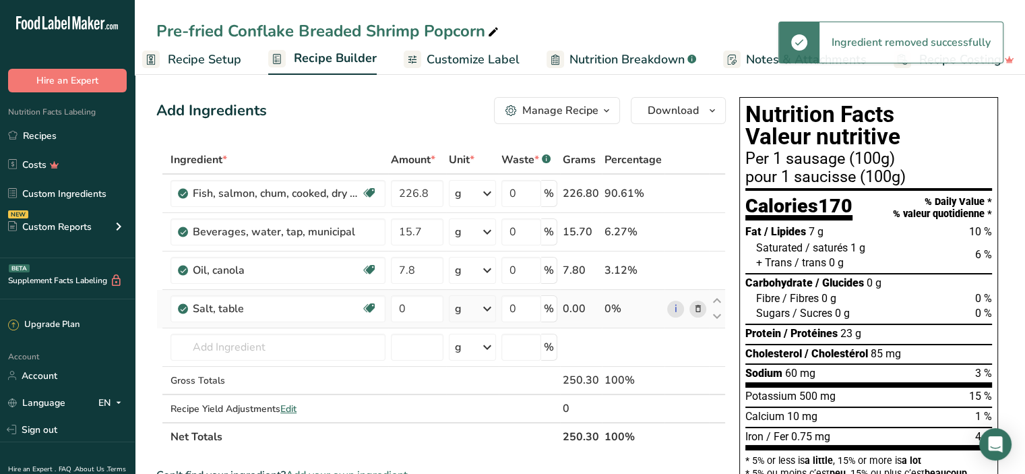
click at [701, 310] on icon at bounding box center [697, 309] width 9 height 14
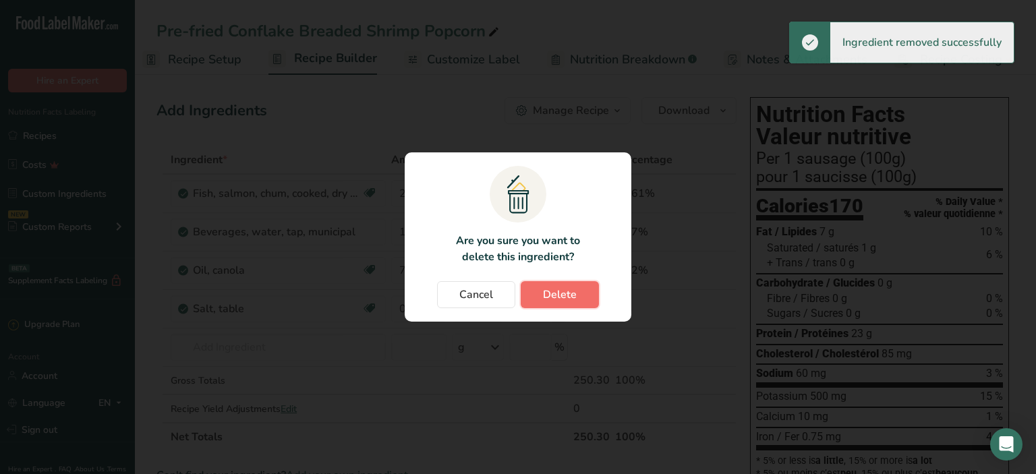
click at [585, 295] on button "Delete" at bounding box center [559, 294] width 78 height 27
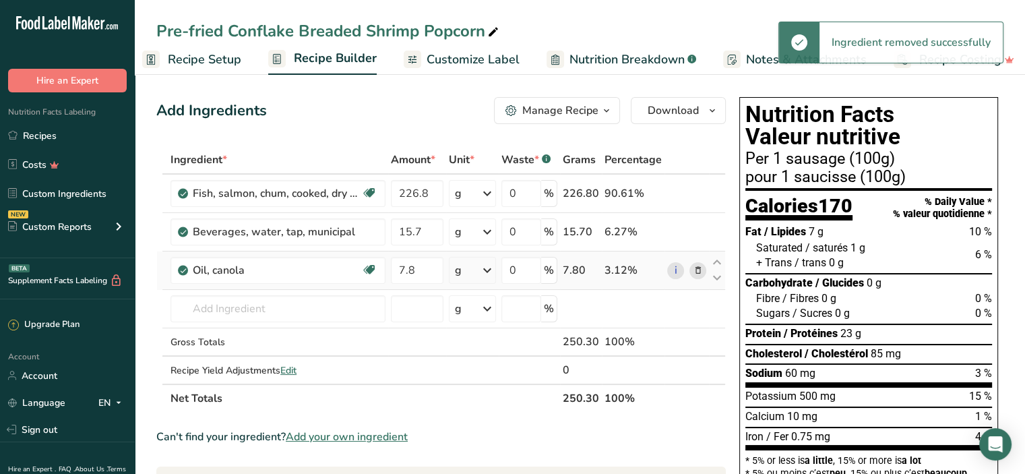
click at [701, 274] on icon at bounding box center [697, 271] width 9 height 14
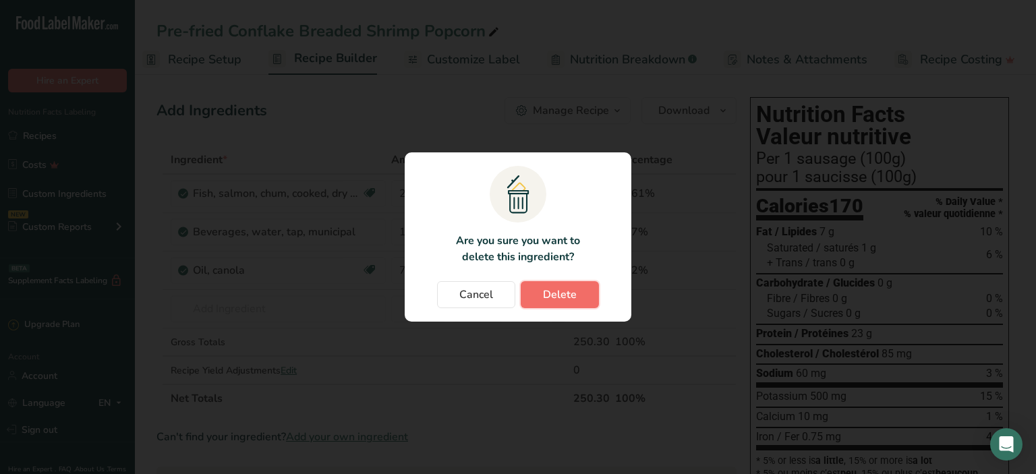
click at [577, 287] on button "Delete" at bounding box center [559, 294] width 78 height 27
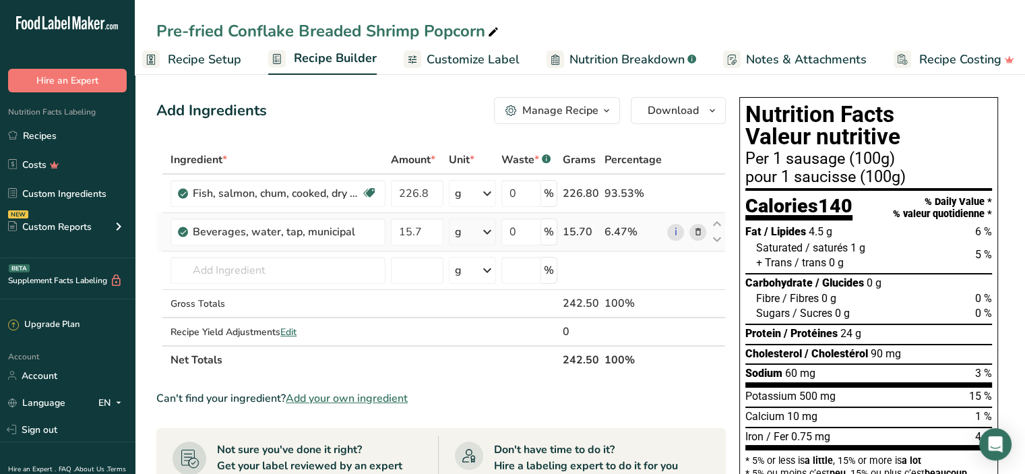
click at [698, 231] on icon at bounding box center [697, 232] width 9 height 14
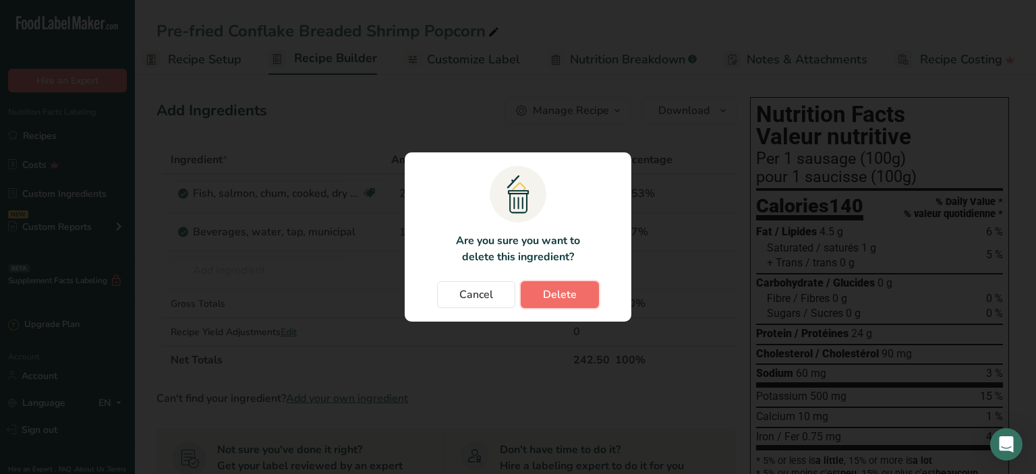
click at [580, 287] on button "Delete" at bounding box center [559, 294] width 78 height 27
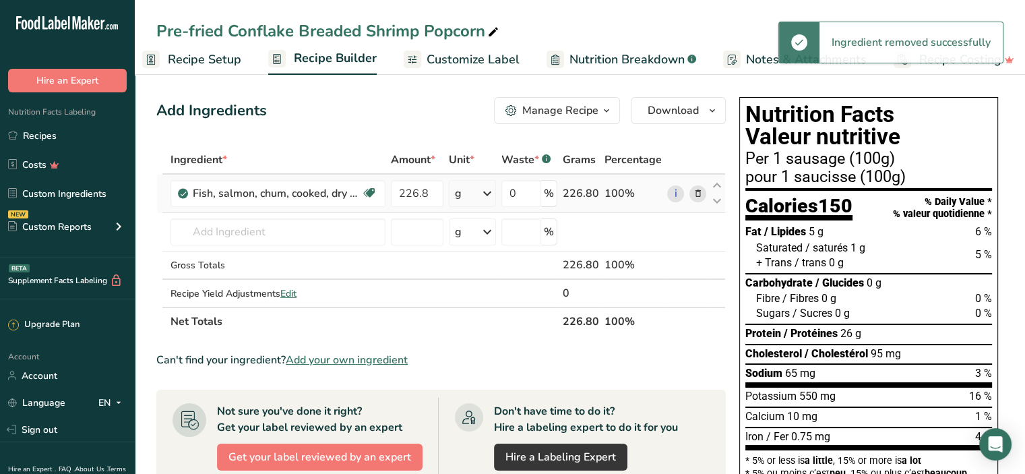
click at [698, 193] on icon at bounding box center [697, 194] width 9 height 14
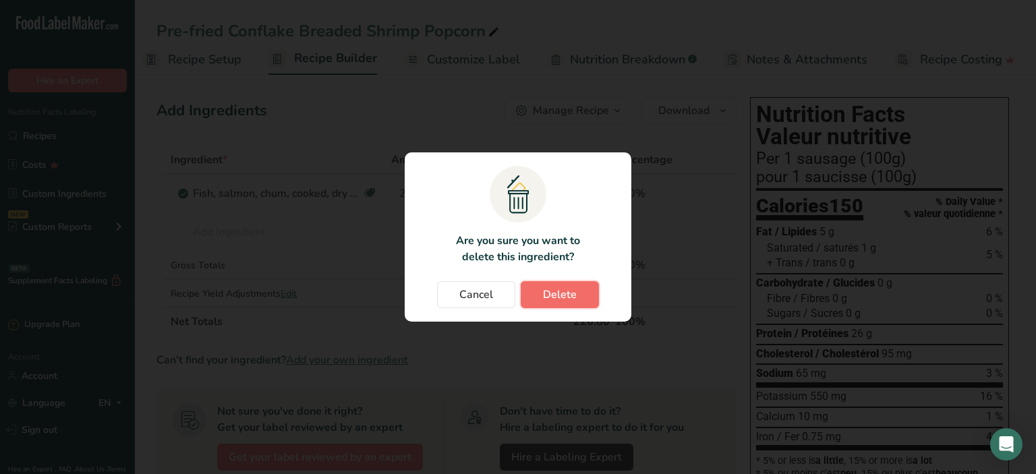
click at [572, 287] on span "Delete" at bounding box center [560, 295] width 34 height 16
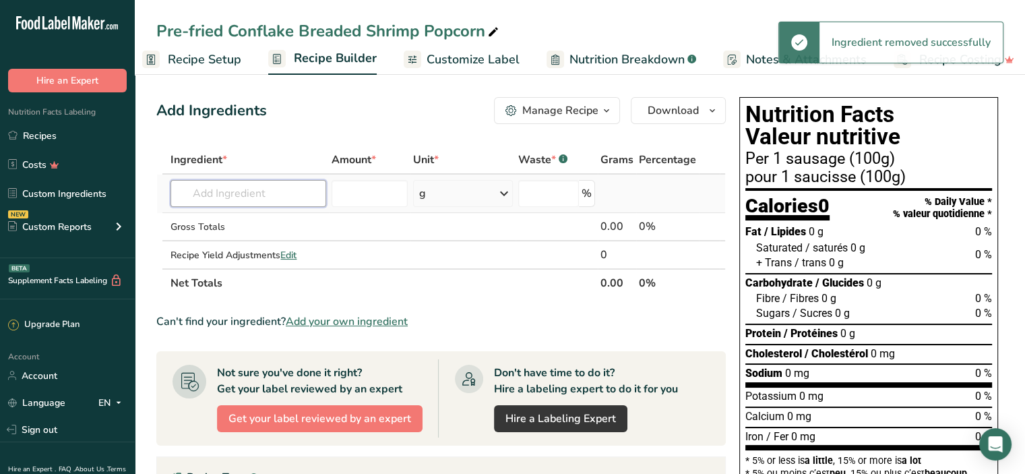
click at [309, 187] on input "text" at bounding box center [248, 193] width 155 height 27
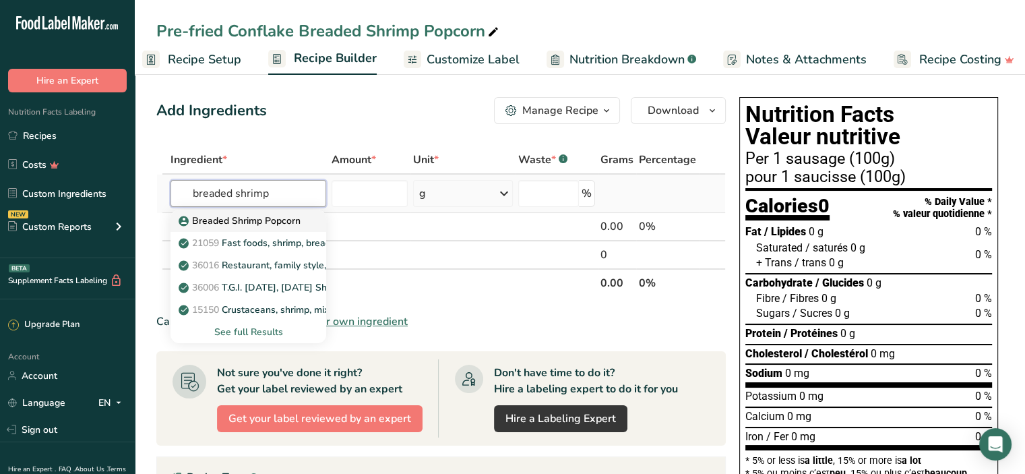
type input "breaded shrimp"
click at [304, 213] on link "Breaded Shrimp Popcorn" at bounding box center [248, 221] width 155 height 22
type input "Breaded Shrimp Popcorn"
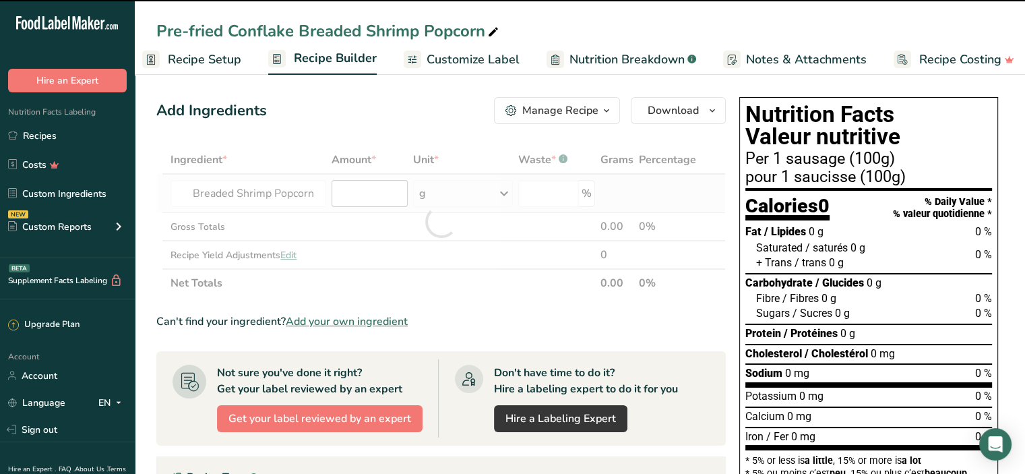
type input "0"
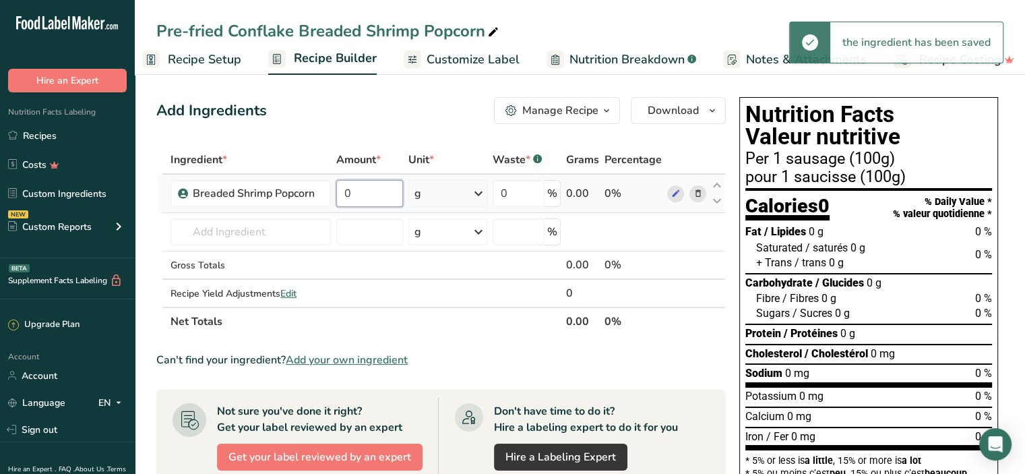
drag, startPoint x: 358, startPoint y: 192, endPoint x: 343, endPoint y: 191, distance: 14.9
click at [343, 191] on input "0" at bounding box center [369, 193] width 67 height 27
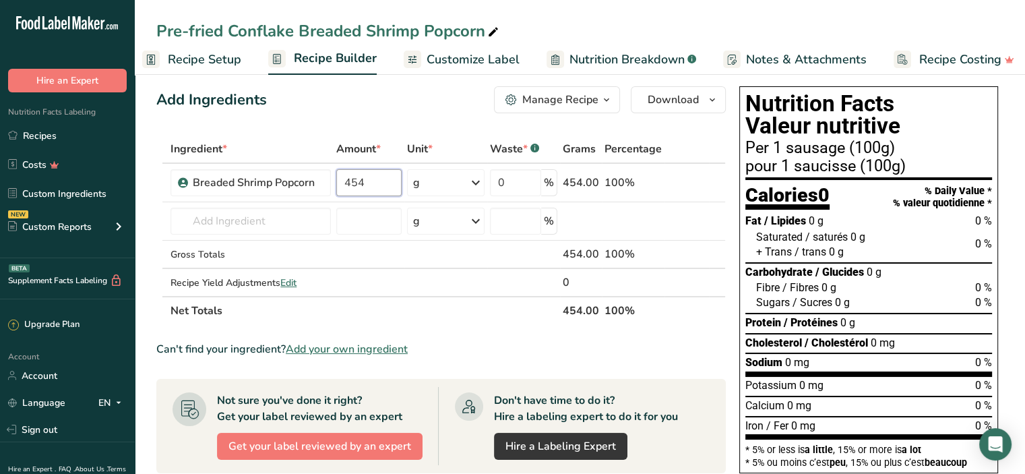
scroll to position [0, 0]
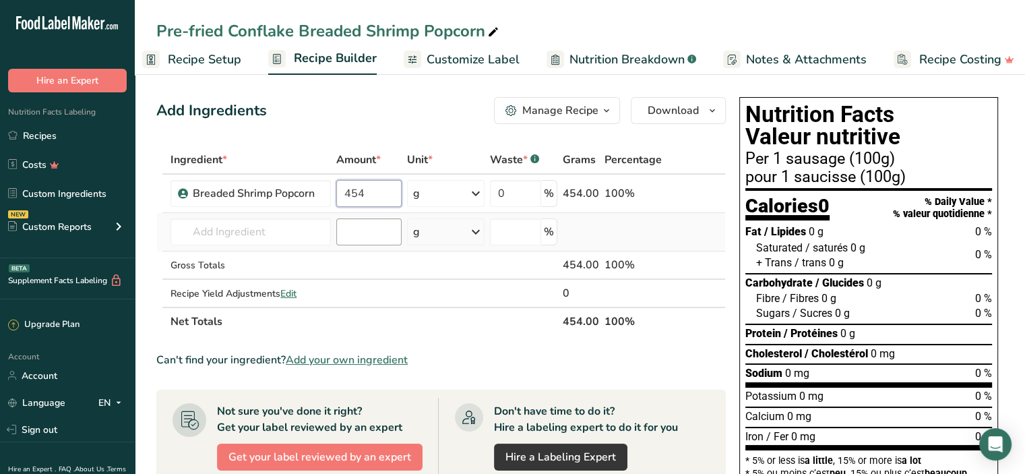
type input "454"
click at [357, 234] on div "Ingredient * Amount * Unit * Waste * .a-a{fill:#347362;}.b-a{fill:#fff;} Grams …" at bounding box center [441, 241] width 570 height 190
click at [203, 55] on span "Recipe Setup" at bounding box center [204, 60] width 73 height 18
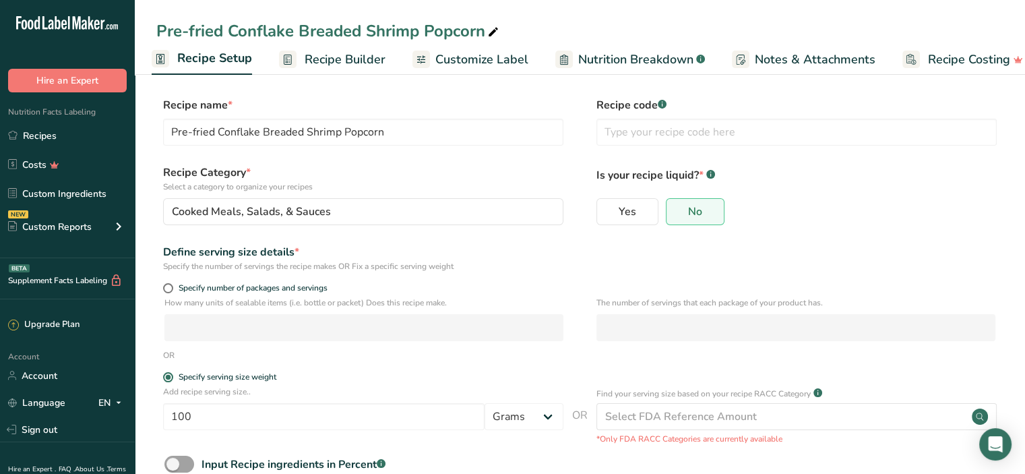
click at [353, 61] on span "Recipe Builder" at bounding box center [345, 60] width 81 height 18
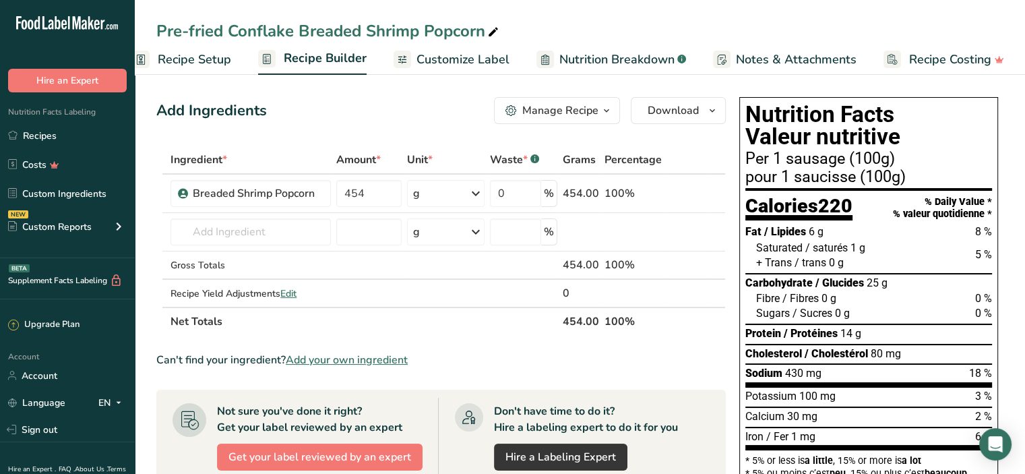
click at [466, 56] on span "Customize Label" at bounding box center [463, 60] width 93 height 18
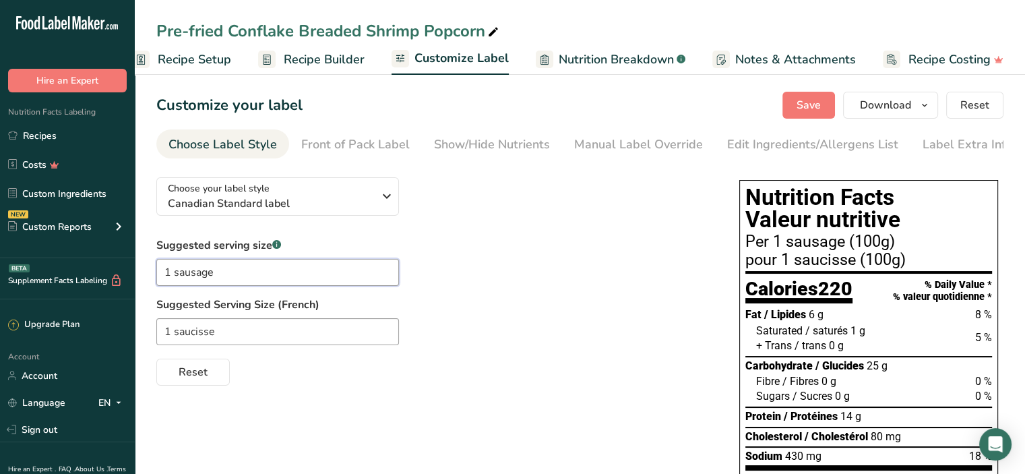
drag, startPoint x: 230, startPoint y: 274, endPoint x: 121, endPoint y: 264, distance: 108.9
click at [121, 264] on div ".a-20{fill:#fff;} Hire an Expert Nutrition Facts Labeling Recipes Costs Custom …" at bounding box center [512, 327] width 1025 height 655
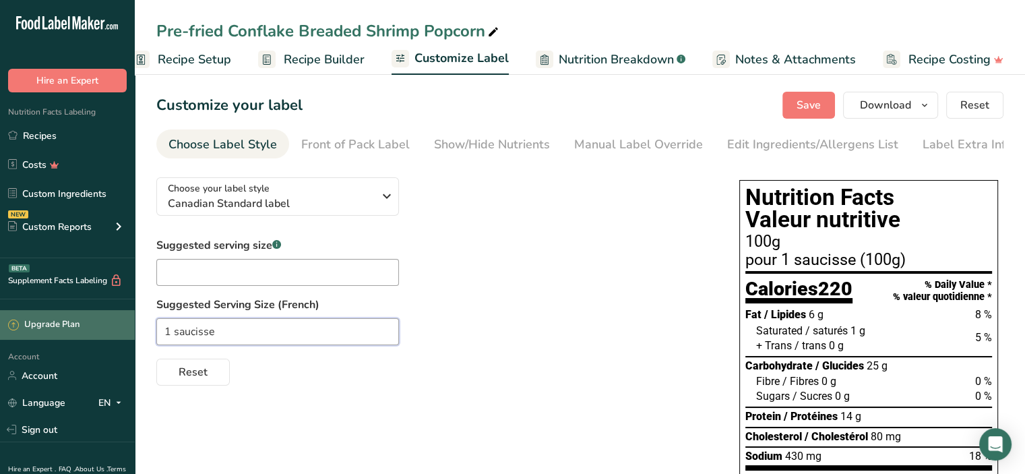
drag, startPoint x: 237, startPoint y: 336, endPoint x: 82, endPoint y: 328, distance: 155.9
click at [82, 328] on div ".a-20{fill:#fff;} Hire an Expert Nutrition Facts Labeling Recipes Costs Custom …" at bounding box center [512, 327] width 1025 height 655
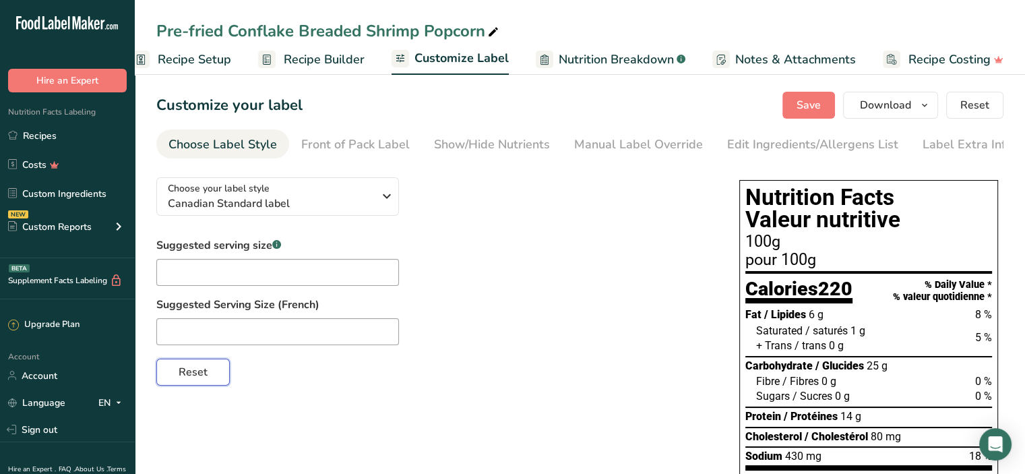
click at [177, 377] on button "Reset" at bounding box center [192, 372] width 73 height 27
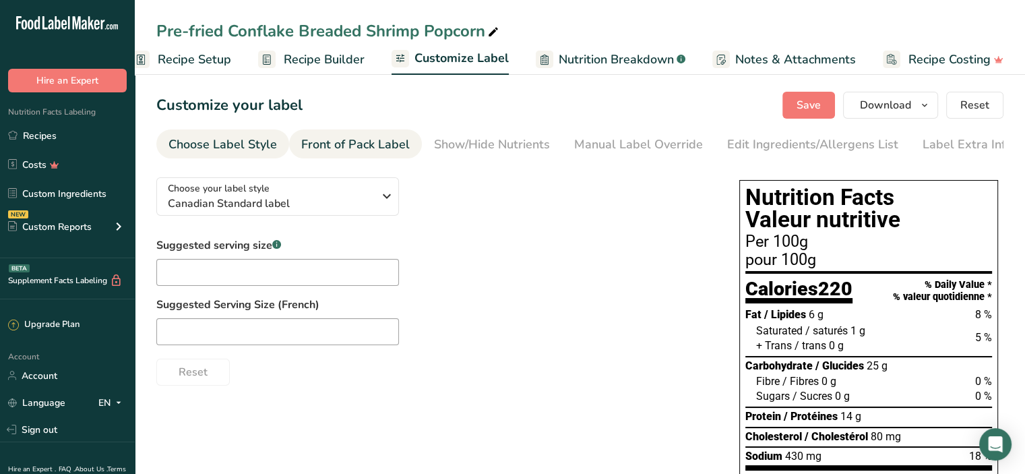
click at [398, 136] on div "Front of Pack Label" at bounding box center [355, 145] width 109 height 18
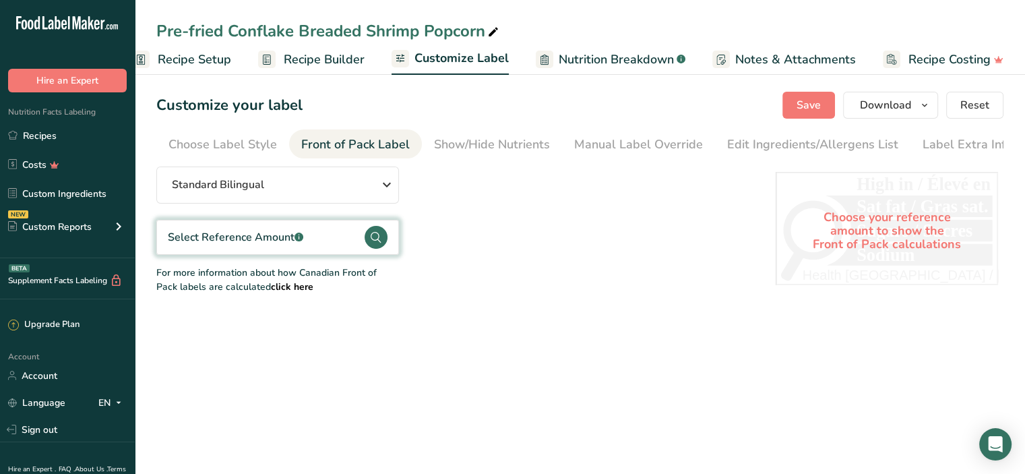
scroll to position [0, 8]
click at [484, 142] on div "Show/Hide Nutrients" at bounding box center [484, 145] width 116 height 18
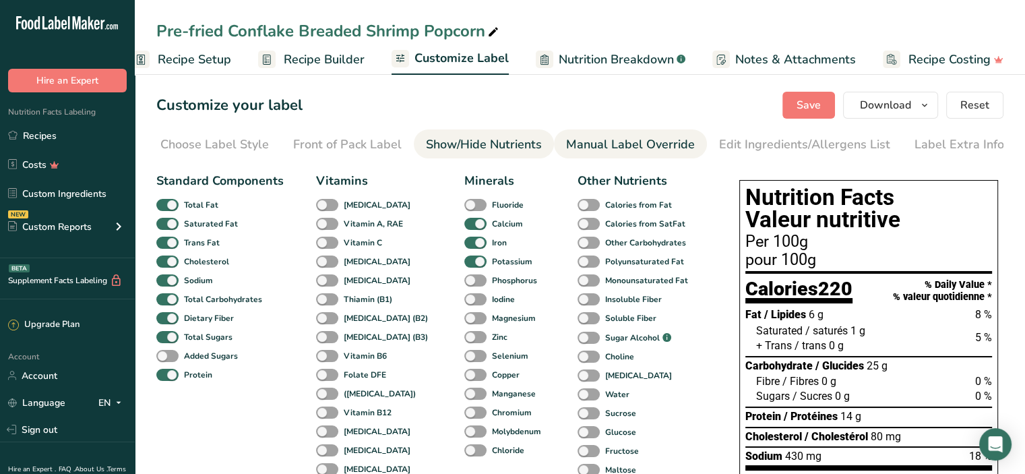
click at [596, 144] on div "Manual Label Override" at bounding box center [630, 145] width 129 height 18
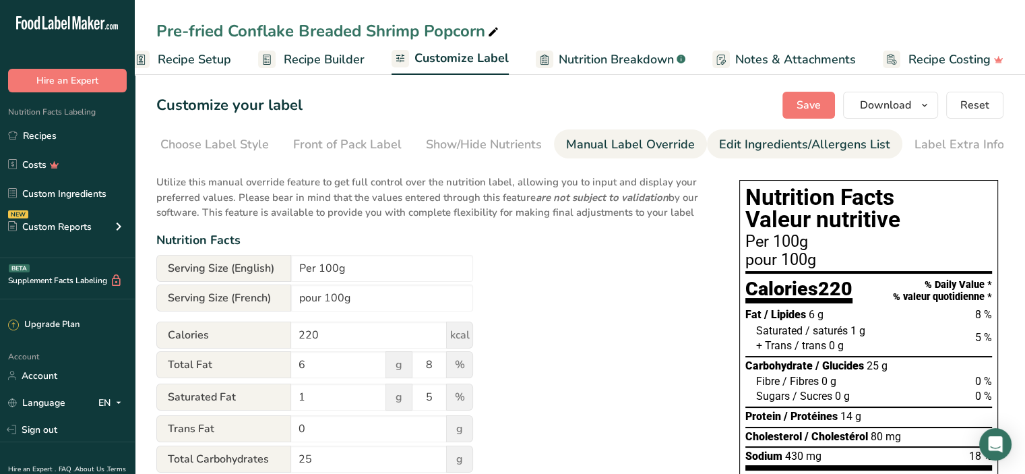
click at [746, 147] on div "Edit Ingredients/Allergens List" at bounding box center [804, 145] width 171 height 18
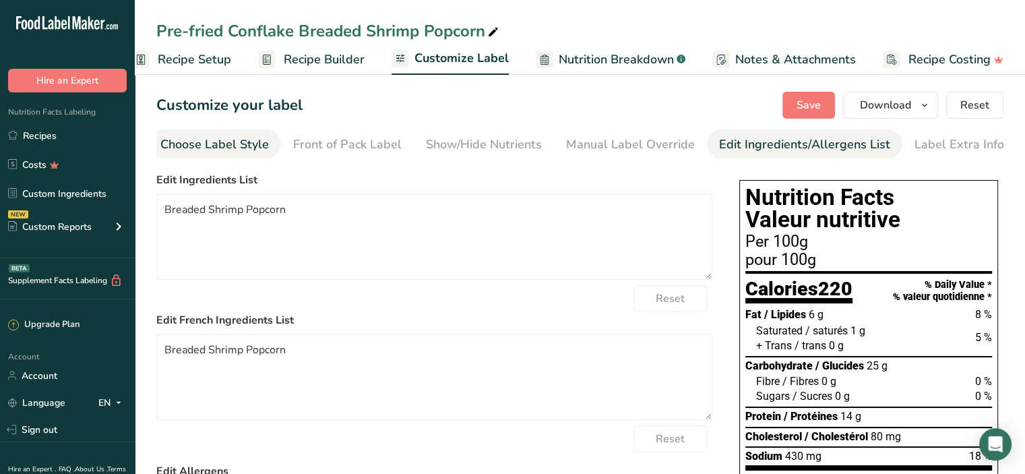
click at [195, 148] on div "Choose Label Style" at bounding box center [214, 145] width 109 height 18
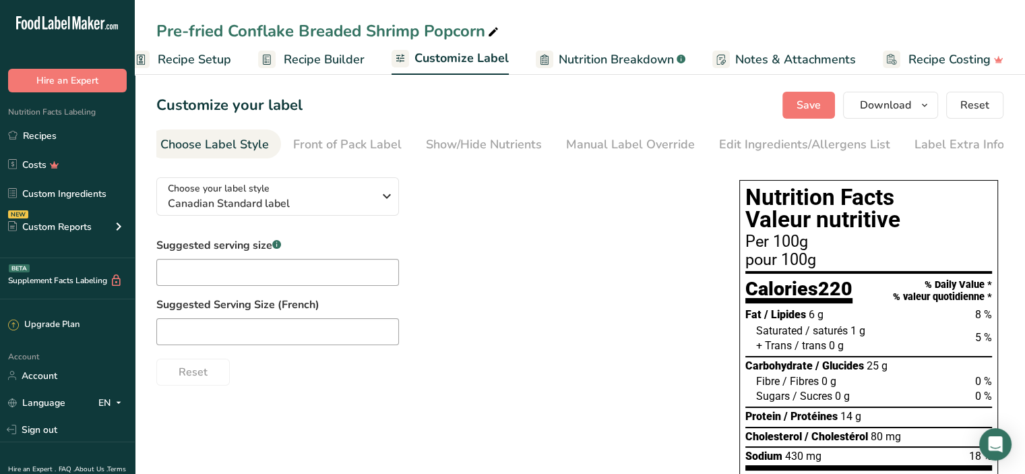
scroll to position [0, 0]
click at [329, 61] on span "Recipe Builder" at bounding box center [324, 60] width 81 height 18
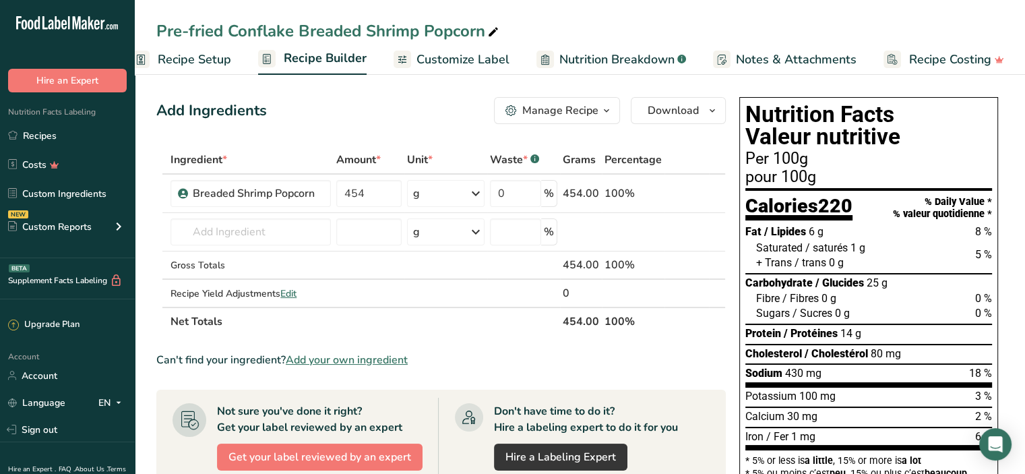
click at [471, 53] on span "Customize Label" at bounding box center [463, 60] width 93 height 18
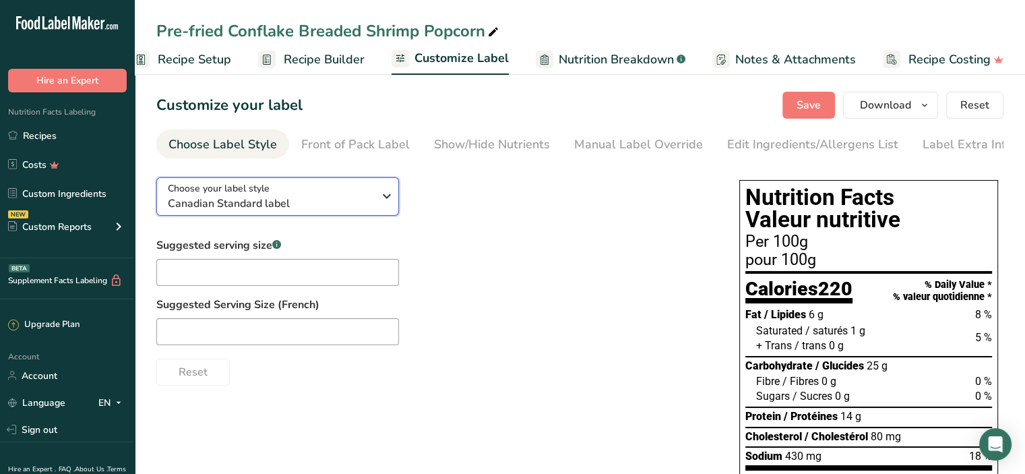
click at [386, 194] on icon "button" at bounding box center [387, 196] width 16 height 24
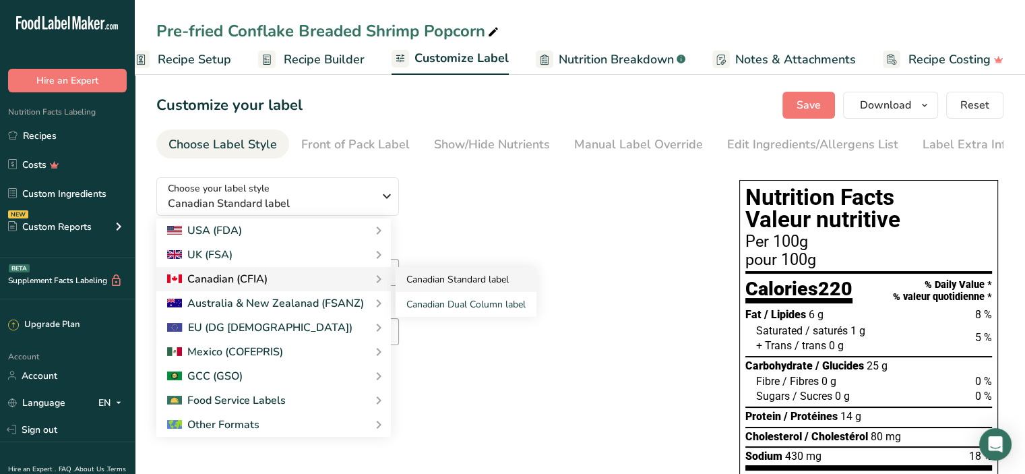
click at [456, 290] on link "Canadian Standard label" at bounding box center [466, 279] width 141 height 25
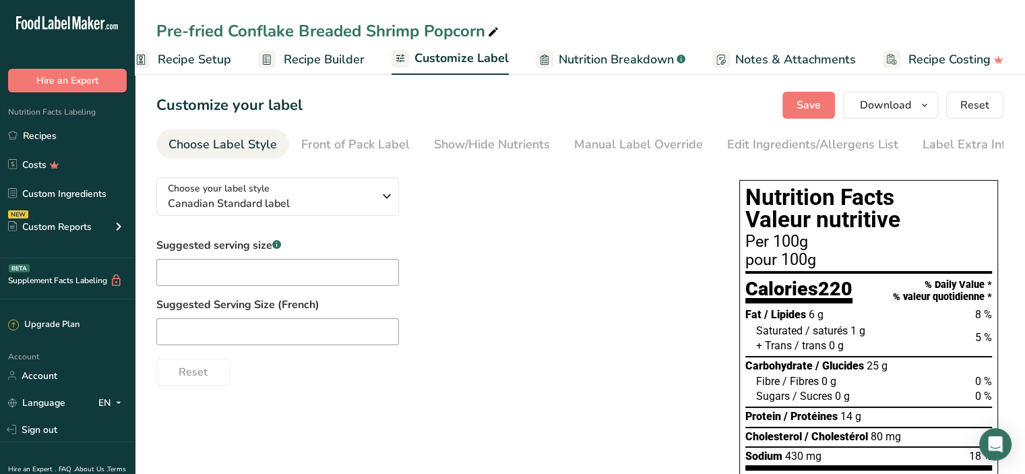
click at [448, 253] on div "Suggested serving size .a-a{fill:#347362;}.b-a{fill:#fff;} Suggested Serving Si…" at bounding box center [434, 311] width 556 height 148
click at [802, 102] on span "Save" at bounding box center [809, 105] width 24 height 16
click at [280, 276] on input "text" at bounding box center [277, 272] width 243 height 27
type input "serving"
click at [467, 273] on div "Suggested serving size .a-a{fill:#347362;}.b-a{fill:#fff;} serving Suggested Se…" at bounding box center [434, 311] width 556 height 148
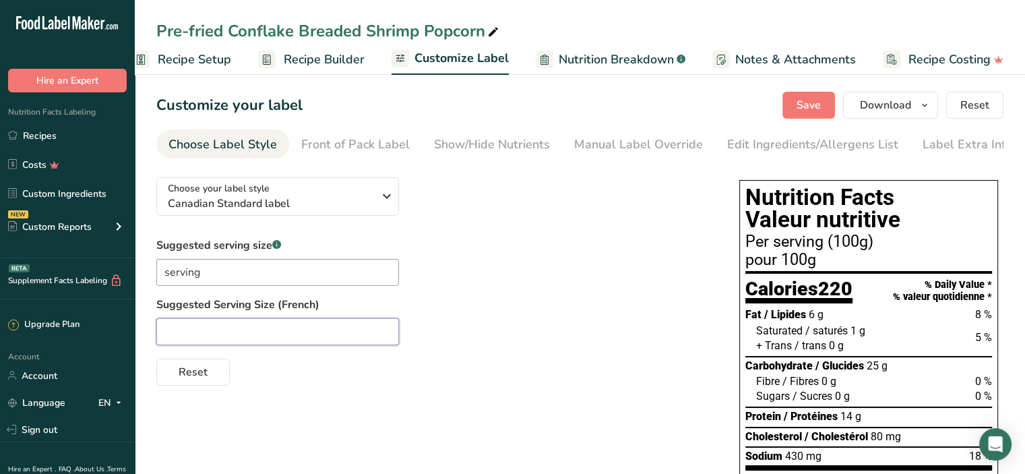
click at [181, 330] on input "text" at bounding box center [277, 331] width 243 height 27
type input "portion"
click at [458, 305] on label "Suggested Serving Size (French)" at bounding box center [434, 305] width 556 height 16
drag, startPoint x: 828, startPoint y: 263, endPoint x: 739, endPoint y: 258, distance: 89.1
click at [739, 258] on div "Nutrition Facts Valeur nutritive Per serving (100g) pour portion (100g) Calorie…" at bounding box center [869, 400] width 270 height 451
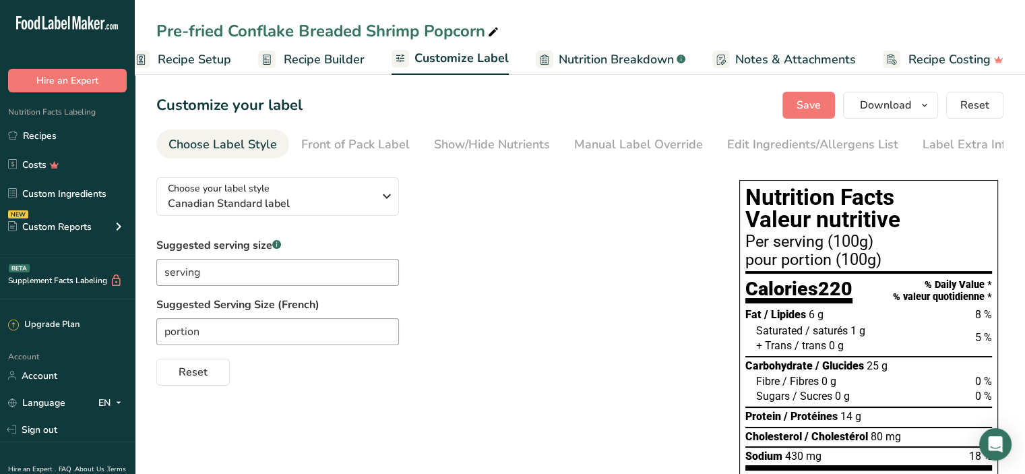
copy div "pour portion"
click at [682, 287] on div "Suggested serving size .a-a{fill:#347362;}.b-a{fill:#fff;} serving Suggested Se…" at bounding box center [434, 311] width 556 height 148
click at [201, 372] on span "Reset" at bounding box center [193, 372] width 29 height 16
click at [223, 272] on input "text" at bounding box center [277, 272] width 243 height 27
click at [178, 277] on input "1 susage" at bounding box center [277, 272] width 243 height 27
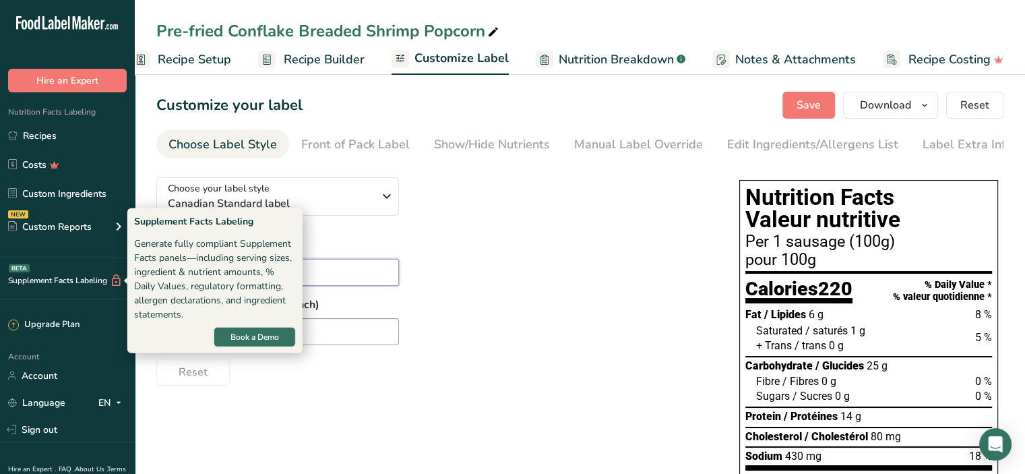
drag, startPoint x: 235, startPoint y: 275, endPoint x: 114, endPoint y: 273, distance: 121.4
click at [114, 273] on div ".a-20{fill:#fff;} Hire an Expert Nutrition Facts Labeling Recipes Costs Custom …" at bounding box center [512, 327] width 1025 height 655
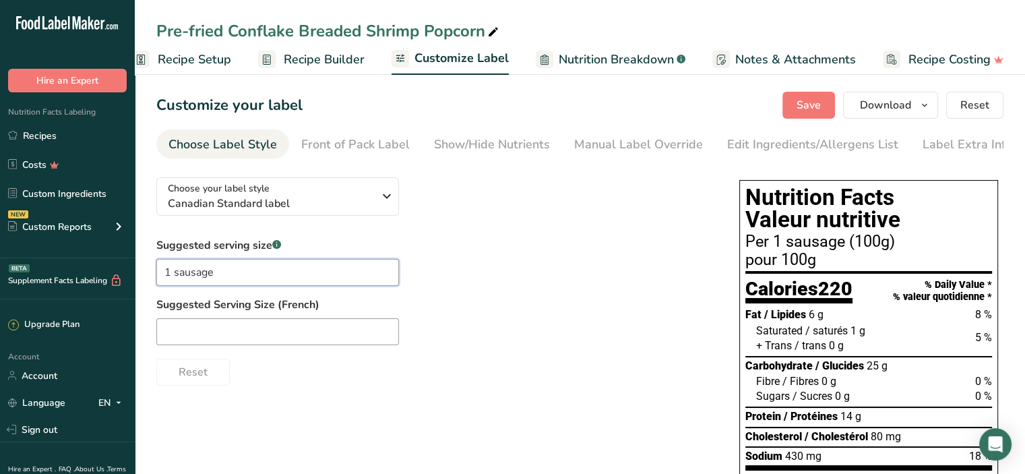
type input "1 sausage"
click at [213, 330] on input "text" at bounding box center [277, 331] width 243 height 27
paste input "1 sausage"
type input "1 sausage"
click at [303, 386] on div "Reset" at bounding box center [434, 369] width 556 height 32
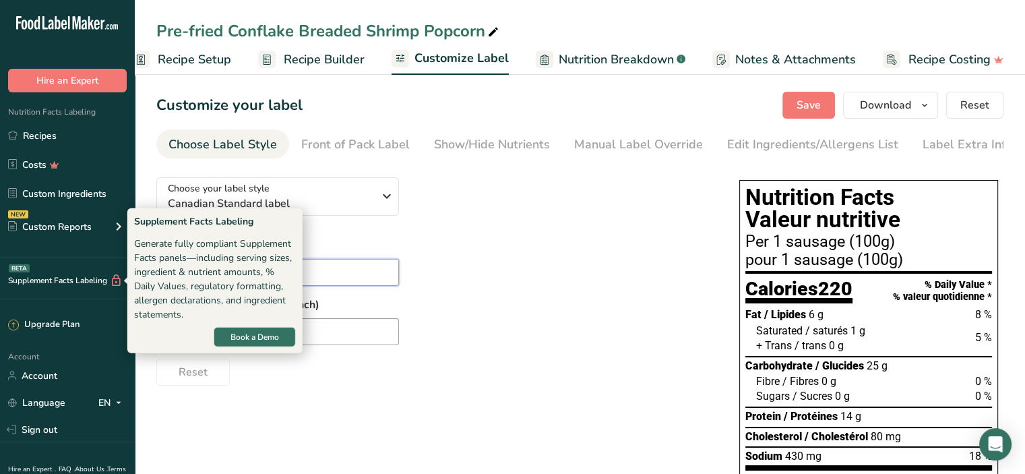
drag, startPoint x: 221, startPoint y: 276, endPoint x: 52, endPoint y: 278, distance: 169.2
click at [52, 278] on div ".a-20{fill:#fff;} Hire an Expert Nutrition Facts Labeling Recipes Costs Custom …" at bounding box center [512, 327] width 1025 height 655
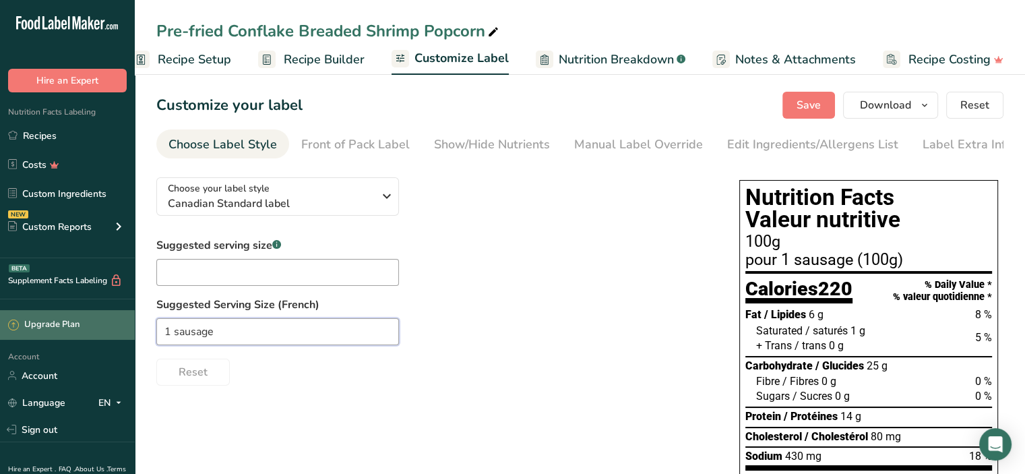
drag, startPoint x: 247, startPoint y: 339, endPoint x: 40, endPoint y: 331, distance: 207.8
click at [40, 331] on div ".a-20{fill:#fff;} Hire an Expert Nutrition Facts Labeling Recipes Costs Custom …" at bounding box center [512, 327] width 1025 height 655
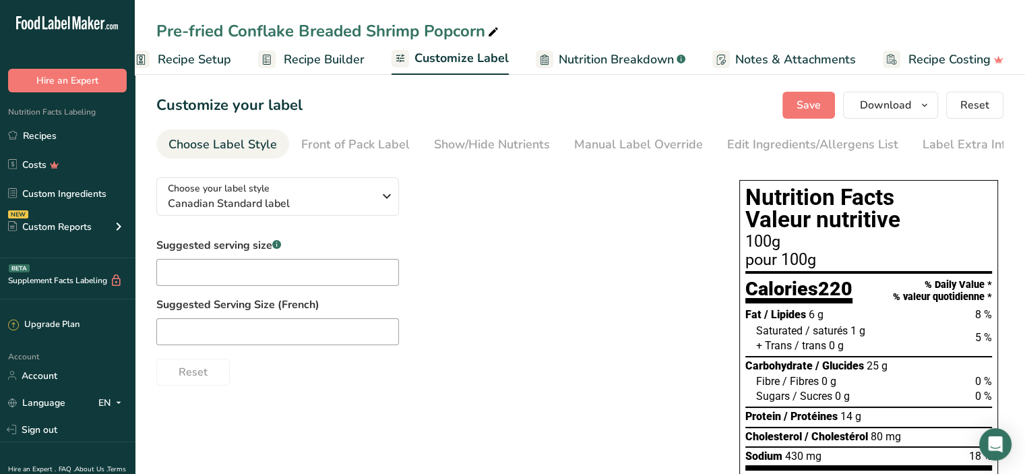
click at [531, 288] on div "Suggested serving size .a-a{fill:#347362;}.b-a{fill:#fff;} Suggested Serving Si…" at bounding box center [434, 311] width 556 height 148
click at [486, 189] on div "Choose your label style Canadian Standard label USA (FDA) Standard FDA label Ta…" at bounding box center [434, 276] width 556 height 219
click at [373, 142] on div "Front of Pack Label" at bounding box center [355, 145] width 109 height 18
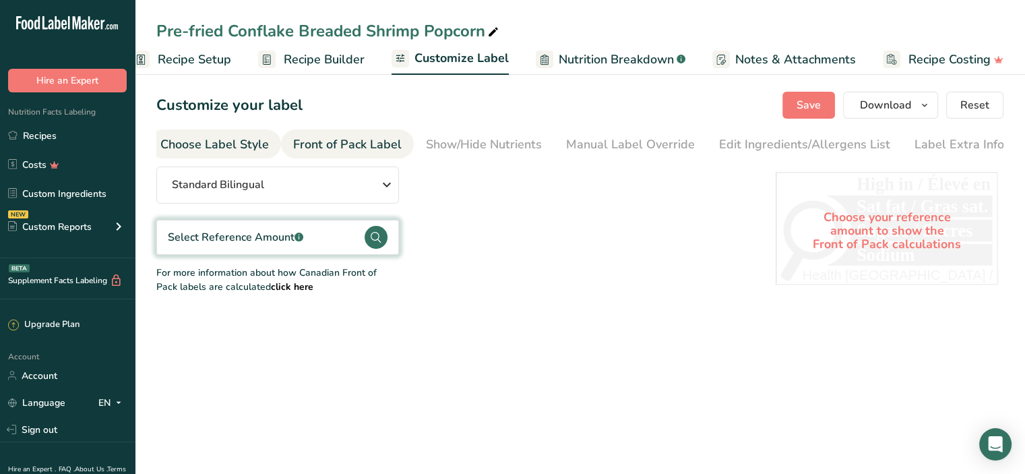
click at [249, 142] on div "Choose Label Style" at bounding box center [214, 145] width 109 height 18
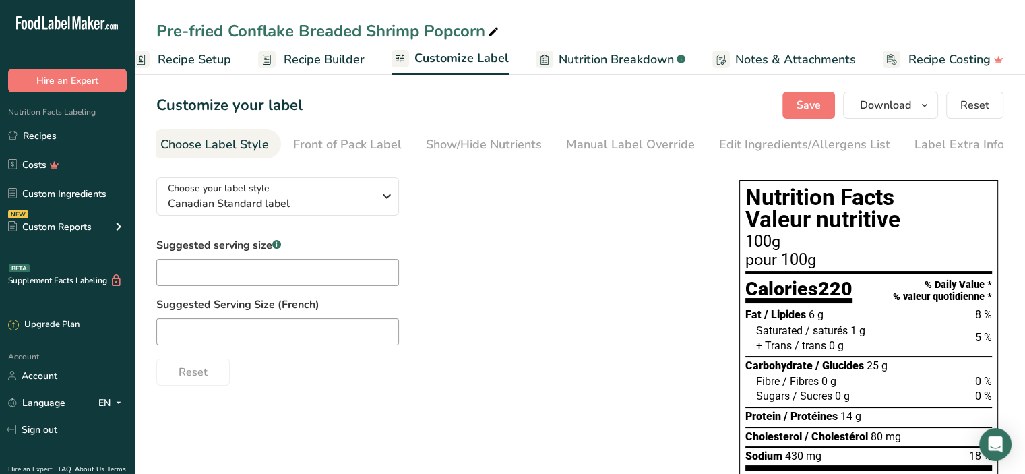
scroll to position [0, 0]
click at [383, 200] on icon "button" at bounding box center [387, 196] width 16 height 24
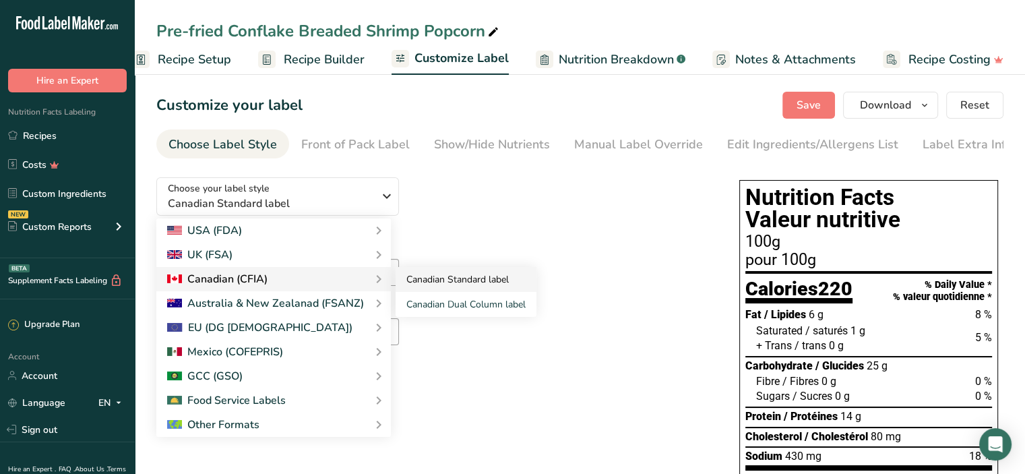
click at [429, 280] on link "Canadian Standard label" at bounding box center [466, 279] width 141 height 25
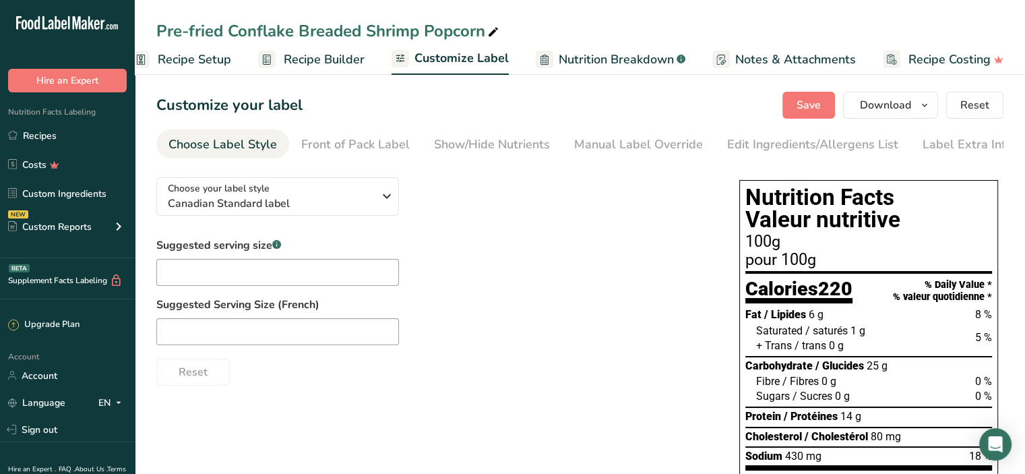
click at [547, 259] on div "Suggested serving size .a-a{fill:#347362;}.b-a{fill:#fff;} Suggested Serving Si…" at bounding box center [434, 311] width 556 height 148
click at [305, 284] on input "text" at bounding box center [277, 272] width 243 height 27
click at [221, 332] on input "text" at bounding box center [277, 331] width 243 height 27
click at [493, 269] on div "Suggested serving size .a-a{fill:#347362;}.b-a{fill:#fff;} Suggested Serving Si…" at bounding box center [434, 311] width 556 height 148
click at [810, 113] on span "Save" at bounding box center [809, 105] width 24 height 16
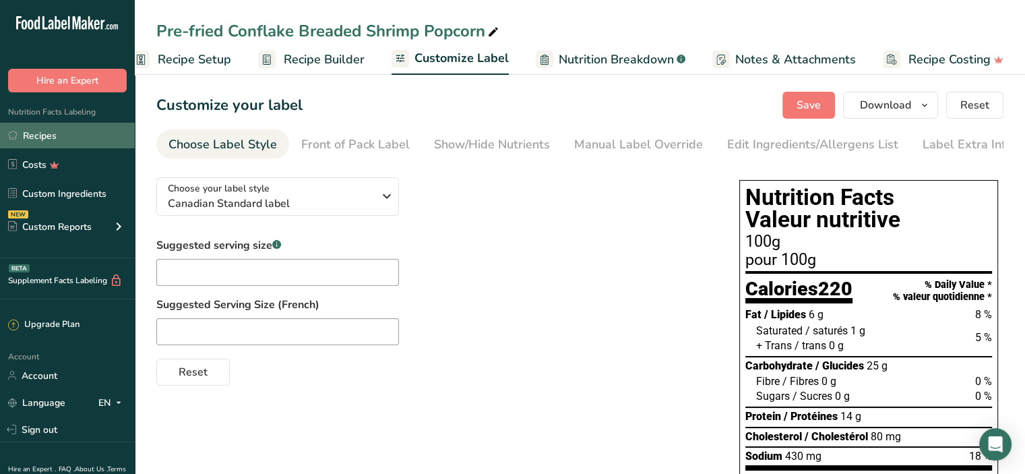
click at [53, 138] on link "Recipes" at bounding box center [67, 136] width 135 height 26
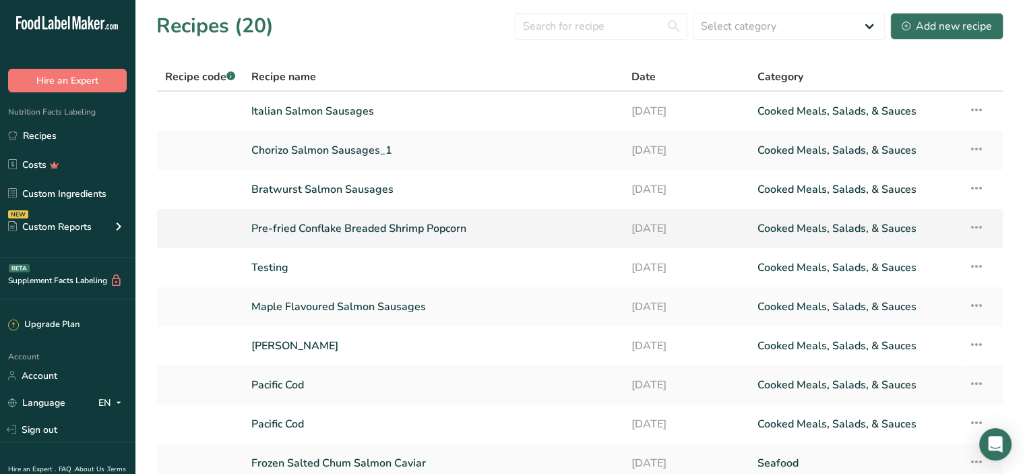
click at [340, 229] on link "Pre-fried Conflake Breaded Shrimp Popcorn" at bounding box center [432, 228] width 363 height 28
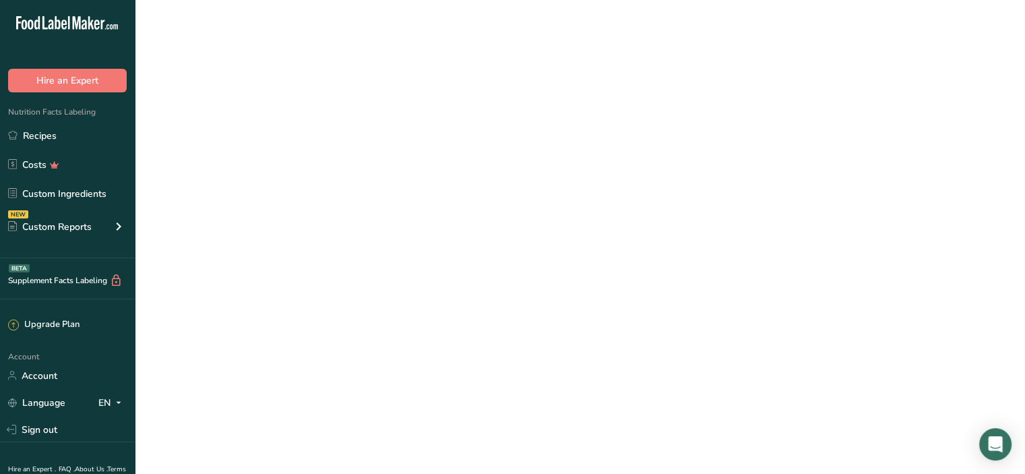
click at [340, 229] on link "Pre-fried Conflake Breaded Shrimp Popcorn" at bounding box center [432, 228] width 363 height 28
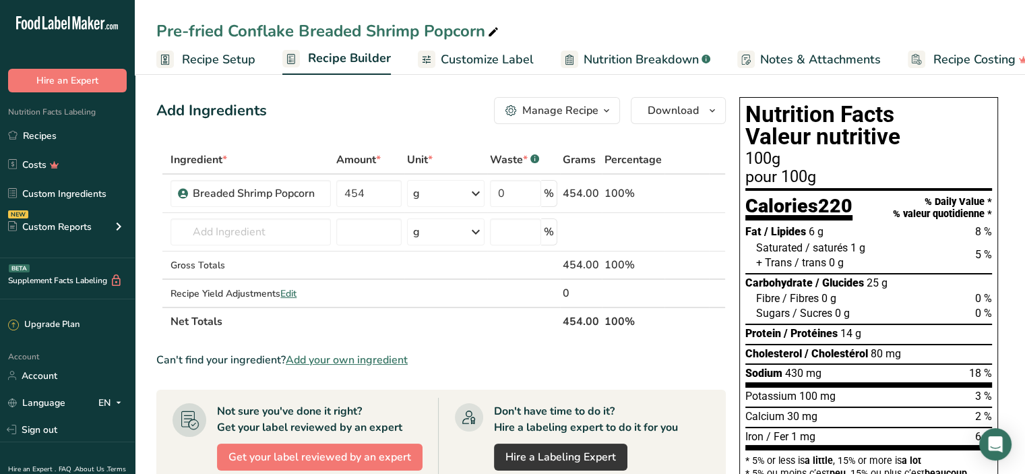
click at [488, 59] on span "Customize Label" at bounding box center [487, 60] width 93 height 18
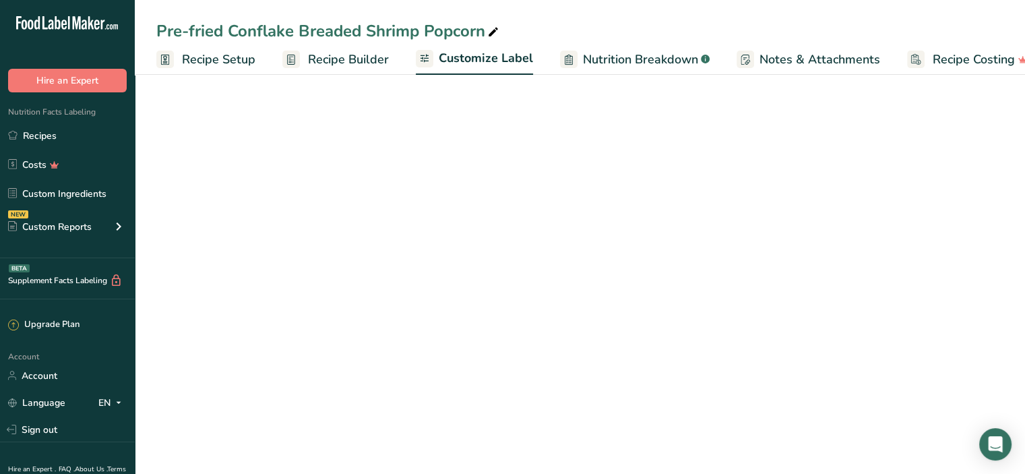
scroll to position [0, 24]
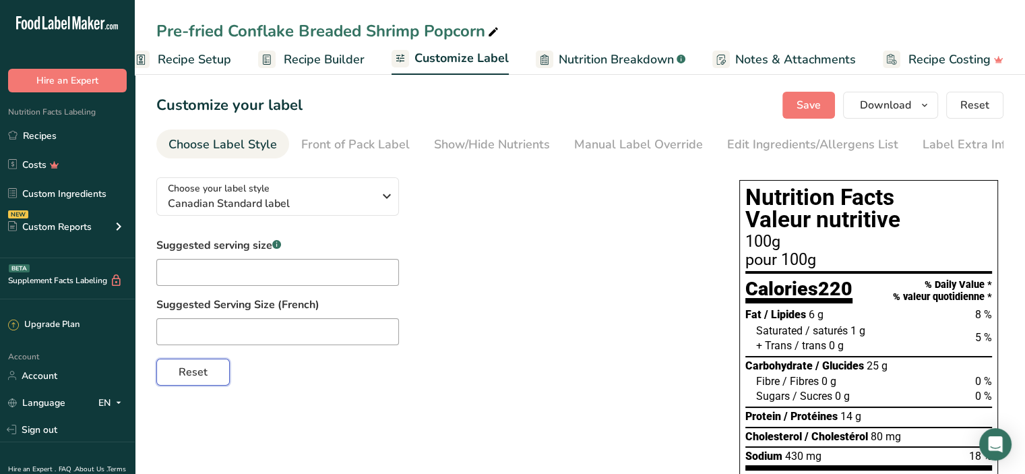
click at [190, 376] on span "Reset" at bounding box center [193, 372] width 29 height 16
click at [365, 137] on div "Front of Pack Label" at bounding box center [355, 145] width 109 height 18
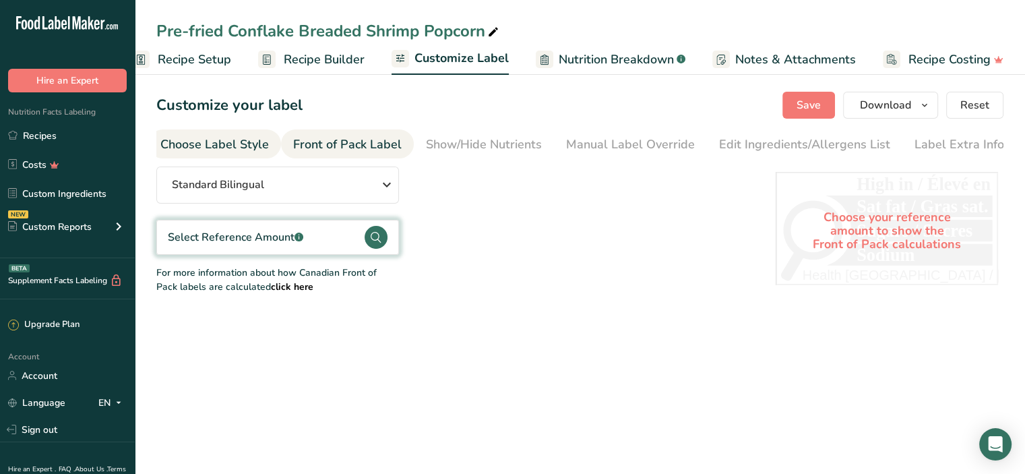
click at [204, 148] on div "Choose Label Style" at bounding box center [214, 145] width 109 height 18
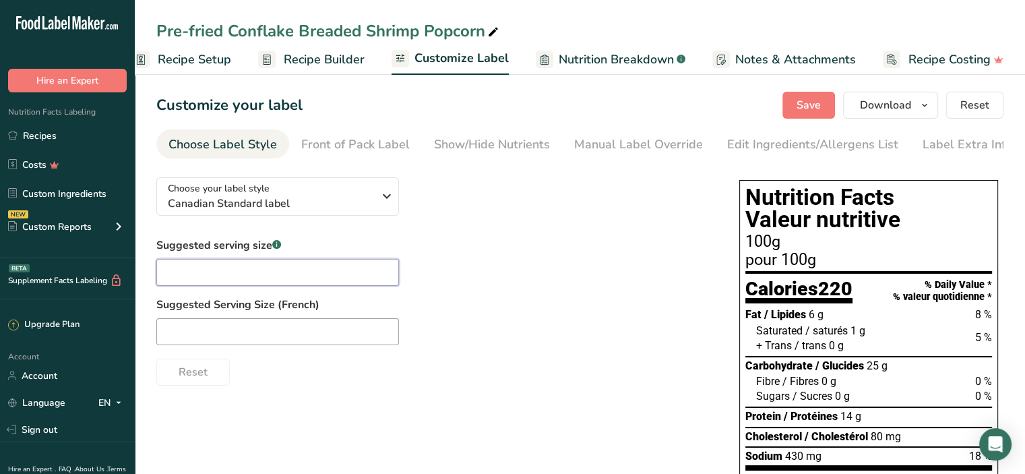
click at [205, 278] on input "text" at bounding box center [277, 272] width 243 height 27
type input "serving"
click at [174, 339] on input "text" at bounding box center [277, 331] width 243 height 27
type input "portion"
click at [333, 281] on input "serving" at bounding box center [277, 272] width 243 height 27
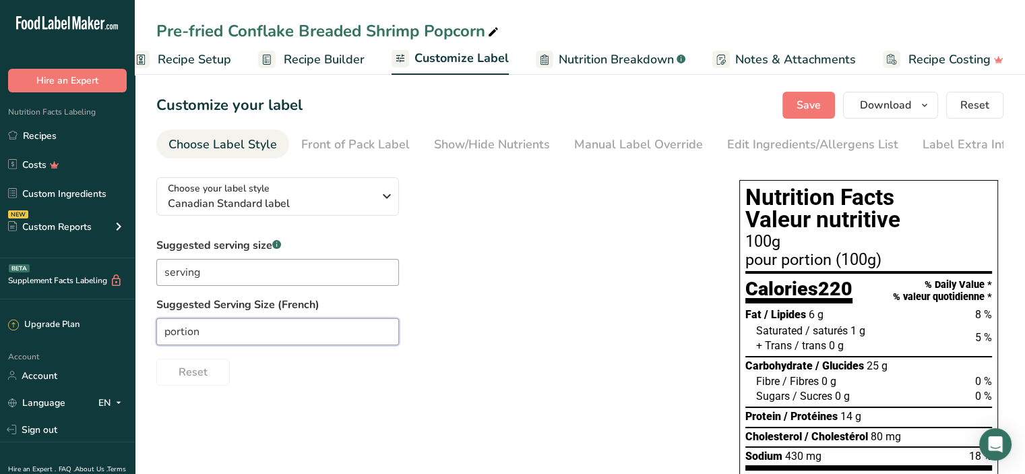
click at [304, 334] on input "portion" at bounding box center [277, 331] width 243 height 27
click at [303, 276] on input "serving" at bounding box center [277, 272] width 243 height 27
click at [392, 203] on icon "button" at bounding box center [387, 196] width 16 height 24
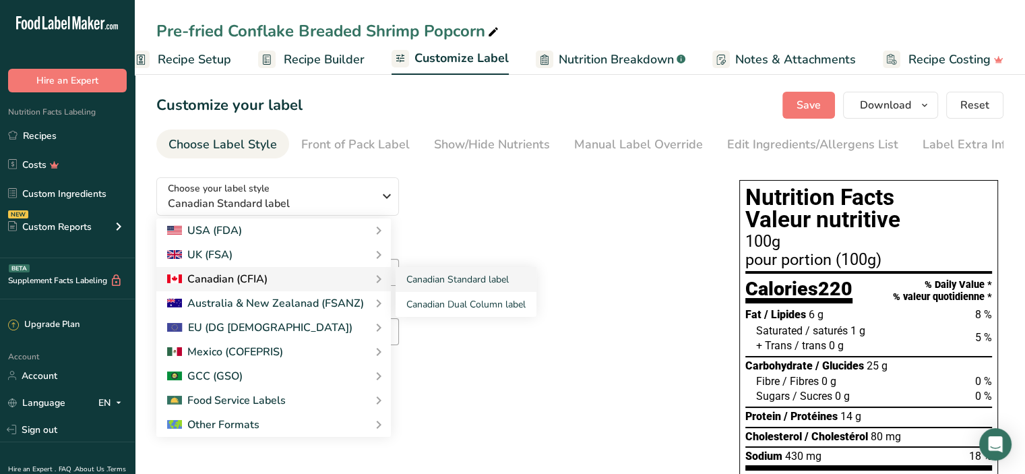
click at [286, 274] on div "Canadian (CFIA)" at bounding box center [273, 279] width 213 height 16
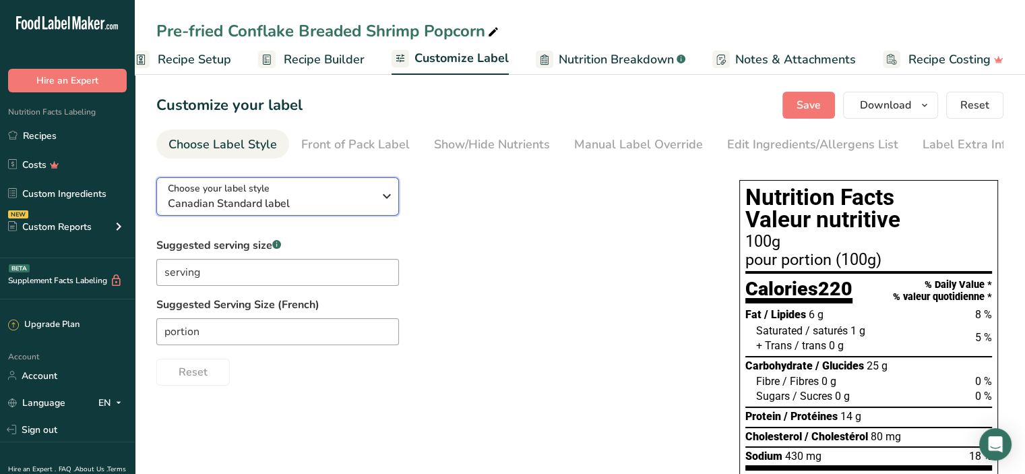
click at [380, 204] on icon "button" at bounding box center [387, 196] width 16 height 24
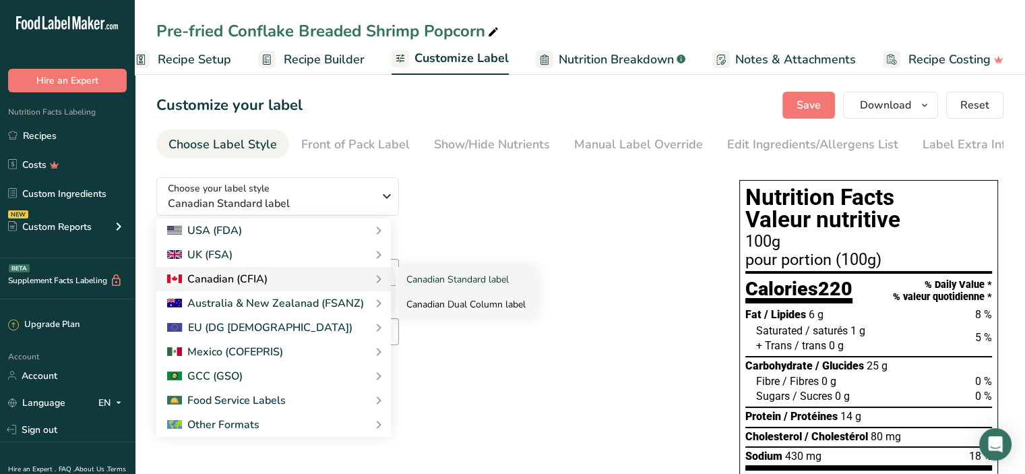
click at [418, 304] on link "Canadian Dual Column label" at bounding box center [466, 304] width 141 height 25
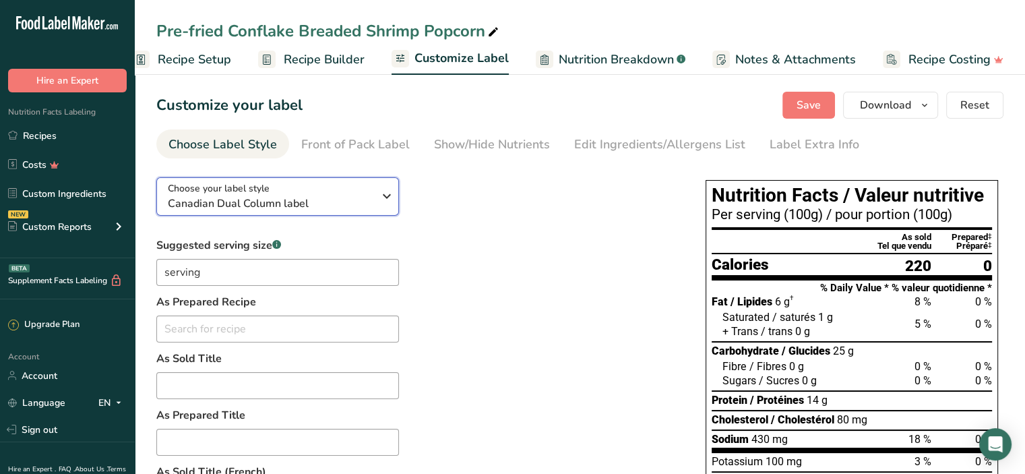
click at [383, 203] on icon "button" at bounding box center [387, 196] width 16 height 24
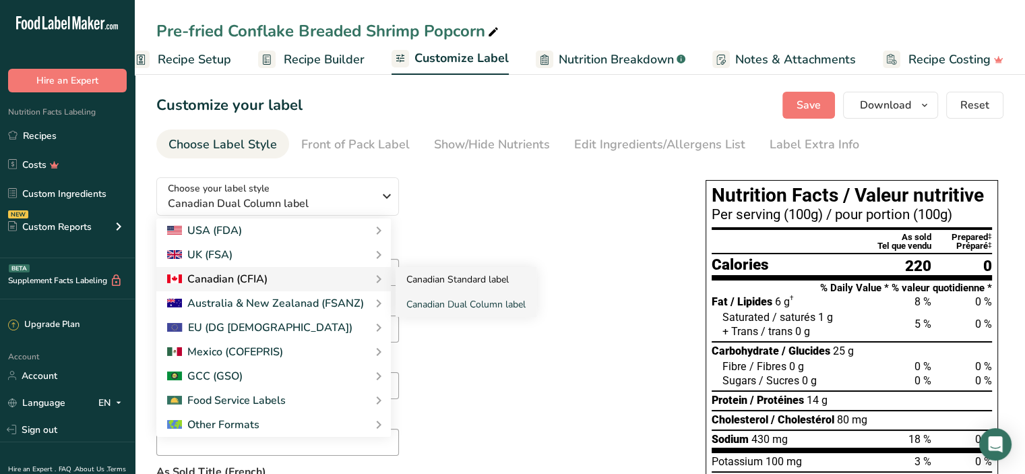
click at [426, 274] on link "Canadian Standard label" at bounding box center [466, 279] width 141 height 25
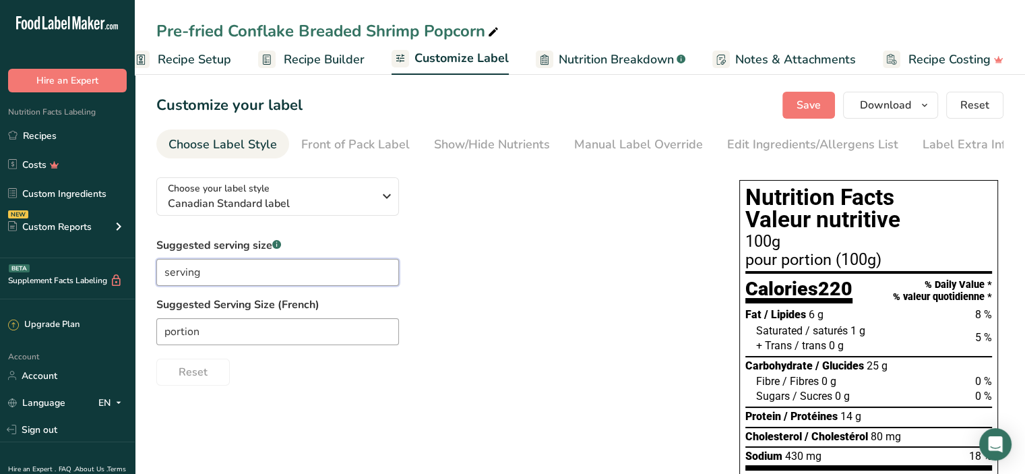
click at [224, 278] on input "serving" at bounding box center [277, 272] width 243 height 27
click at [227, 336] on input "portion" at bounding box center [277, 331] width 243 height 27
click at [766, 245] on div "100g" at bounding box center [869, 242] width 247 height 16
click at [750, 245] on div "100g" at bounding box center [869, 242] width 247 height 16
click at [346, 145] on div "Front of Pack Label" at bounding box center [355, 145] width 109 height 18
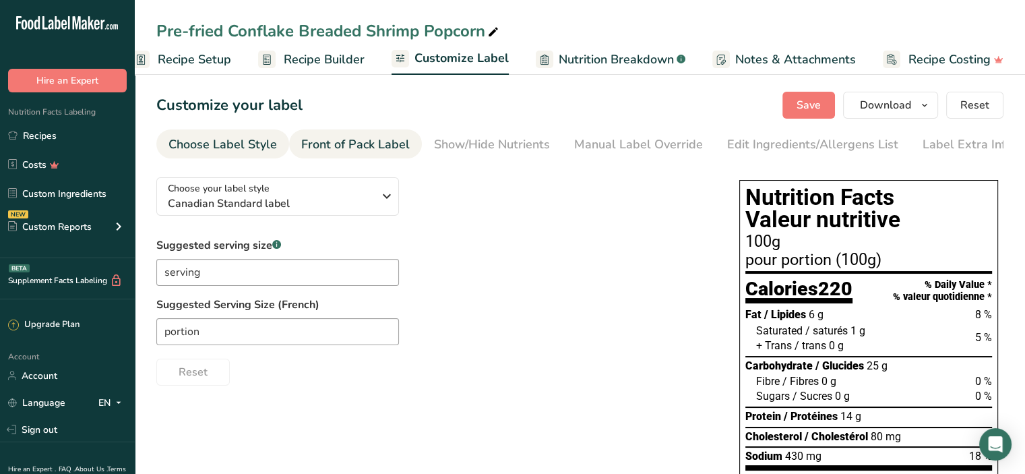
scroll to position [0, 8]
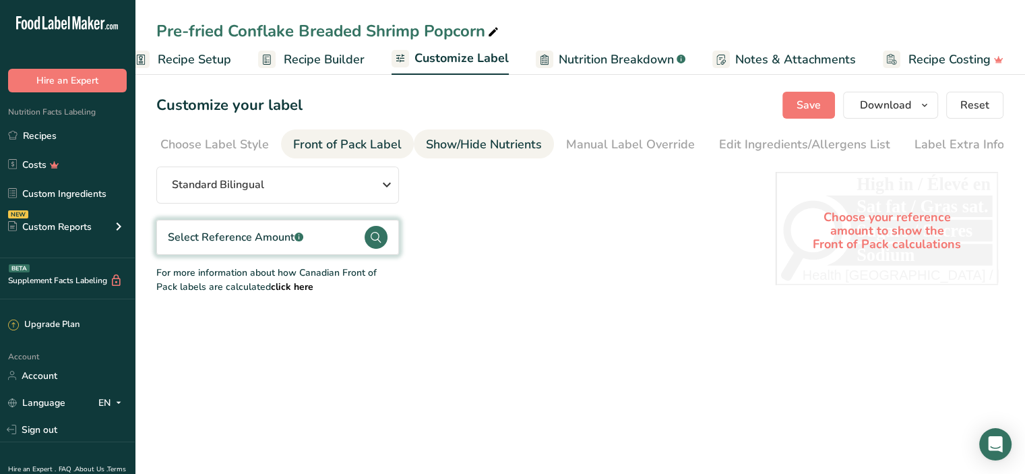
click at [475, 137] on div "Show/Hide Nutrients" at bounding box center [484, 145] width 116 height 18
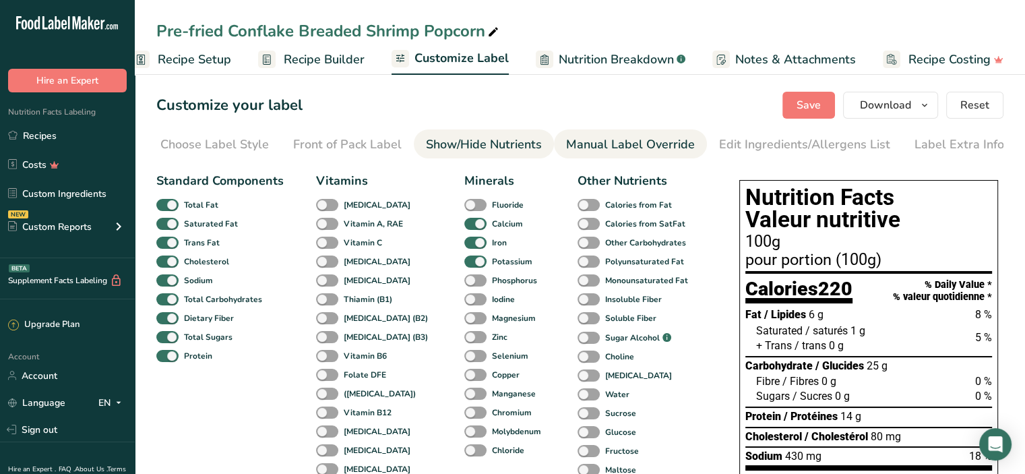
click at [642, 140] on div "Manual Label Override" at bounding box center [630, 145] width 129 height 18
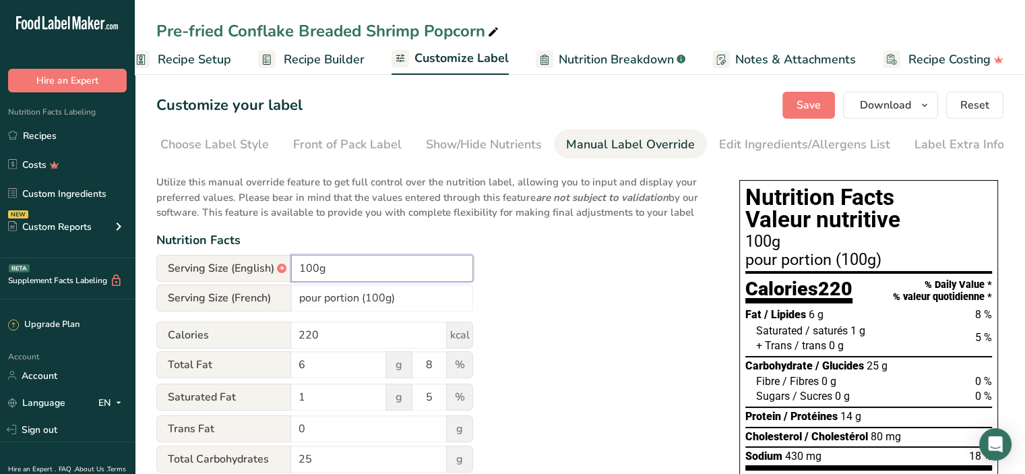
click at [294, 269] on input "100g" at bounding box center [382, 268] width 182 height 27
click at [280, 270] on div "*" at bounding box center [281, 268] width 9 height 9
click at [309, 274] on input "100g" at bounding box center [382, 268] width 182 height 27
click at [299, 269] on input "100g" at bounding box center [382, 268] width 182 height 27
type input "Per serving 100g"
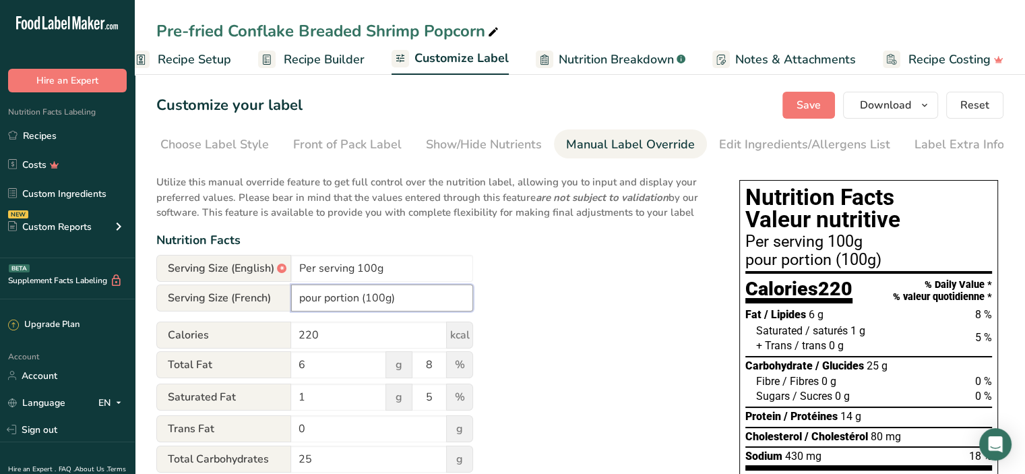
click at [303, 301] on input "pour portion (100g)" at bounding box center [382, 297] width 182 height 27
type input "Pour portion (100g)"
click at [417, 278] on input "Per serving 100g" at bounding box center [382, 268] width 182 height 27
click at [356, 270] on input "Per serving 100g" at bounding box center [382, 268] width 182 height 27
type input "Per serving (100g)"
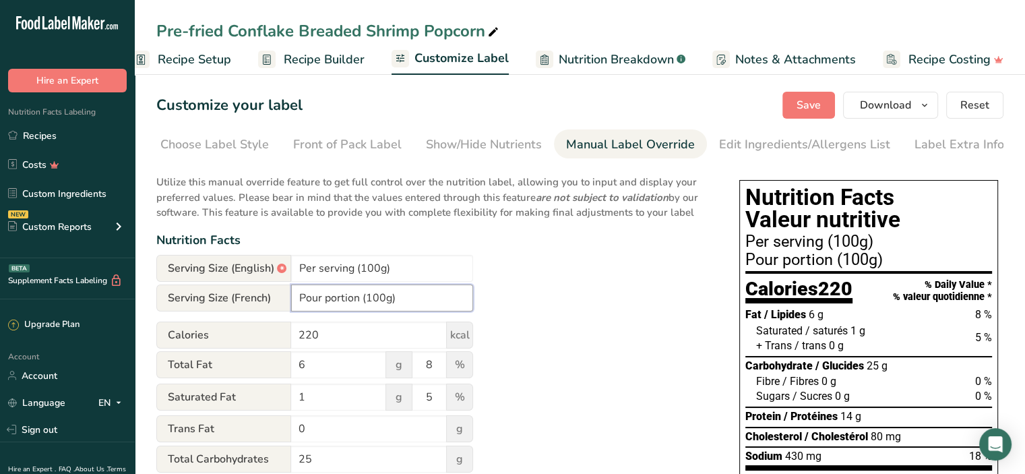
click at [410, 307] on input "Pour portion (100g)" at bounding box center [382, 297] width 182 height 27
click at [212, 146] on div "Choose Label Style" at bounding box center [214, 145] width 109 height 18
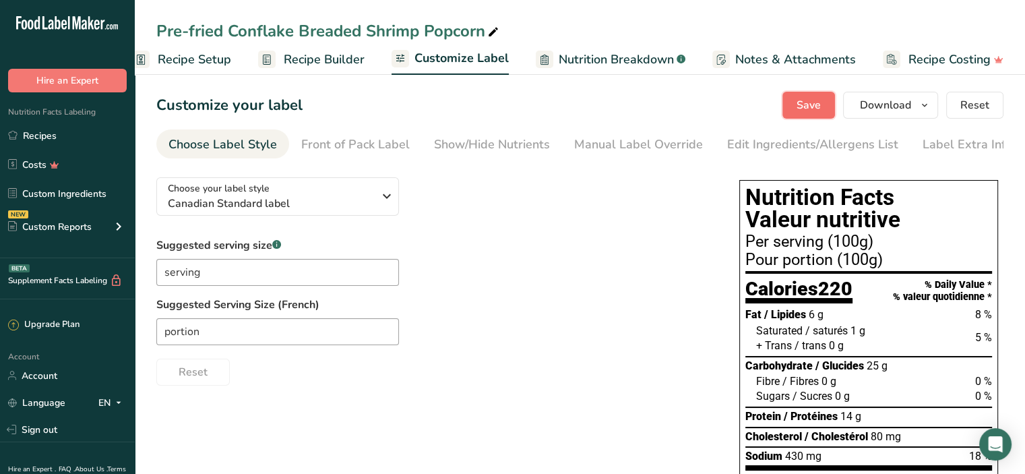
click at [819, 106] on span "Save" at bounding box center [809, 105] width 24 height 16
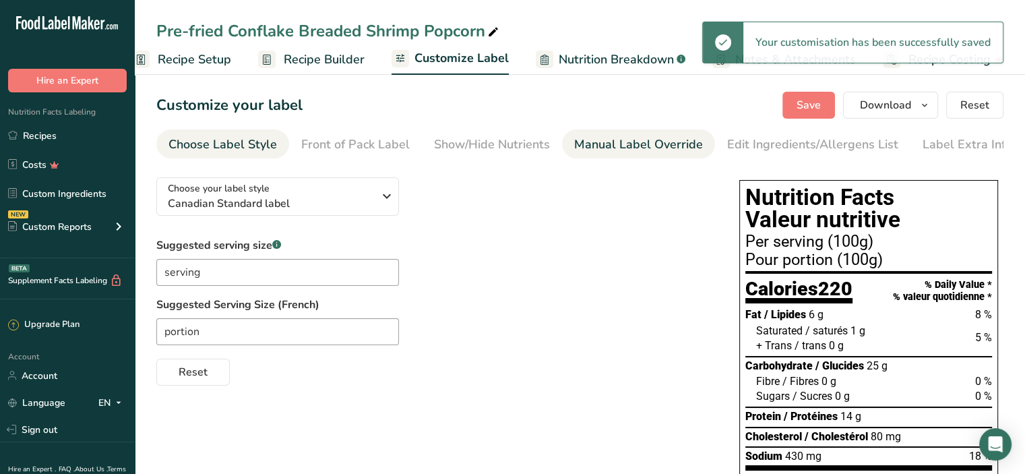
click at [614, 144] on div "Manual Label Override" at bounding box center [638, 145] width 129 height 18
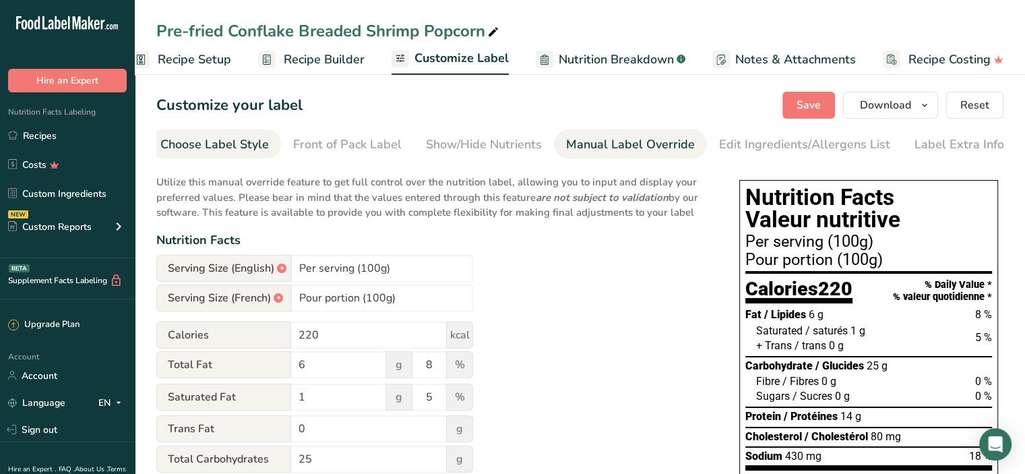
click at [251, 151] on div "Choose Label Style" at bounding box center [214, 145] width 109 height 18
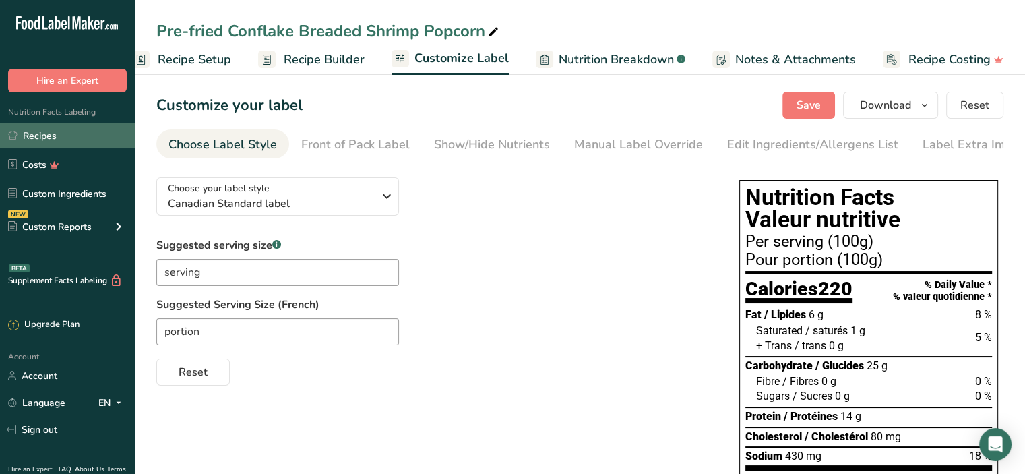
click at [42, 134] on link "Recipes" at bounding box center [67, 136] width 135 height 26
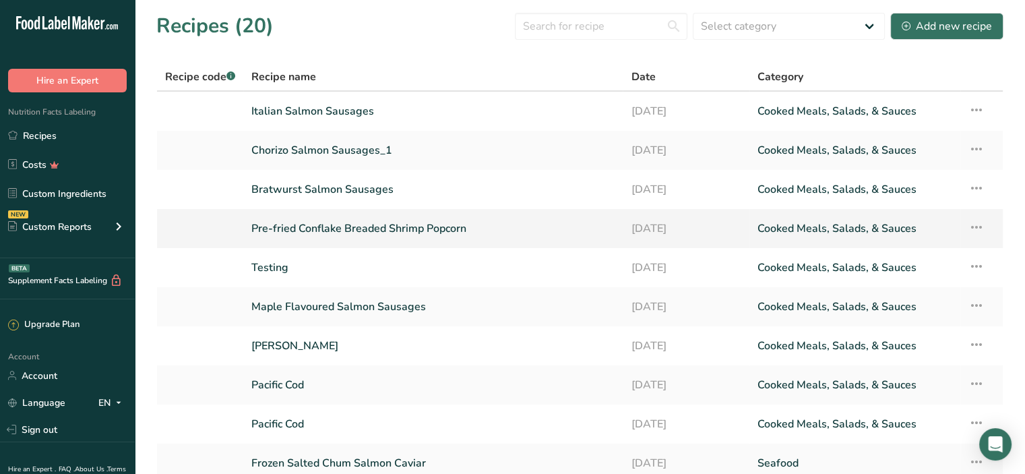
click at [309, 226] on link "Pre-fried Conflake Breaded Shrimp Popcorn" at bounding box center [432, 228] width 363 height 28
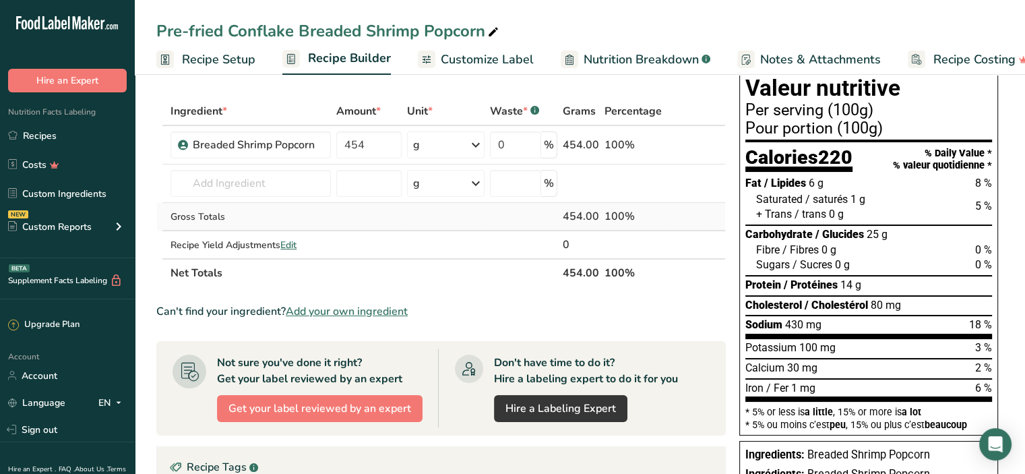
scroll to position [67, 0]
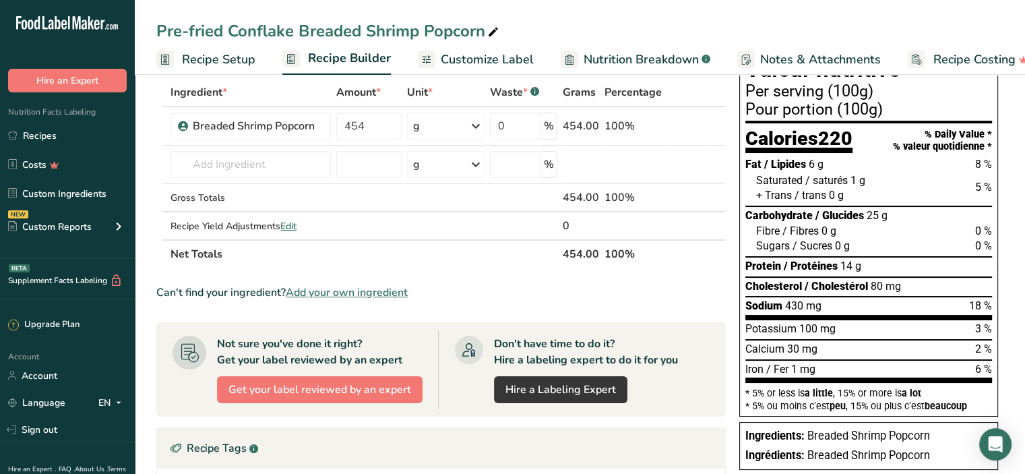
click at [502, 61] on span "Customize Label" at bounding box center [487, 60] width 93 height 18
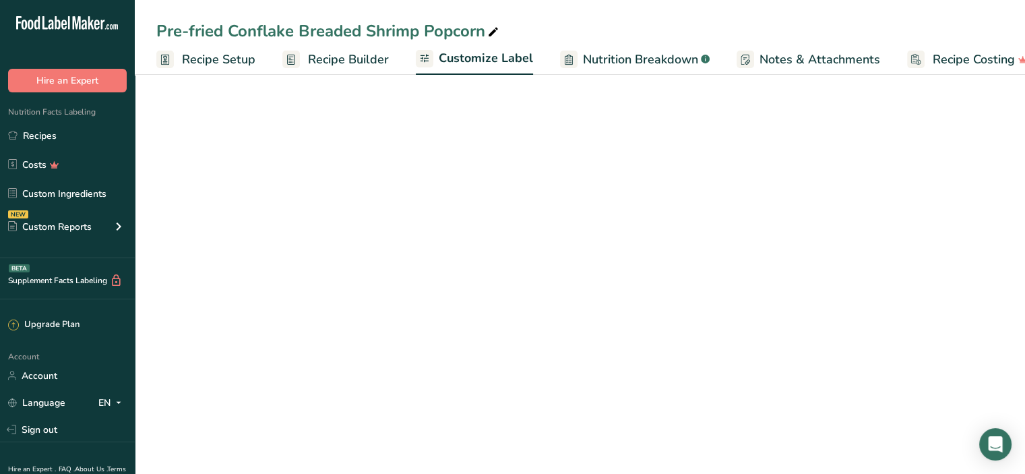
scroll to position [0, 24]
